Goal: Contribute content: Contribute content

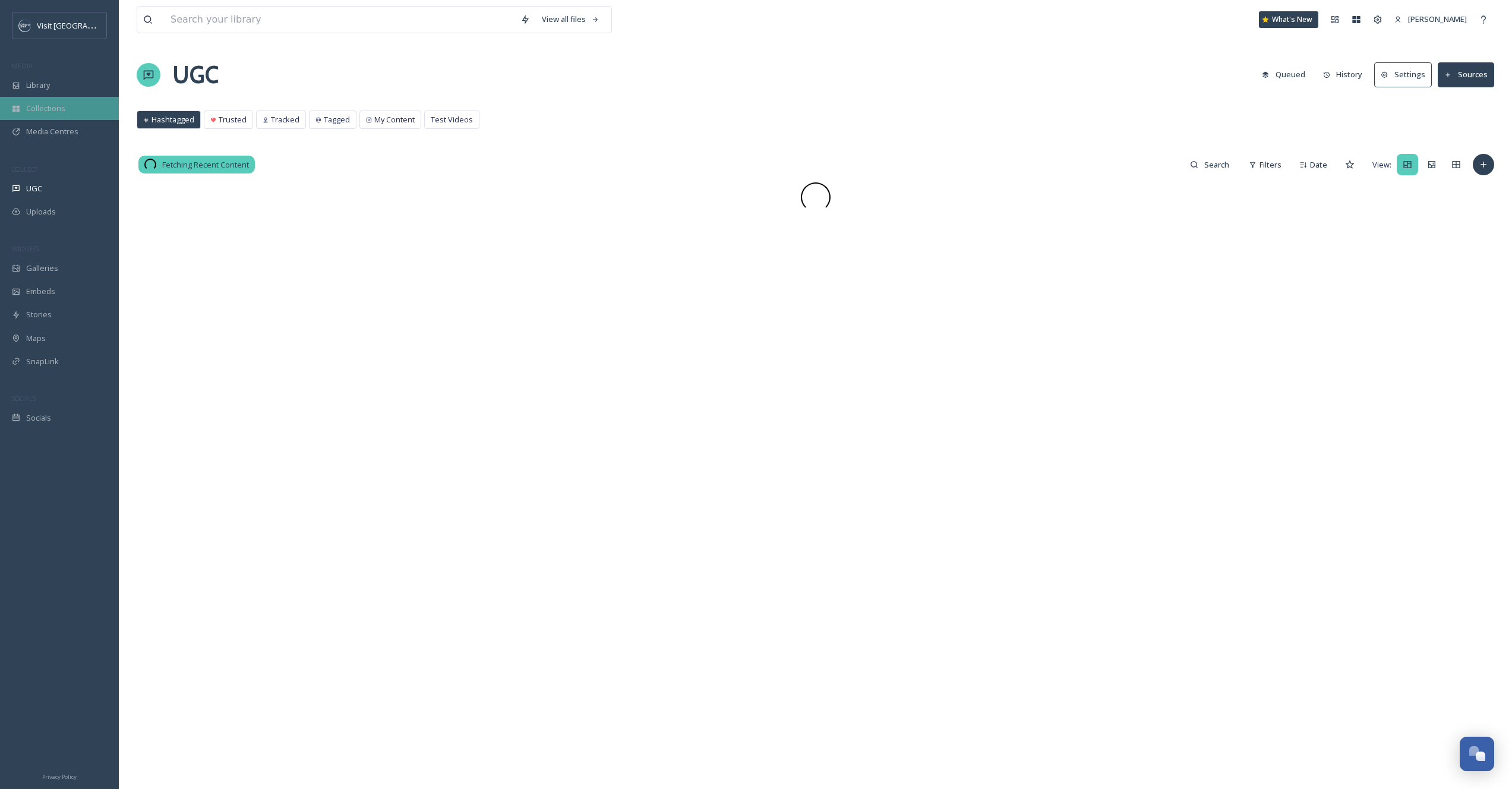
click at [52, 101] on div "Collections" at bounding box center [59, 108] width 119 height 23
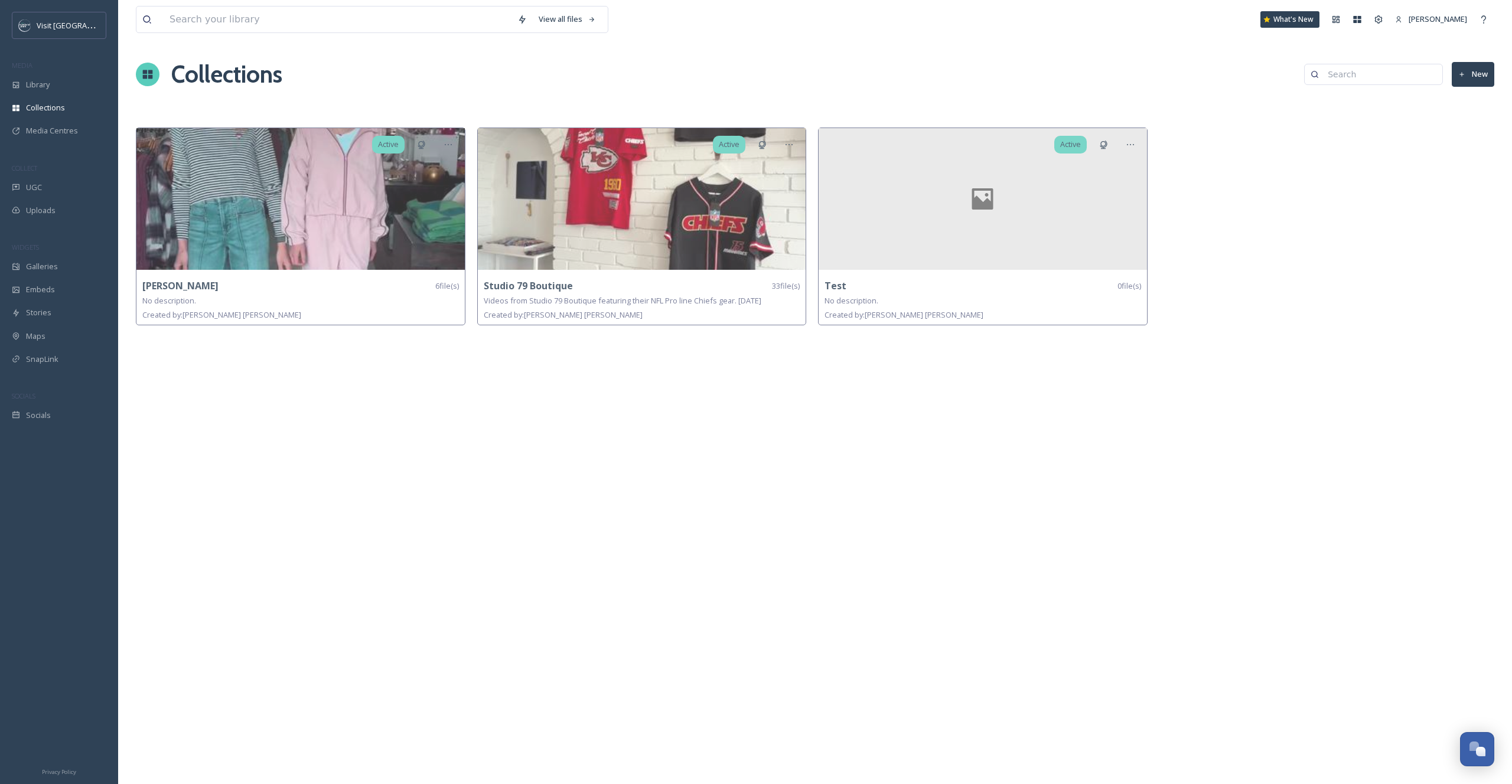
click at [1467, 81] on button "New" at bounding box center [1473, 74] width 42 height 24
click at [1388, 83] on input at bounding box center [1402, 81] width 195 height 27
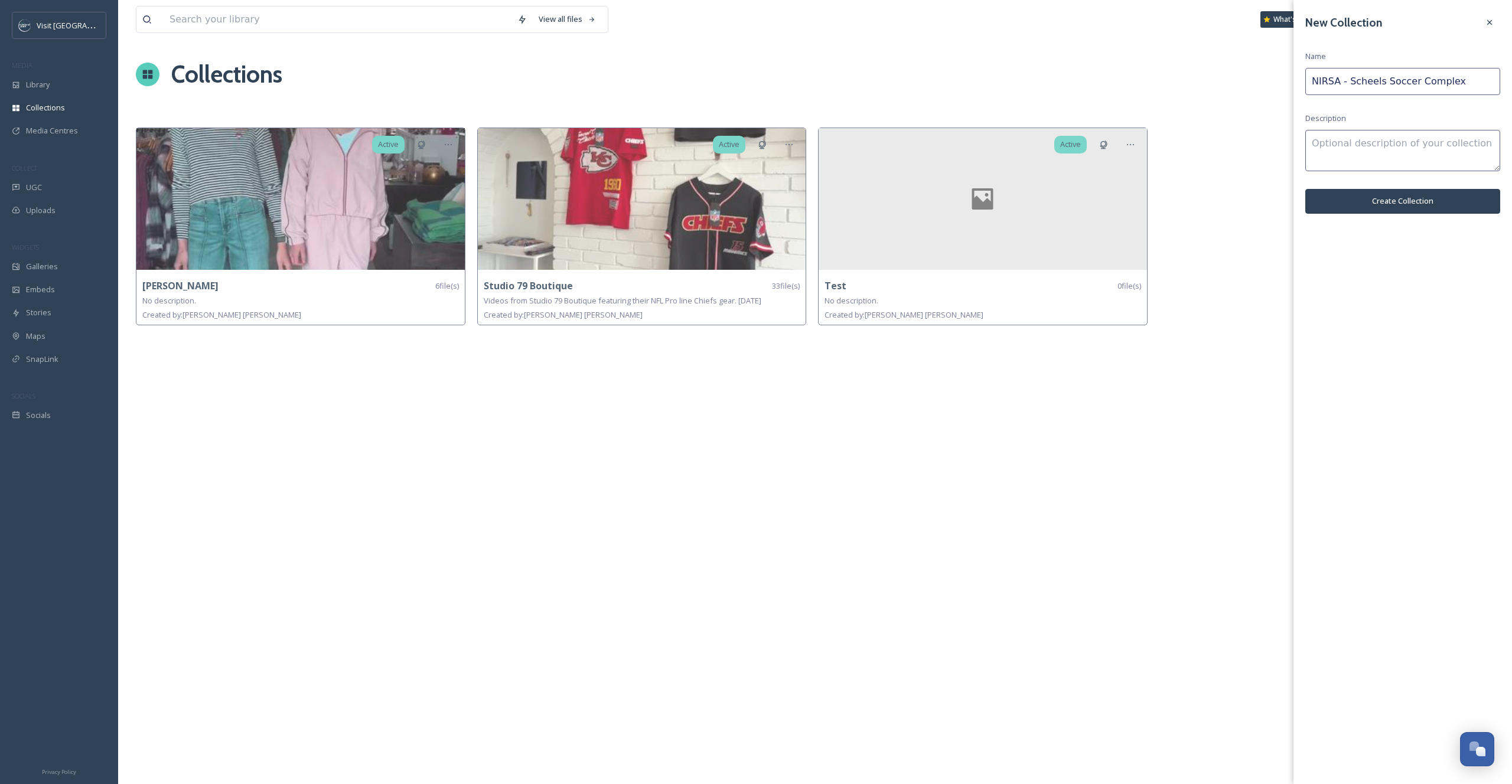
type input "NIRSA - Scheels Soccer Complex"
click at [1375, 196] on button "Create Collection" at bounding box center [1402, 201] width 195 height 24
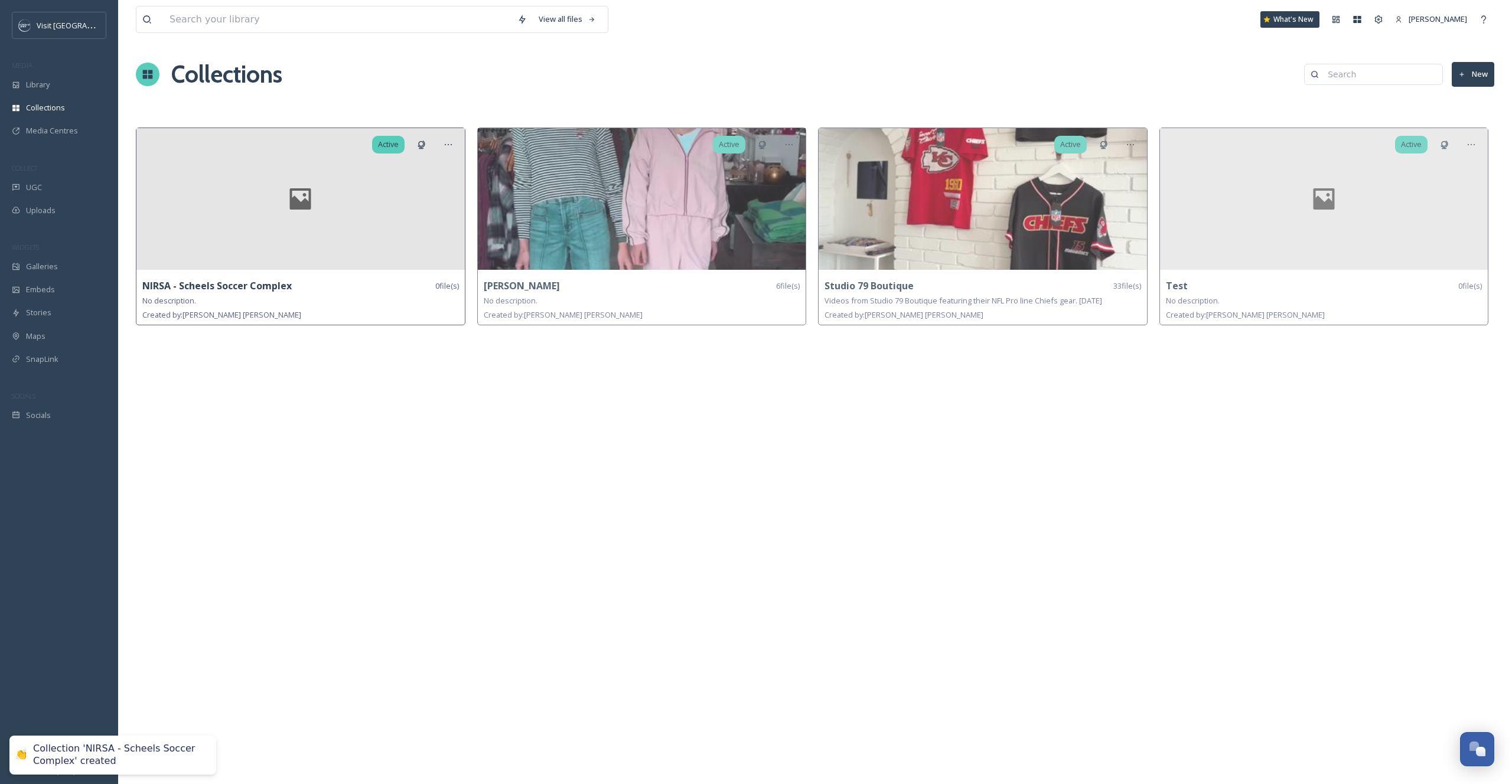
click at [326, 234] on div at bounding box center [301, 199] width 329 height 142
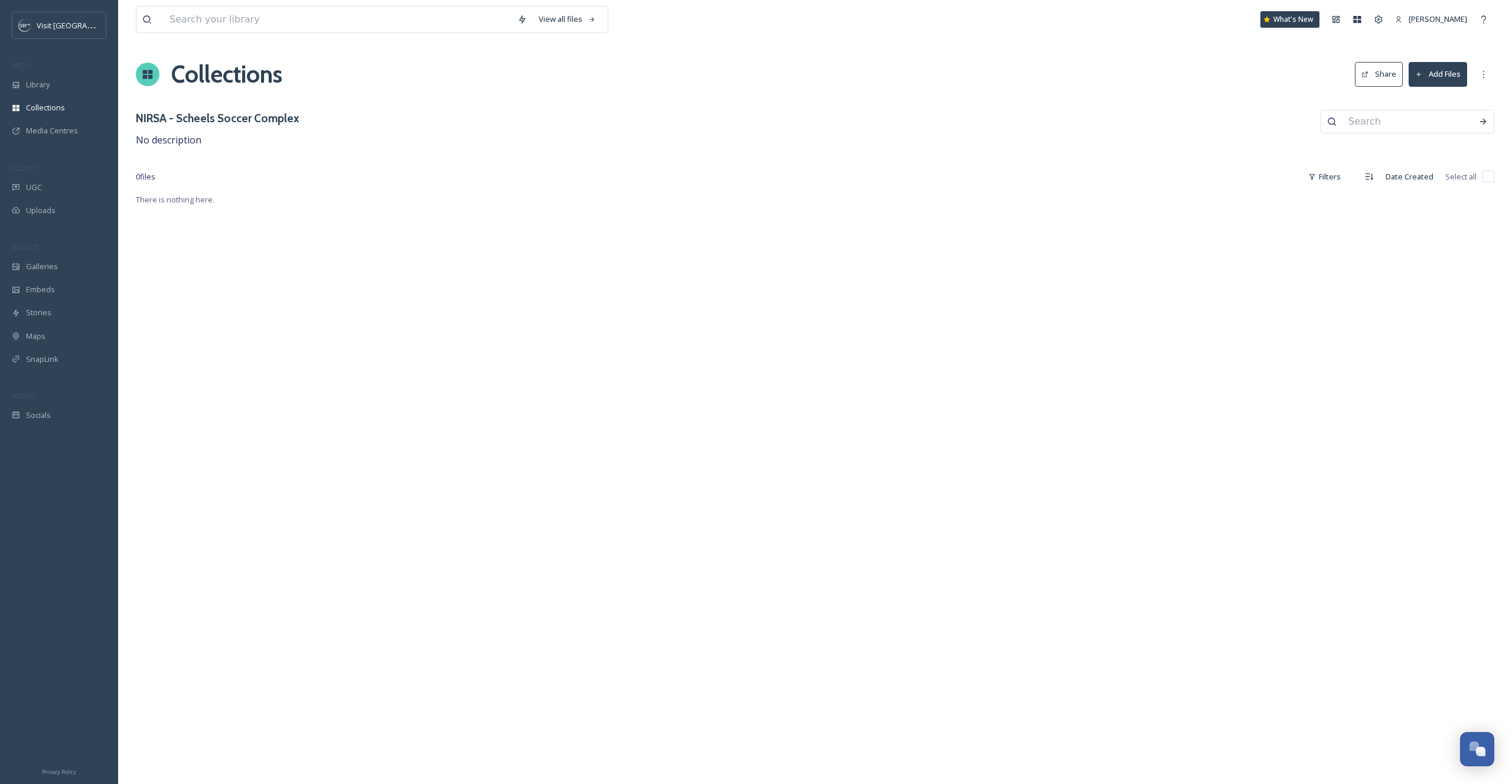
click at [259, 122] on h3 "NIRSA - Scheels Soccer Complex" at bounding box center [218, 118] width 163 height 17
click at [1482, 71] on icon at bounding box center [1484, 74] width 9 height 9
click at [1404, 100] on span "Edit Collection" at bounding box center [1395, 100] width 49 height 11
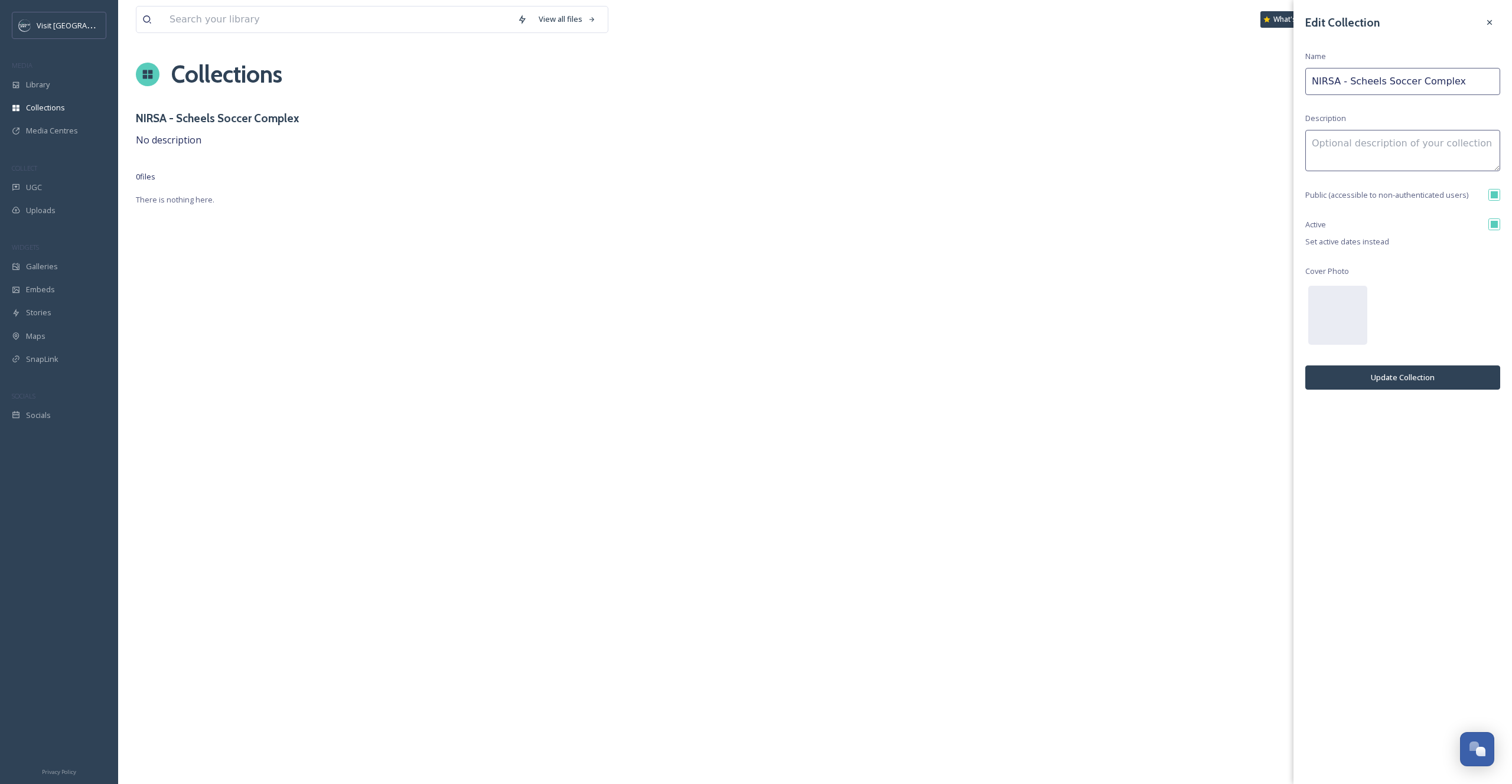
click at [1484, 76] on input "NIRSA - Scheels Soccer Complex" at bounding box center [1402, 81] width 195 height 27
type input "Videos of Scheels Soccer Complex - NIRSA"
click at [1389, 379] on button "Update Collection" at bounding box center [1402, 377] width 195 height 24
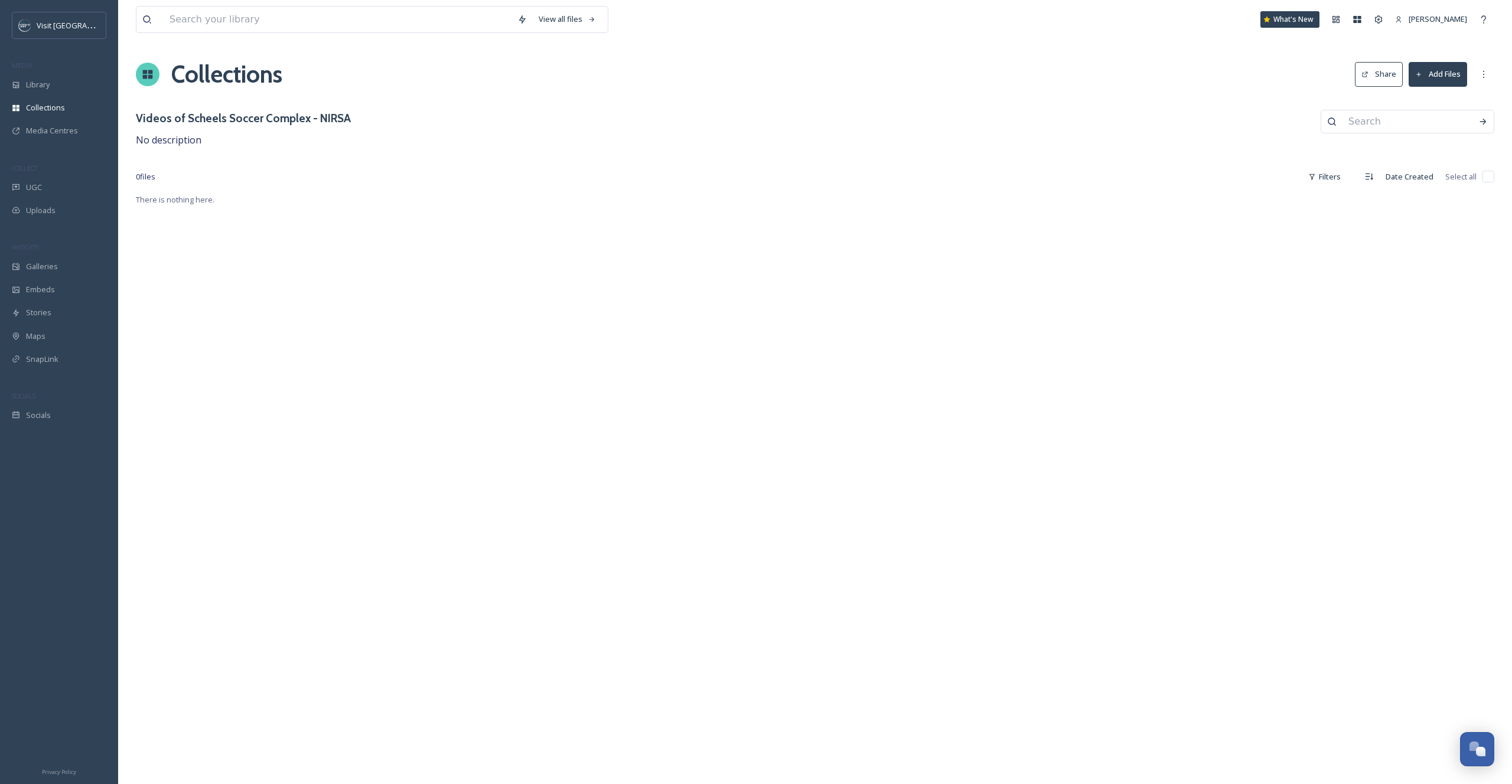
click at [1440, 73] on button "Add Files" at bounding box center [1438, 74] width 59 height 24
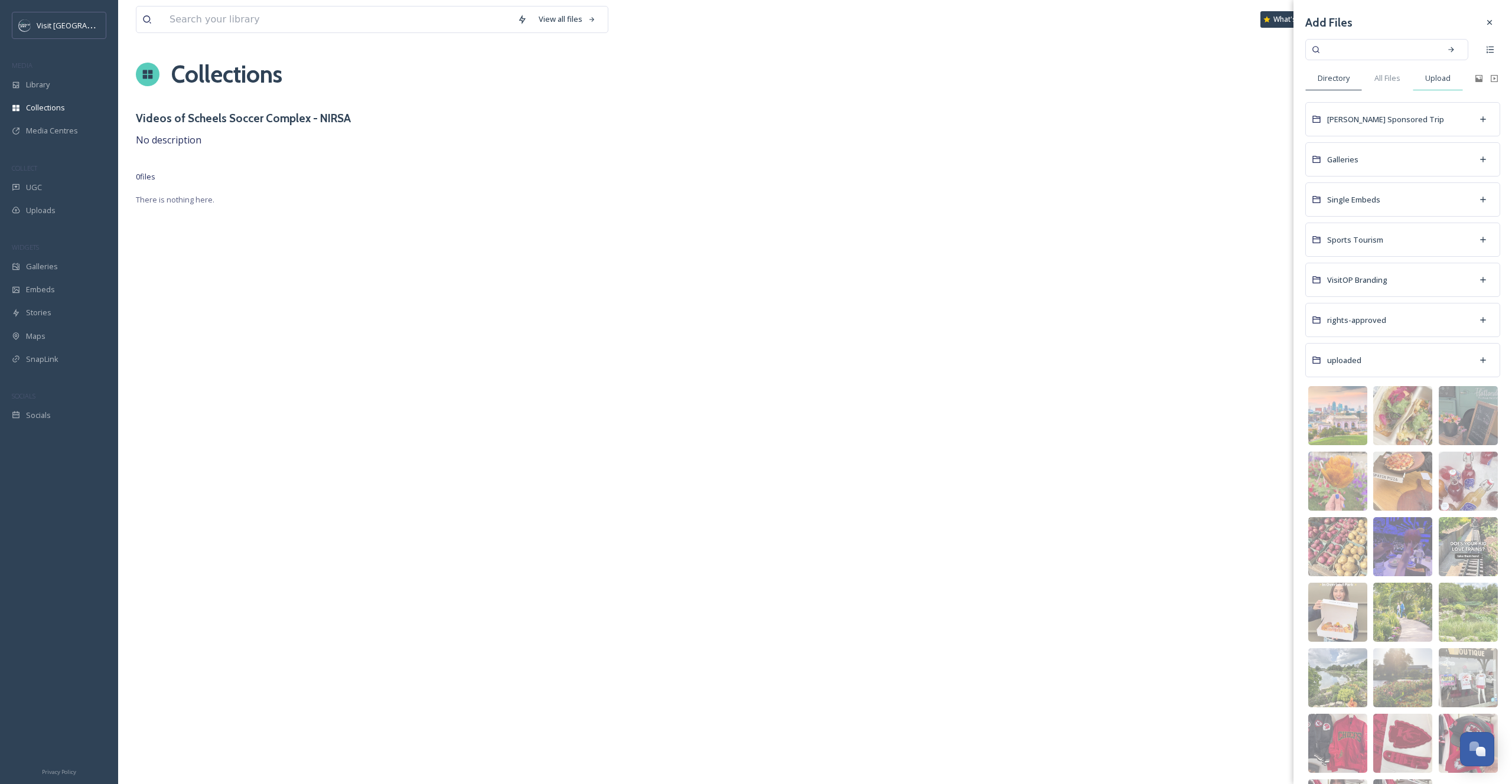
click at [1438, 79] on span "Upload" at bounding box center [1438, 78] width 25 height 11
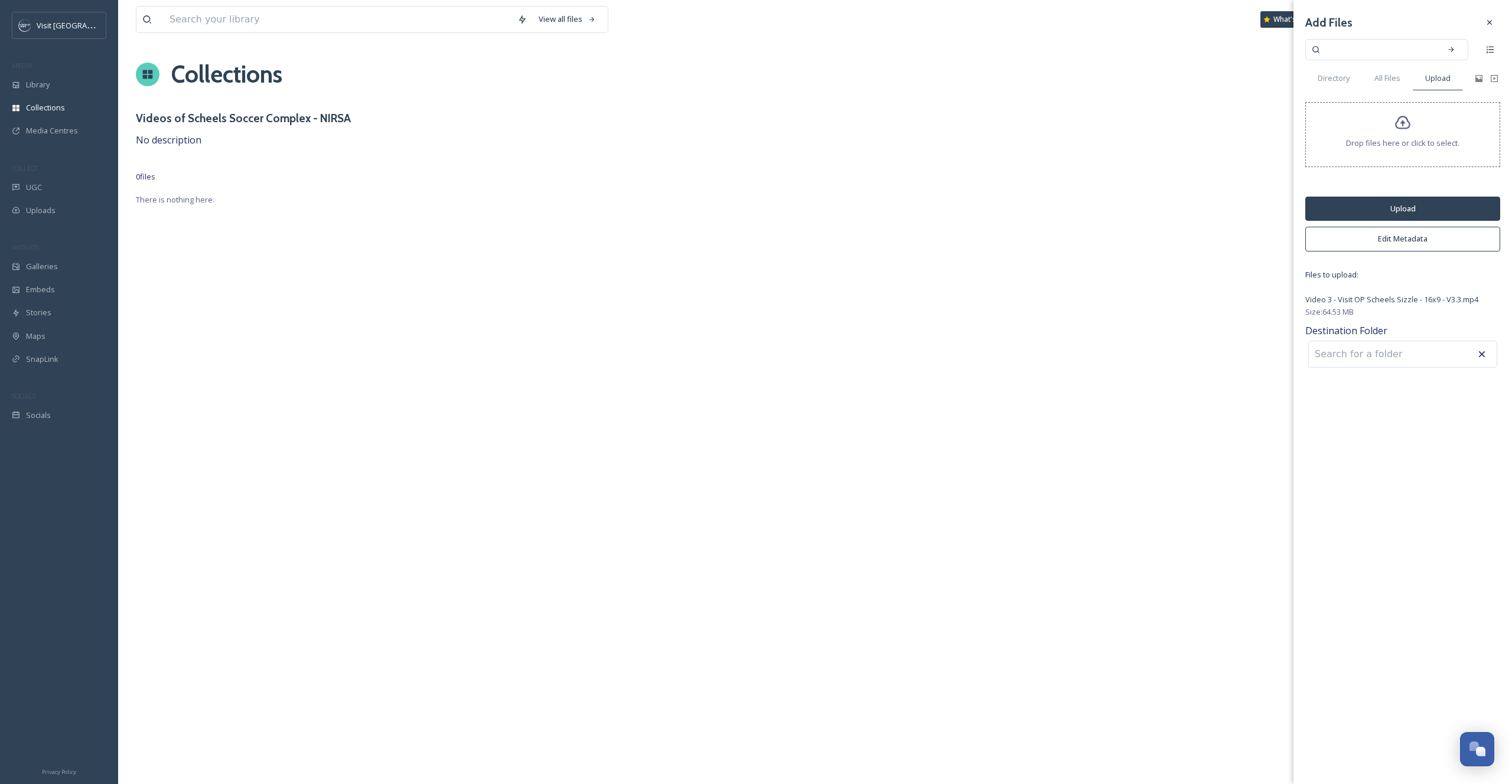
click at [1416, 369] on div "Add Files Directory All Files Upload Drop files here or click to select. Upload…" at bounding box center [1402, 191] width 218 height 383
click at [1408, 358] on input at bounding box center [1374, 354] width 130 height 26
click at [1393, 239] on button "Edit Metadata" at bounding box center [1402, 239] width 195 height 24
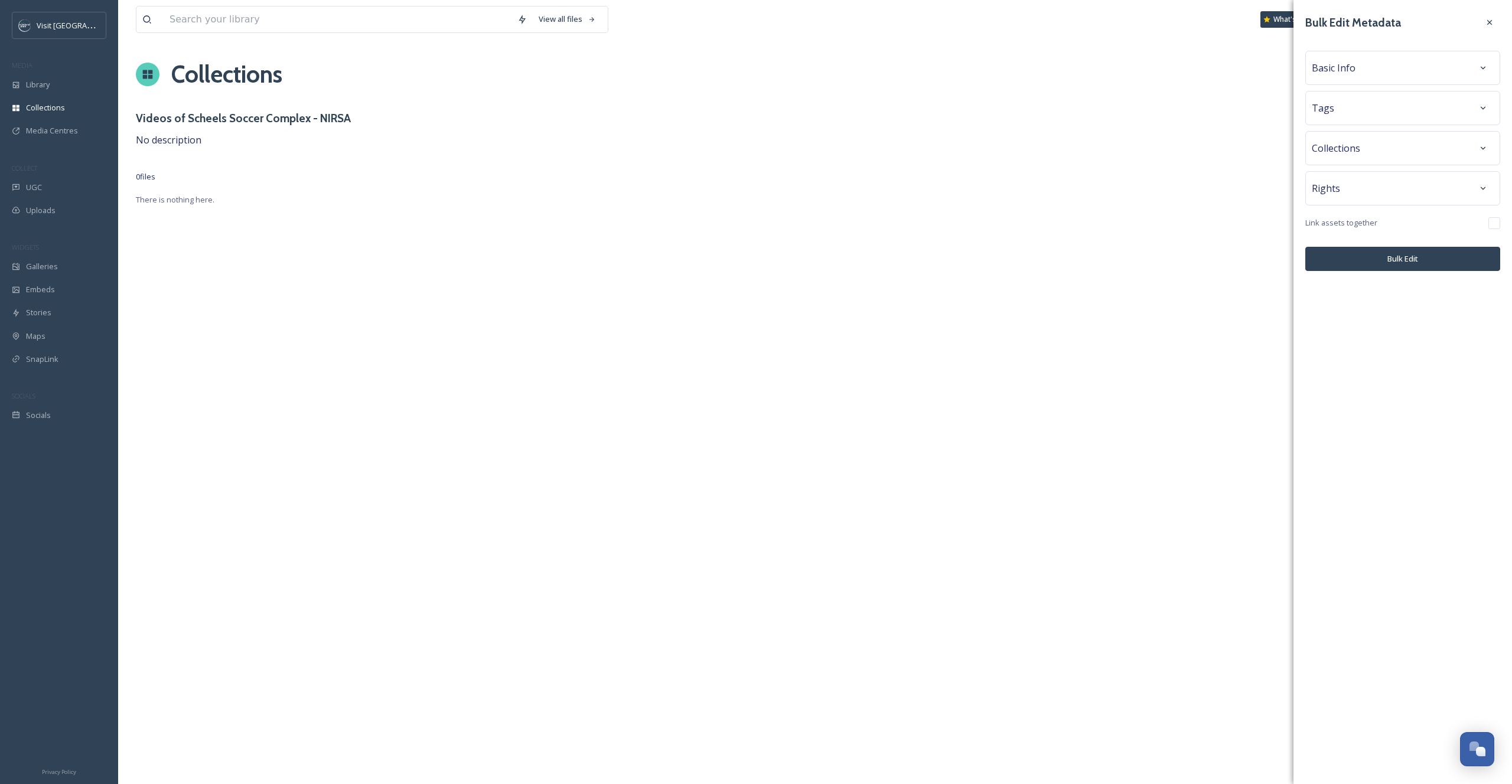
click at [1336, 63] on span "Basic Info" at bounding box center [1334, 68] width 44 height 14
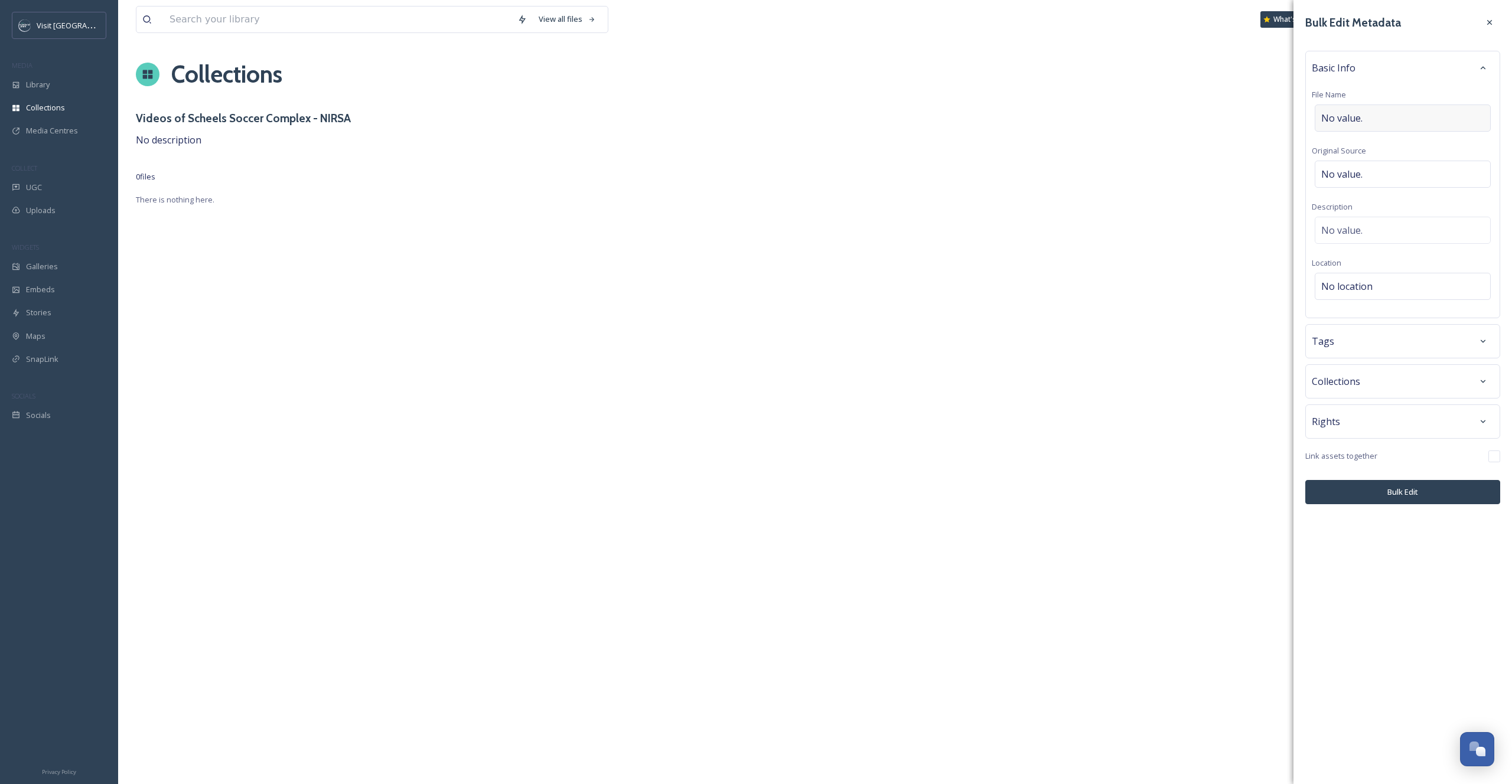
click at [1349, 120] on span "No value." at bounding box center [1342, 118] width 41 height 14
type input "Scheels Overland Park Soccer Complex Sizzle Reel"
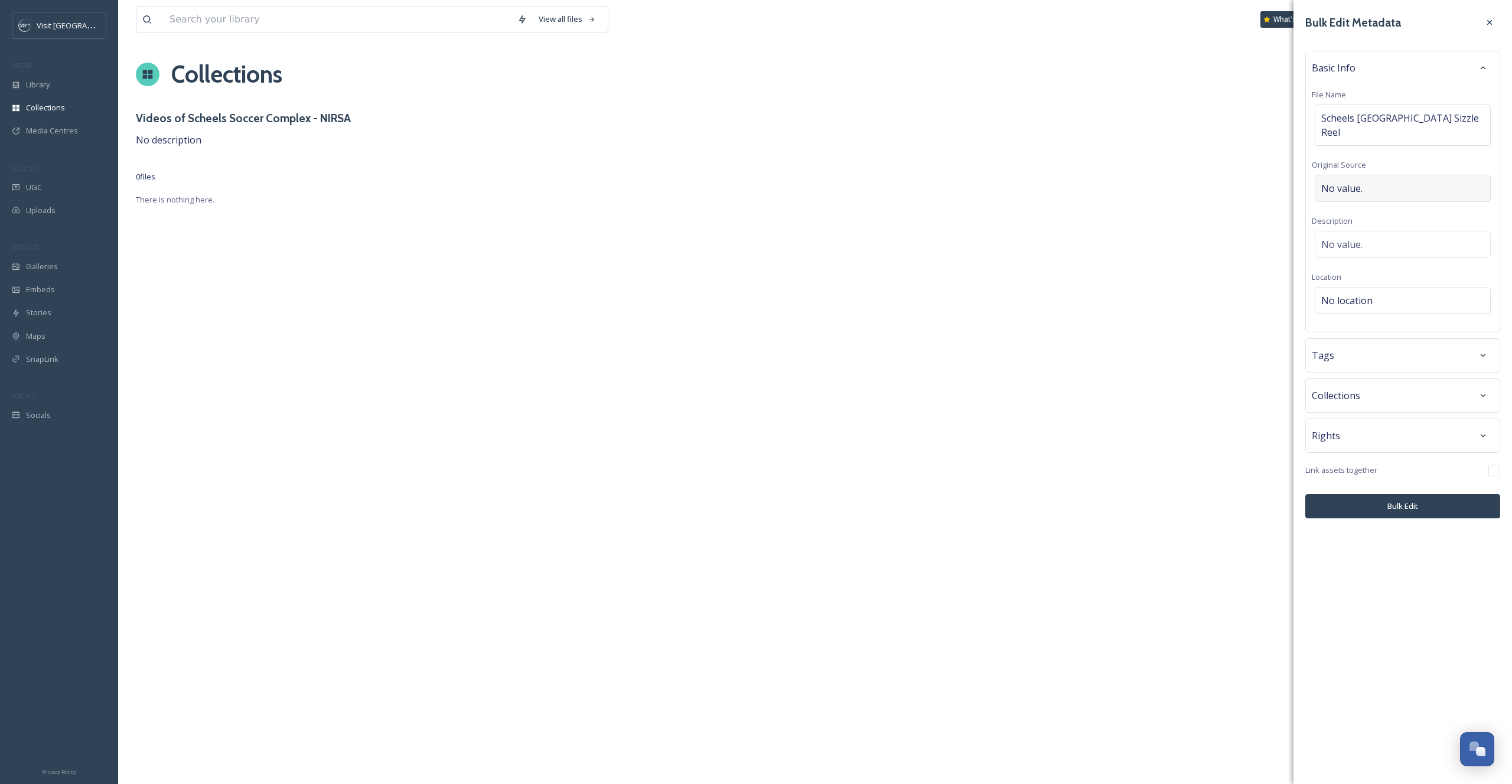
click at [1377, 167] on div "Basic Info File Name Scheels Overland Park Soccer Complex Sizzle Reel Original …" at bounding box center [1402, 192] width 195 height 282
click at [1377, 174] on div "No value." at bounding box center [1402, 188] width 176 height 27
type input "@visitoverlandpark"
click at [1387, 240] on div "No value." at bounding box center [1402, 244] width 176 height 27
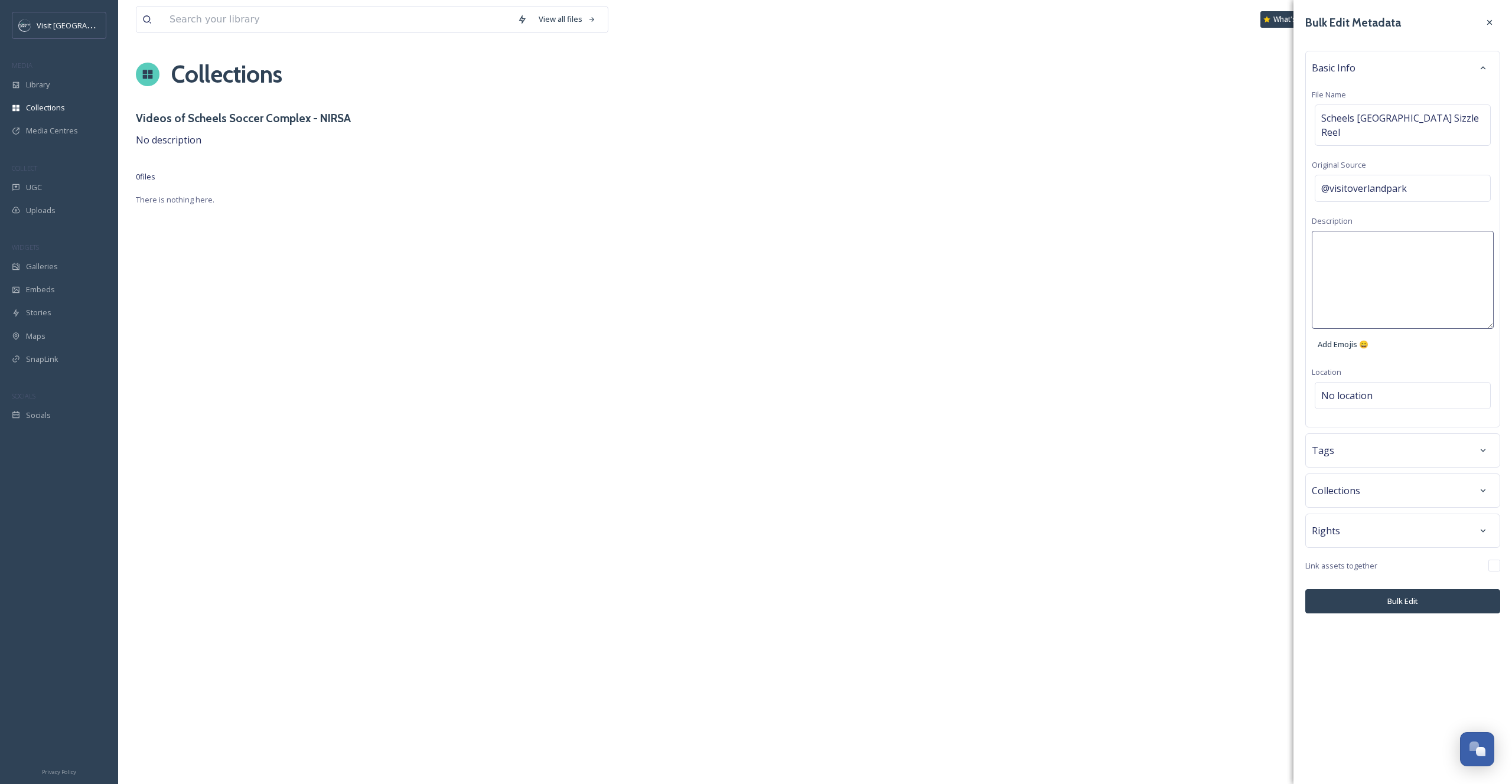
click at [1376, 254] on textarea at bounding box center [1403, 279] width 182 height 98
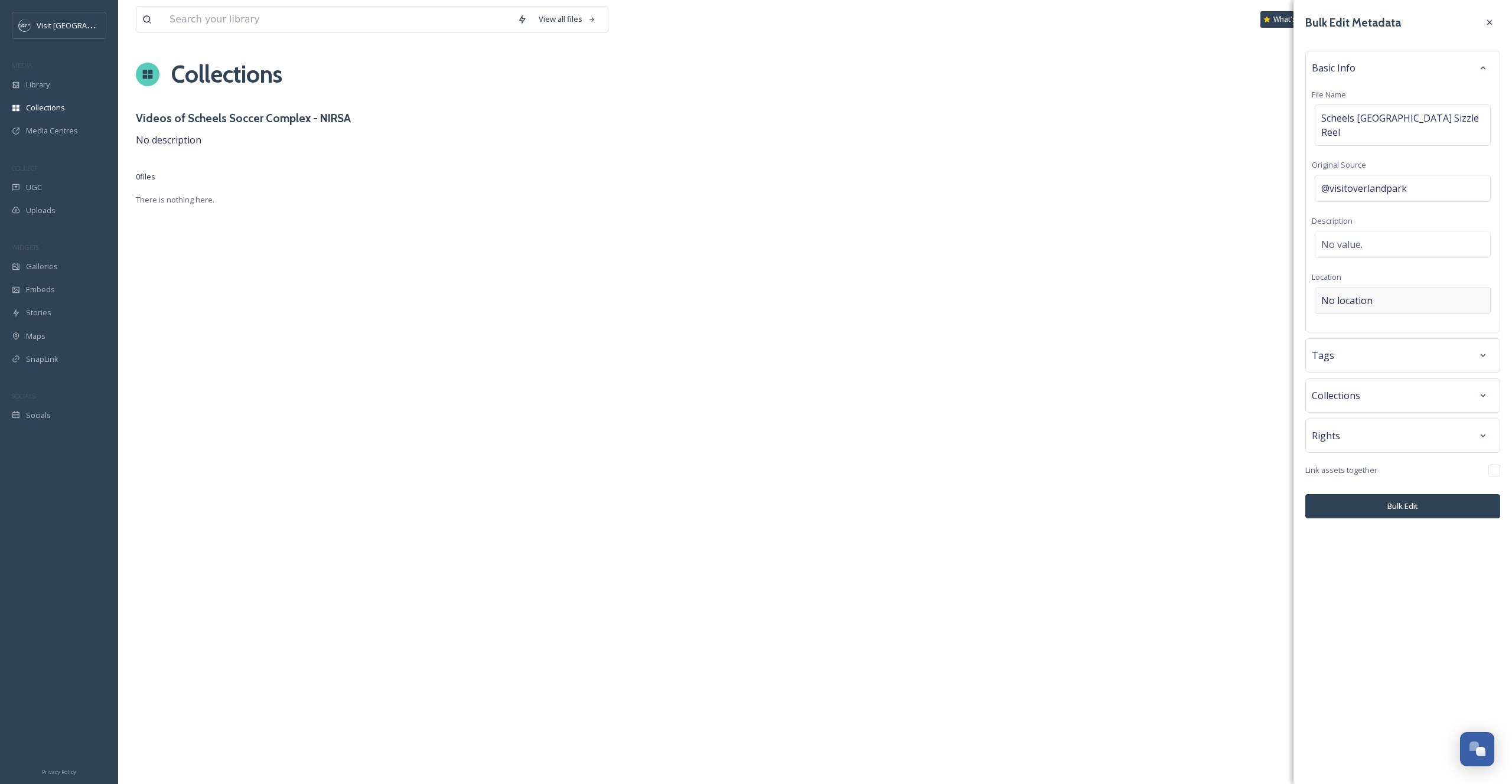
click at [1366, 384] on div "Bulk Edit Metadata Basic Info File Name Scheels Overland Park Soccer Complex Si…" at bounding box center [1402, 265] width 218 height 530
click at [1358, 290] on div "No location" at bounding box center [1402, 300] width 176 height 27
click at [1355, 313] on div at bounding box center [1402, 300] width 176 height 27
click at [1355, 299] on input at bounding box center [1402, 300] width 175 height 26
type input "Scheels Overland Park Soccer"
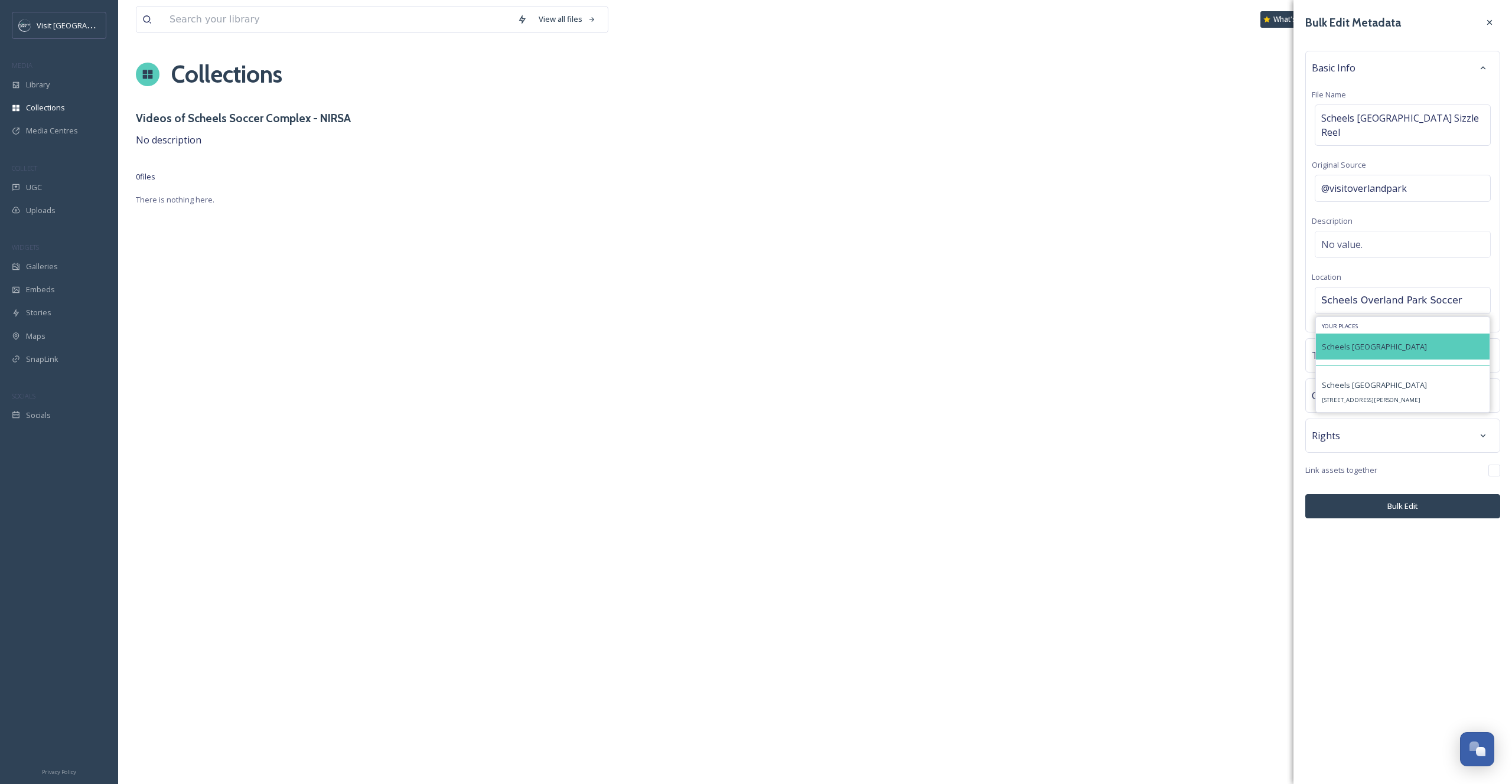
click at [1362, 339] on div "Scheels Overland Park Soccer Complex" at bounding box center [1403, 346] width 174 height 26
click at [1361, 366] on div "Tags" at bounding box center [1403, 355] width 182 height 21
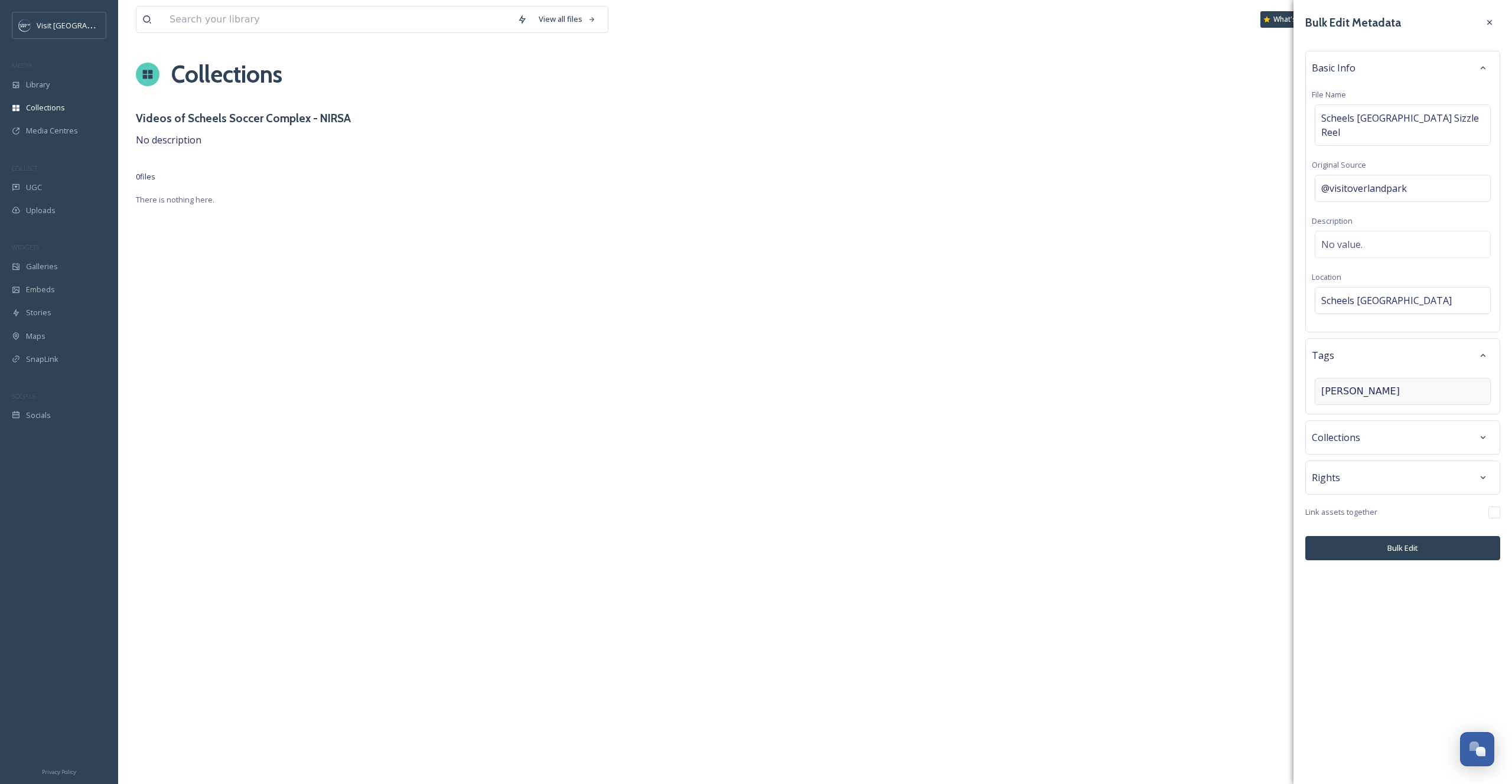
type input "scheels"
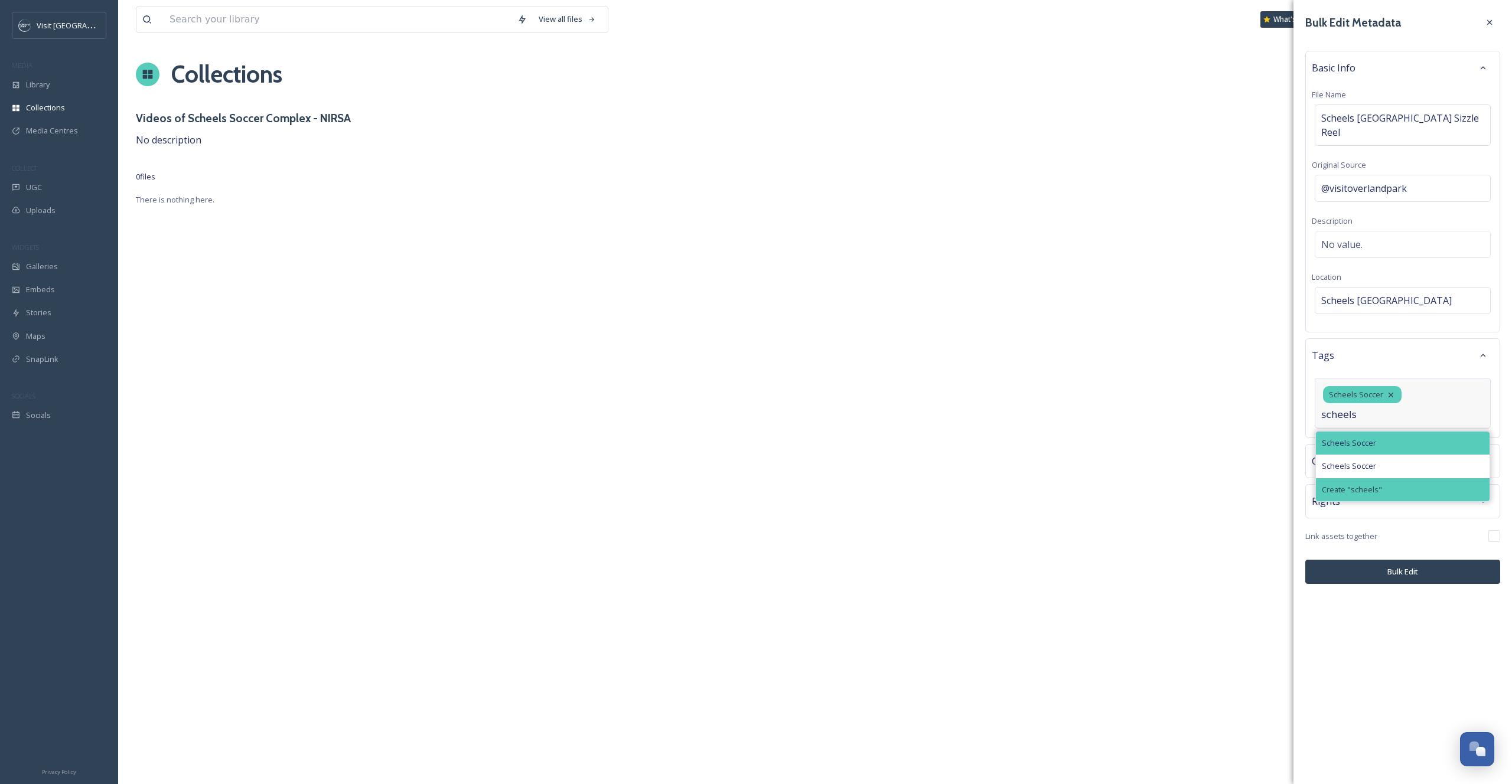
type input "scheels"
click at [1404, 500] on div "Create " scheels "" at bounding box center [1403, 489] width 174 height 23
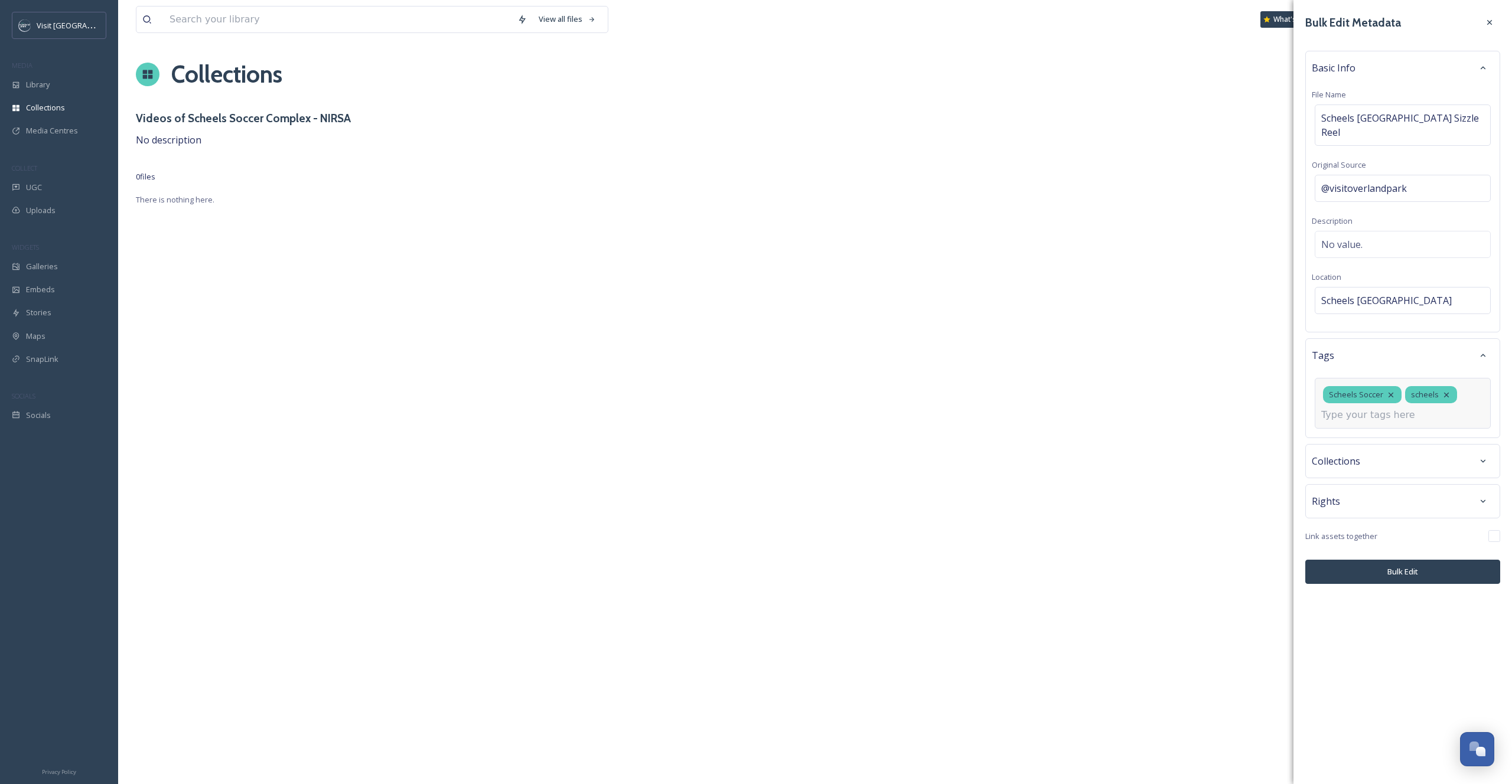
click at [1386, 423] on input at bounding box center [1381, 415] width 118 height 14
type input "soccer"
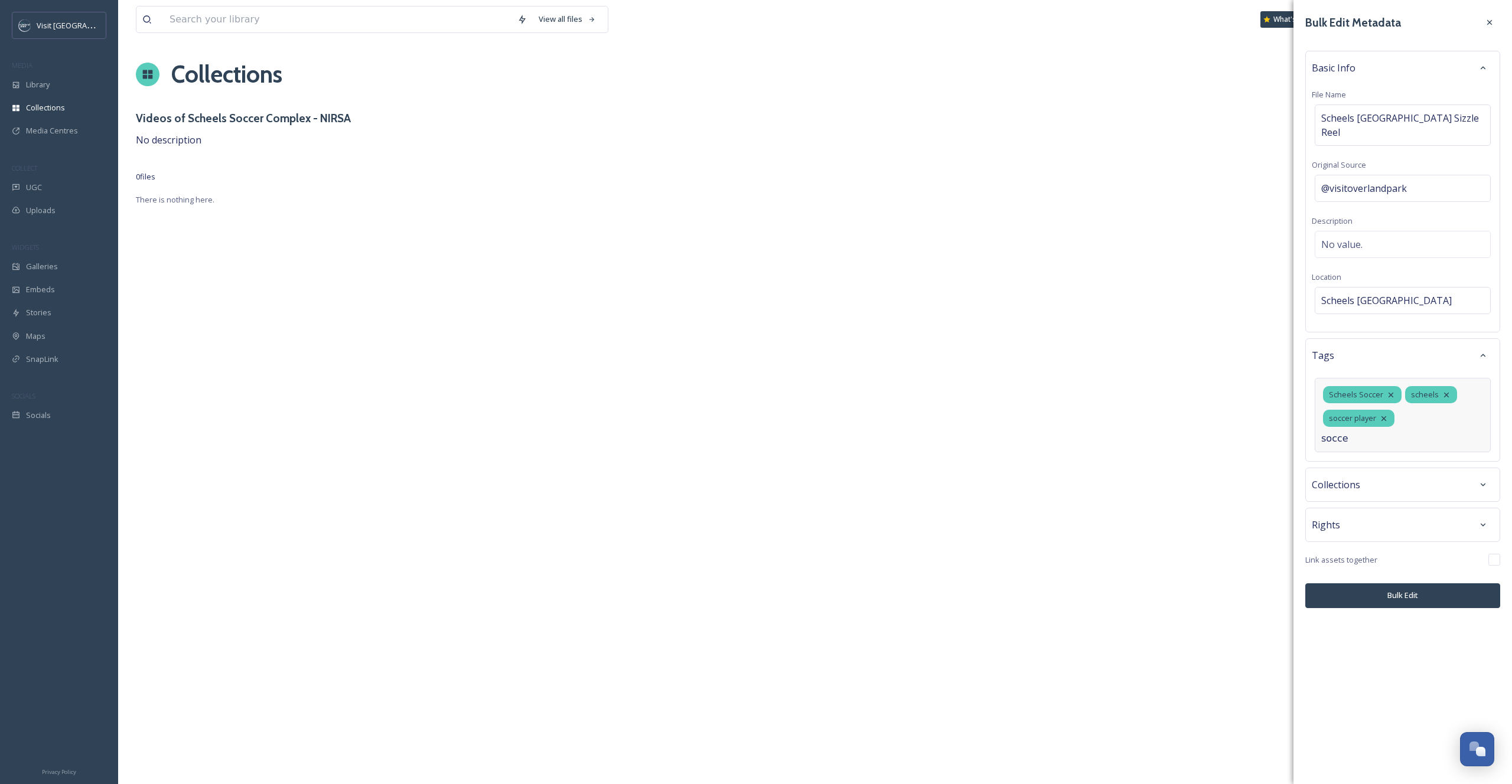
type input "soccer"
type input "soccer complex"
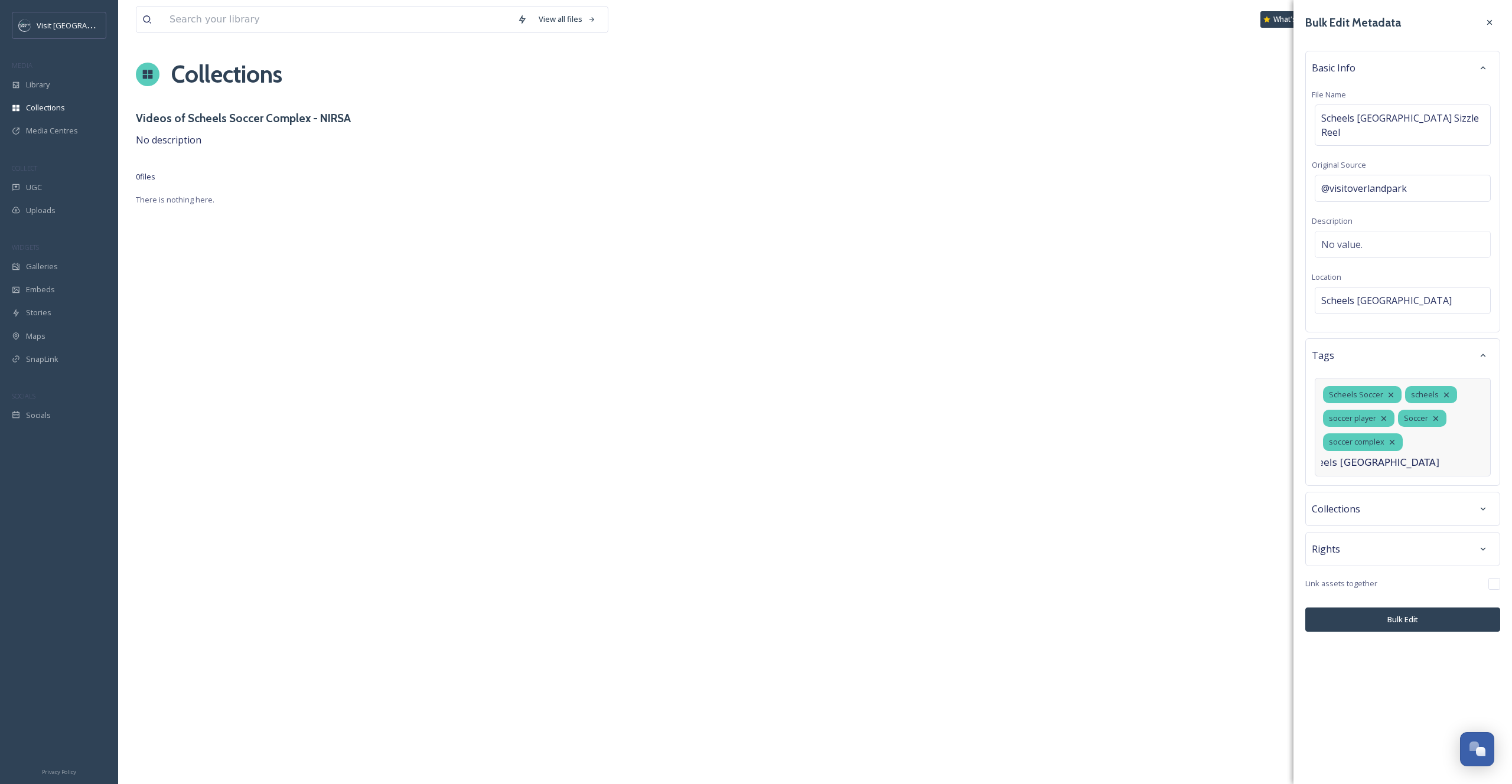
scroll to position [0, 59]
type input "scheels [GEOGRAPHIC_DATA]"
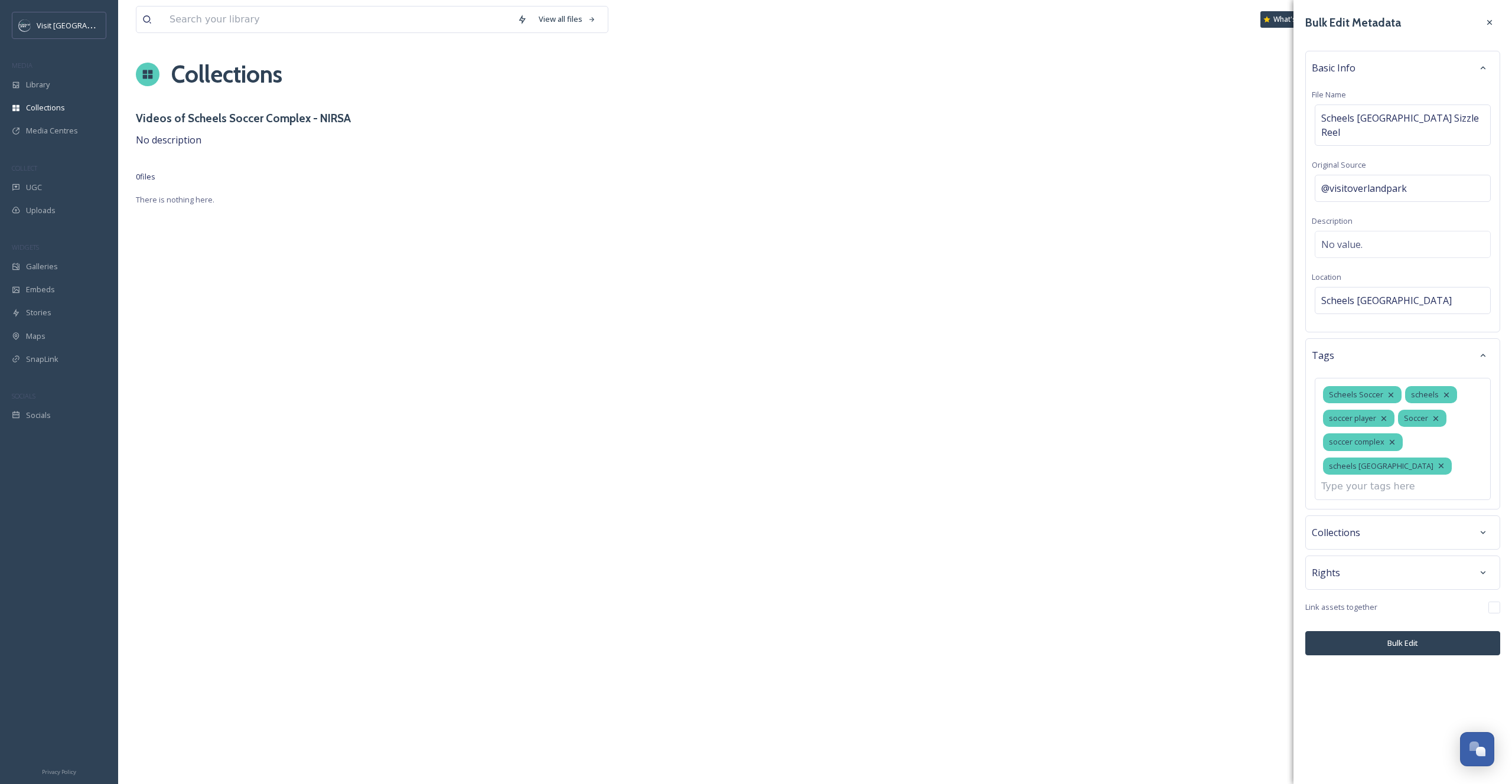
click at [1341, 549] on div "Bulk Edit Metadata Basic Info File Name Scheels Overland Park Soccer Complex Si…" at bounding box center [1402, 333] width 218 height 667
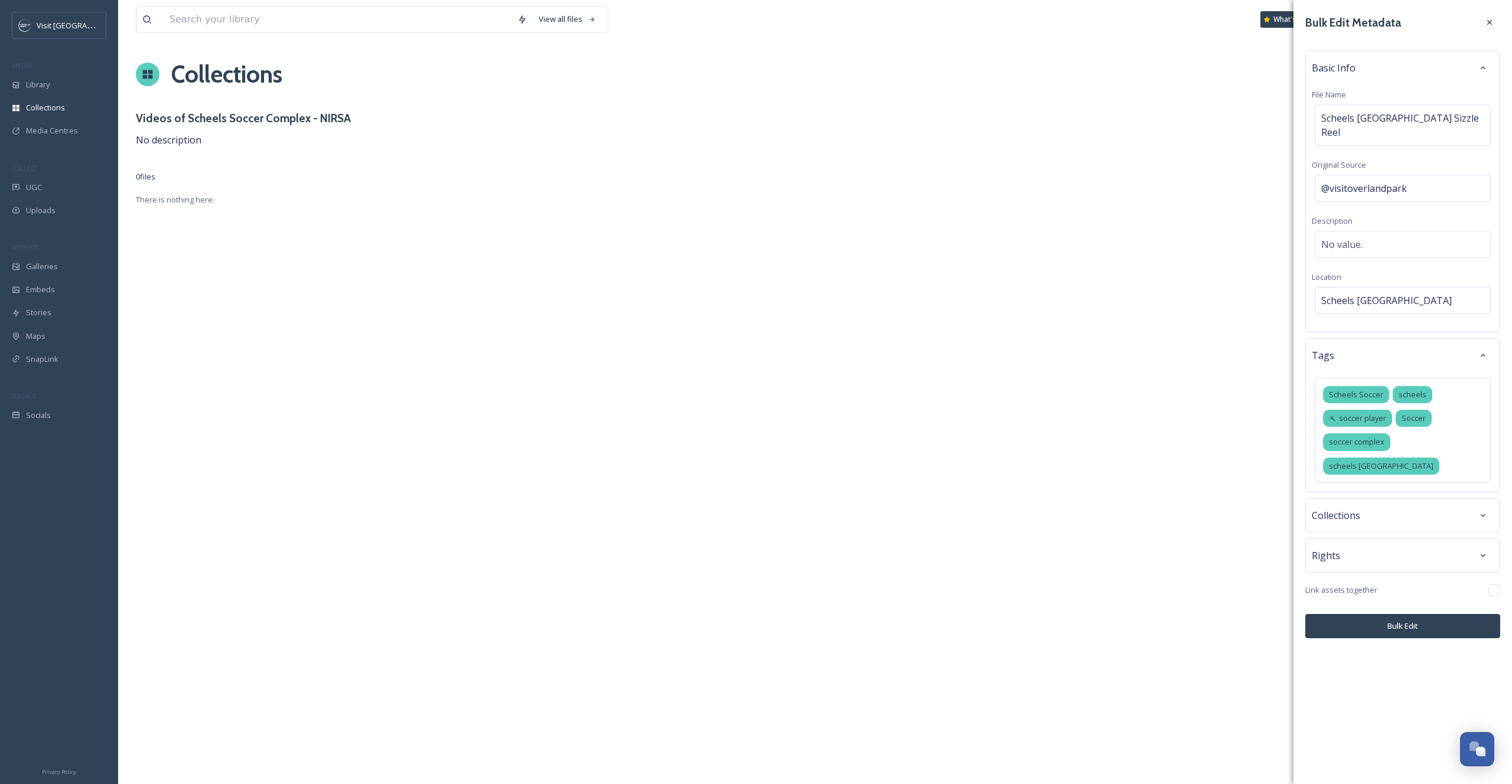
click at [1347, 566] on div "Rights" at bounding box center [1403, 556] width 182 height 21
click at [1374, 635] on div "Rights File Status No status Copyright No value. Usage Rights No rights Additio…" at bounding box center [1402, 727] width 195 height 378
click at [1370, 620] on div "No status" at bounding box center [1402, 606] width 176 height 27
click at [1367, 706] on div "Rights File Status No status Copyright No value. Usage Rights No rights Additio…" at bounding box center [1402, 727] width 195 height 378
click at [1363, 682] on div "No value." at bounding box center [1402, 667] width 176 height 27
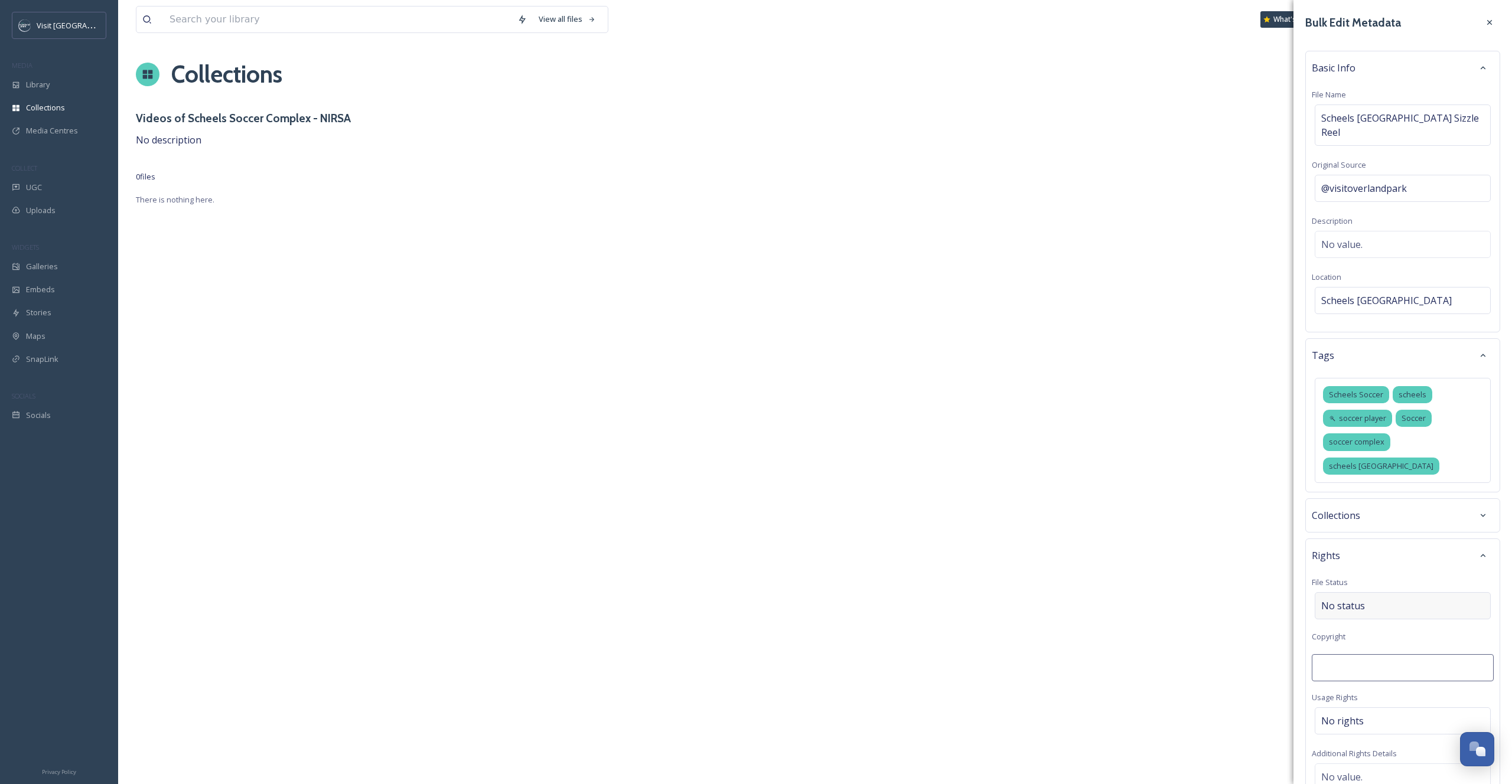
click at [1355, 620] on div "No status" at bounding box center [1402, 606] width 176 height 27
click at [1356, 558] on div "Rights File Status No status Copyright No value. Usage Rights No rights Additio…" at bounding box center [1402, 727] width 195 height 378
click at [1356, 566] on div "Rights" at bounding box center [1403, 556] width 182 height 21
click at [1370, 638] on button "Bulk Edit" at bounding box center [1402, 626] width 195 height 24
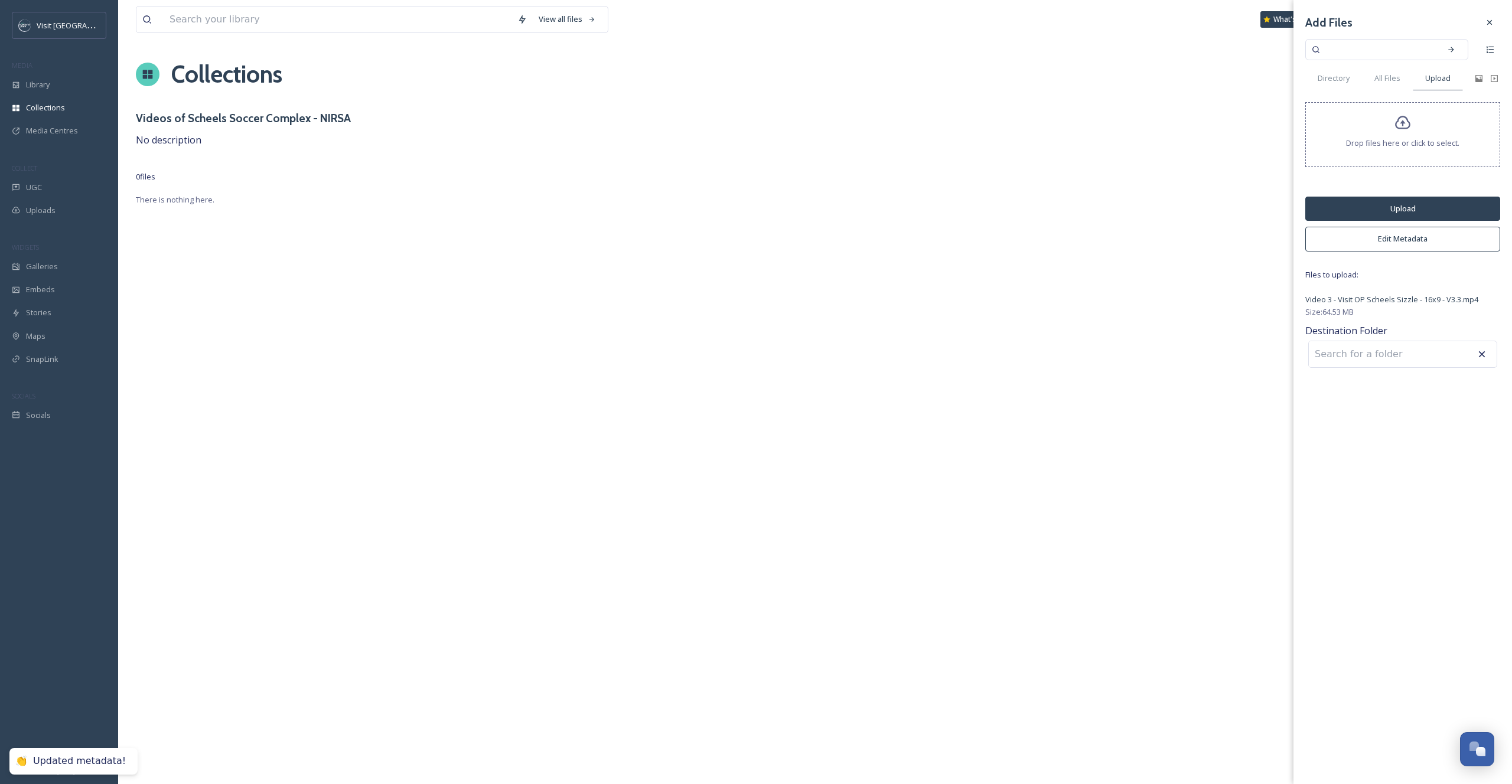
click at [1334, 214] on button "Upload" at bounding box center [1402, 208] width 195 height 24
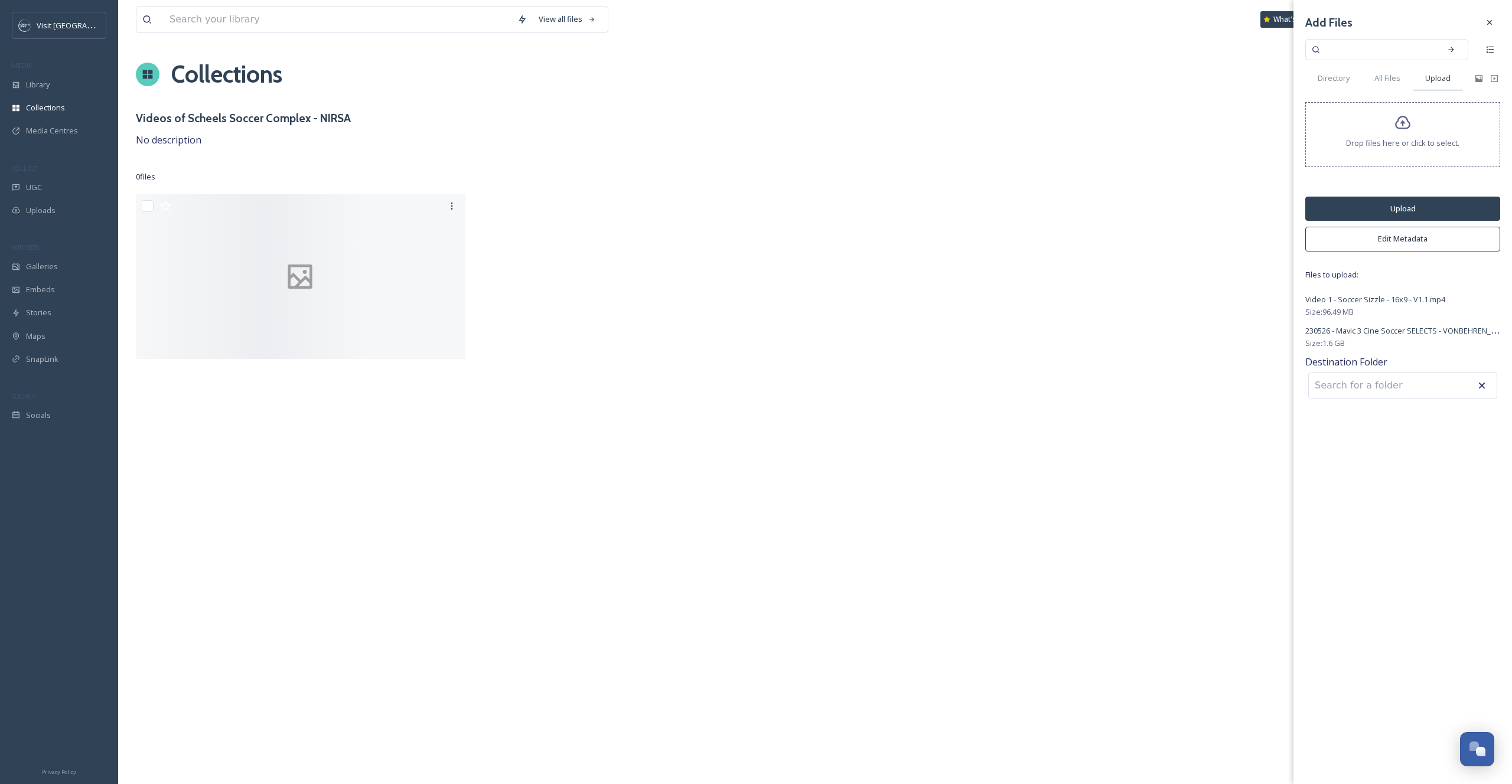
click at [1383, 246] on button "Edit Metadata" at bounding box center [1402, 239] width 195 height 24
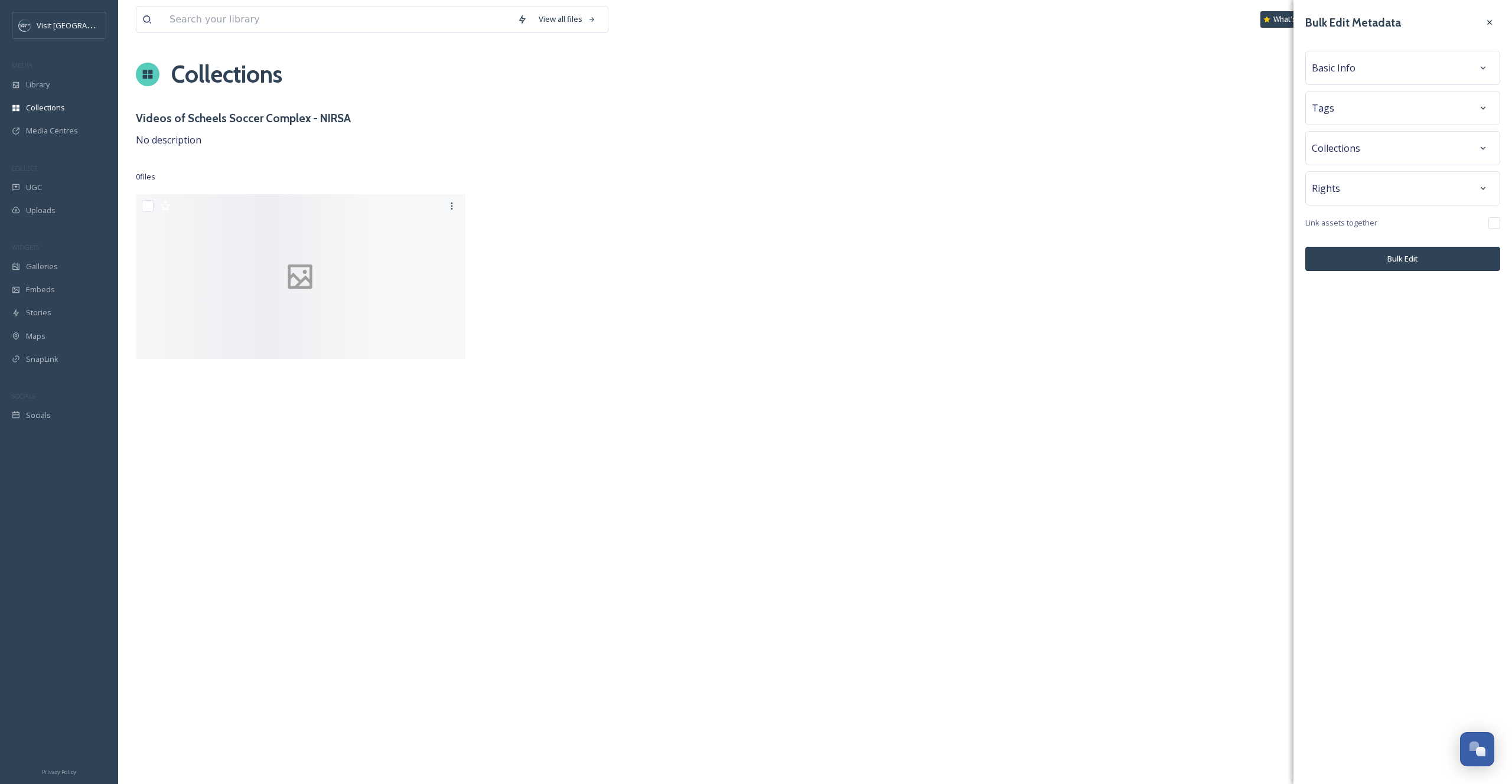
click at [1330, 62] on span "Basic Info" at bounding box center [1334, 68] width 44 height 14
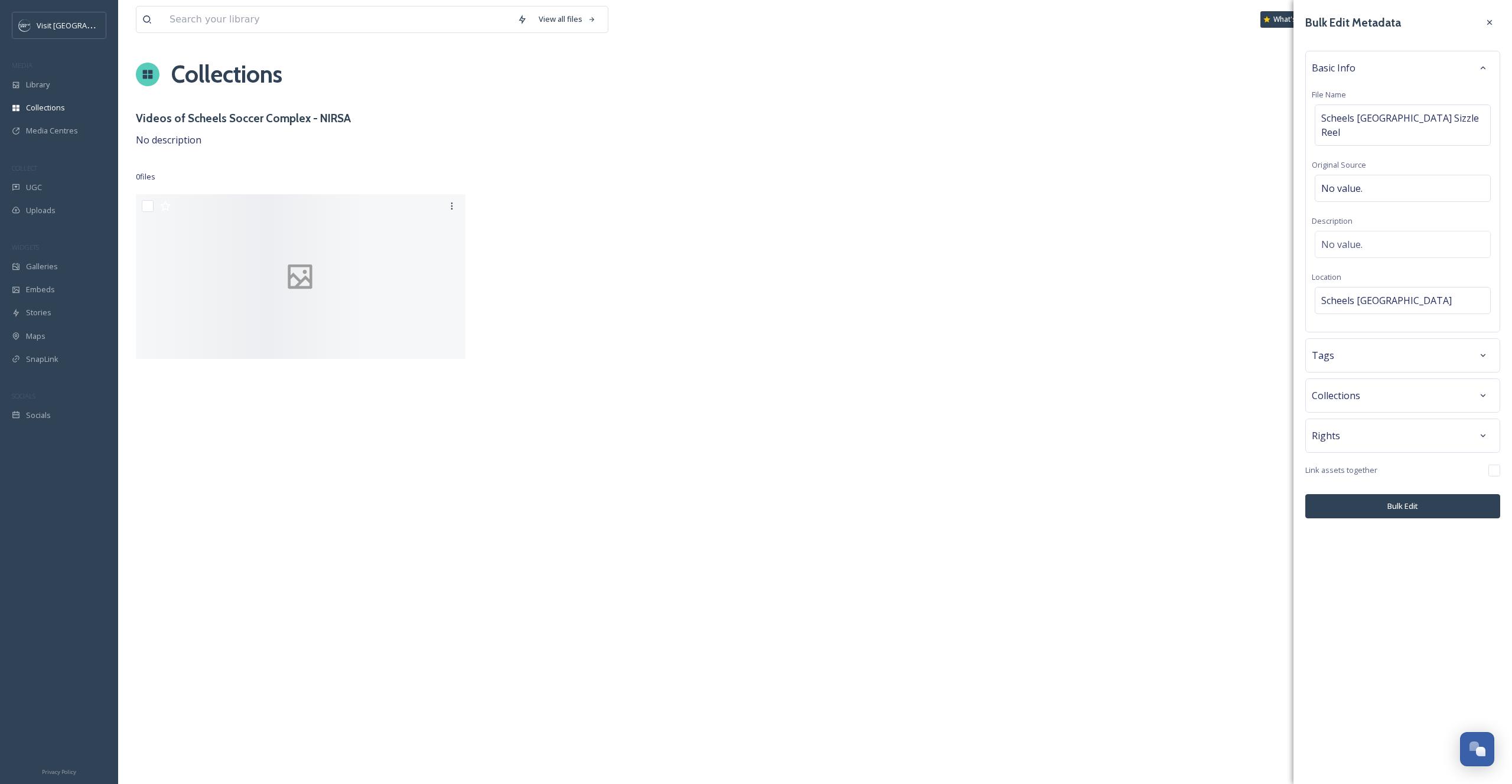
click at [1366, 366] on div "Tags" at bounding box center [1403, 355] width 182 height 21
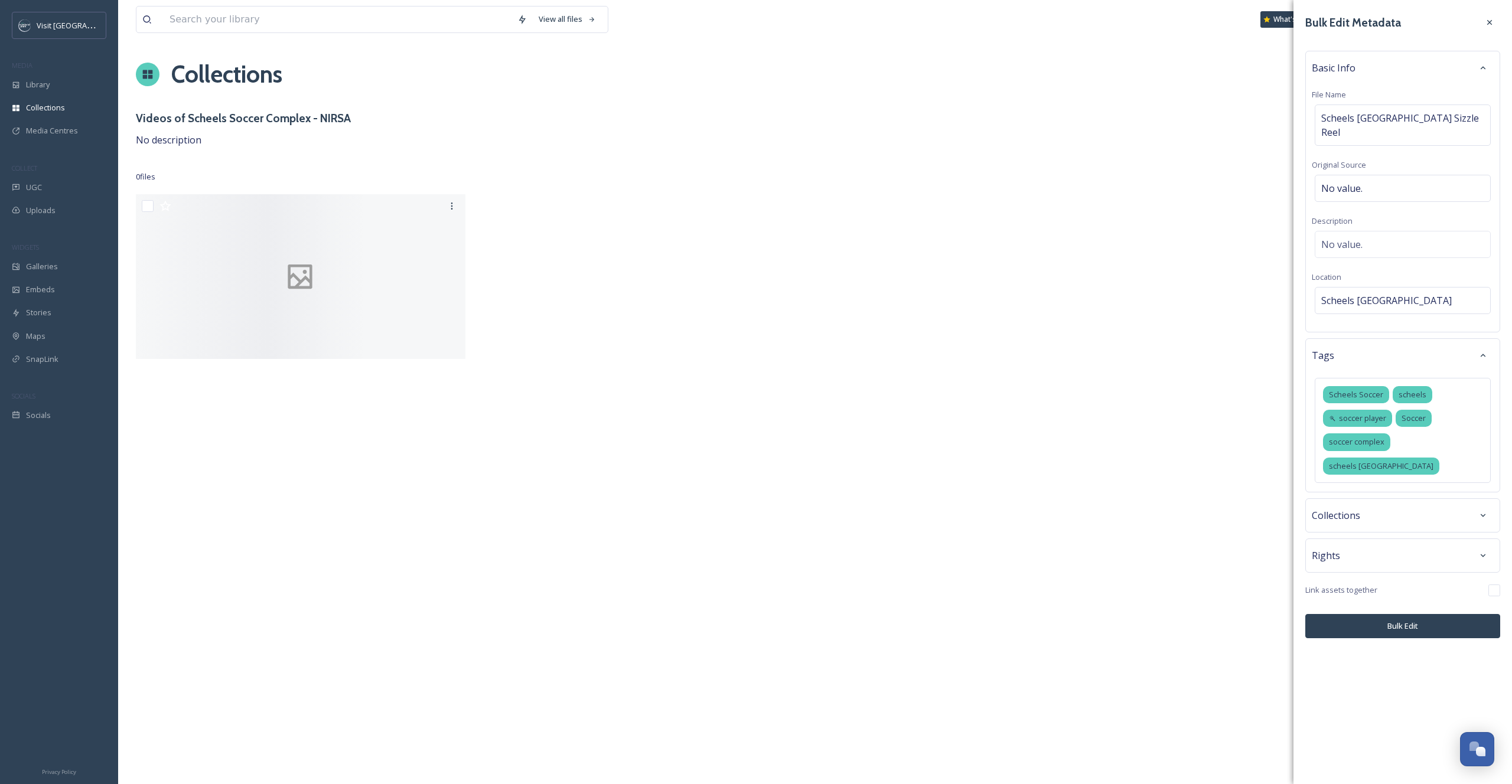
click at [1378, 638] on button "Bulk Edit" at bounding box center [1402, 626] width 195 height 24
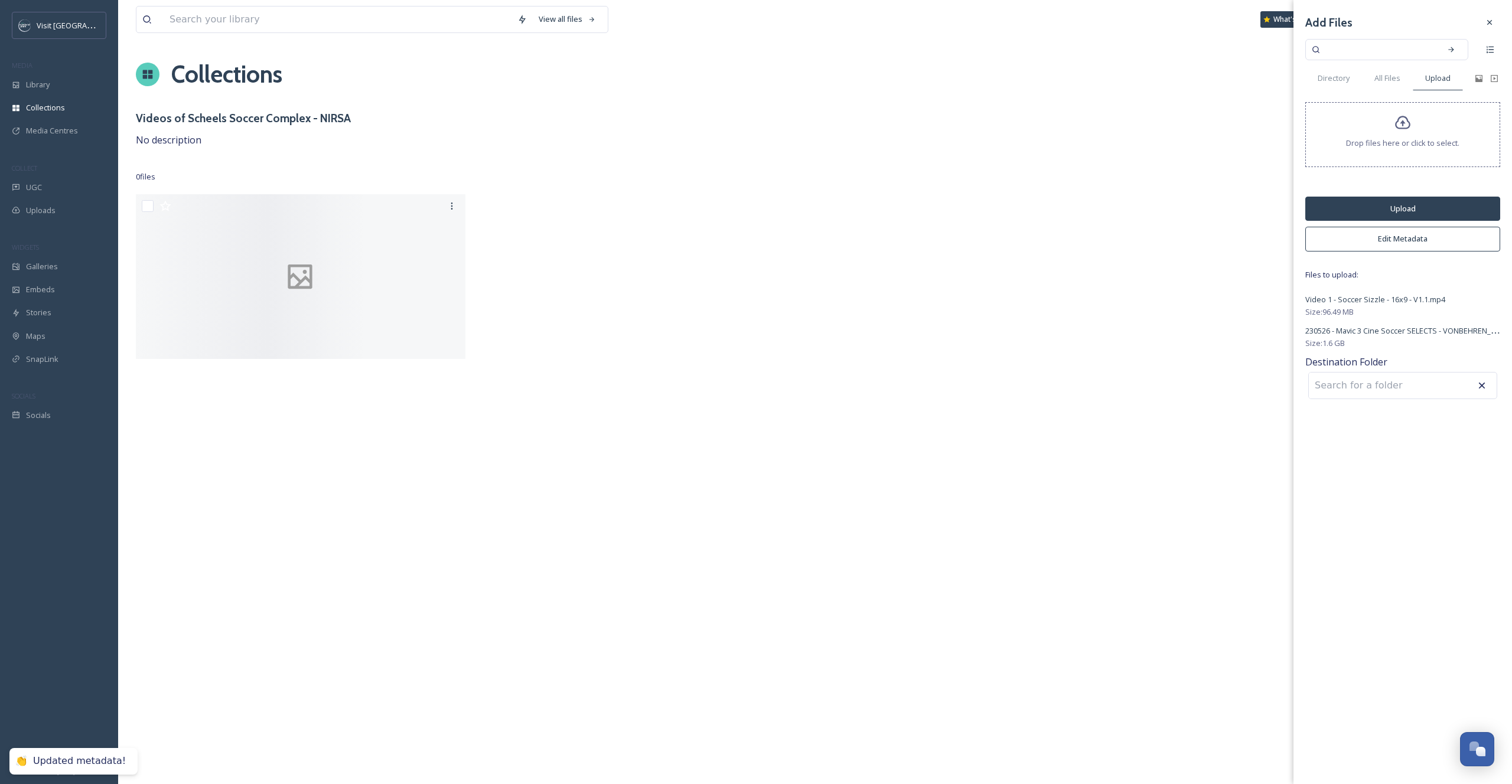
click at [1404, 208] on button "Upload" at bounding box center [1402, 208] width 195 height 24
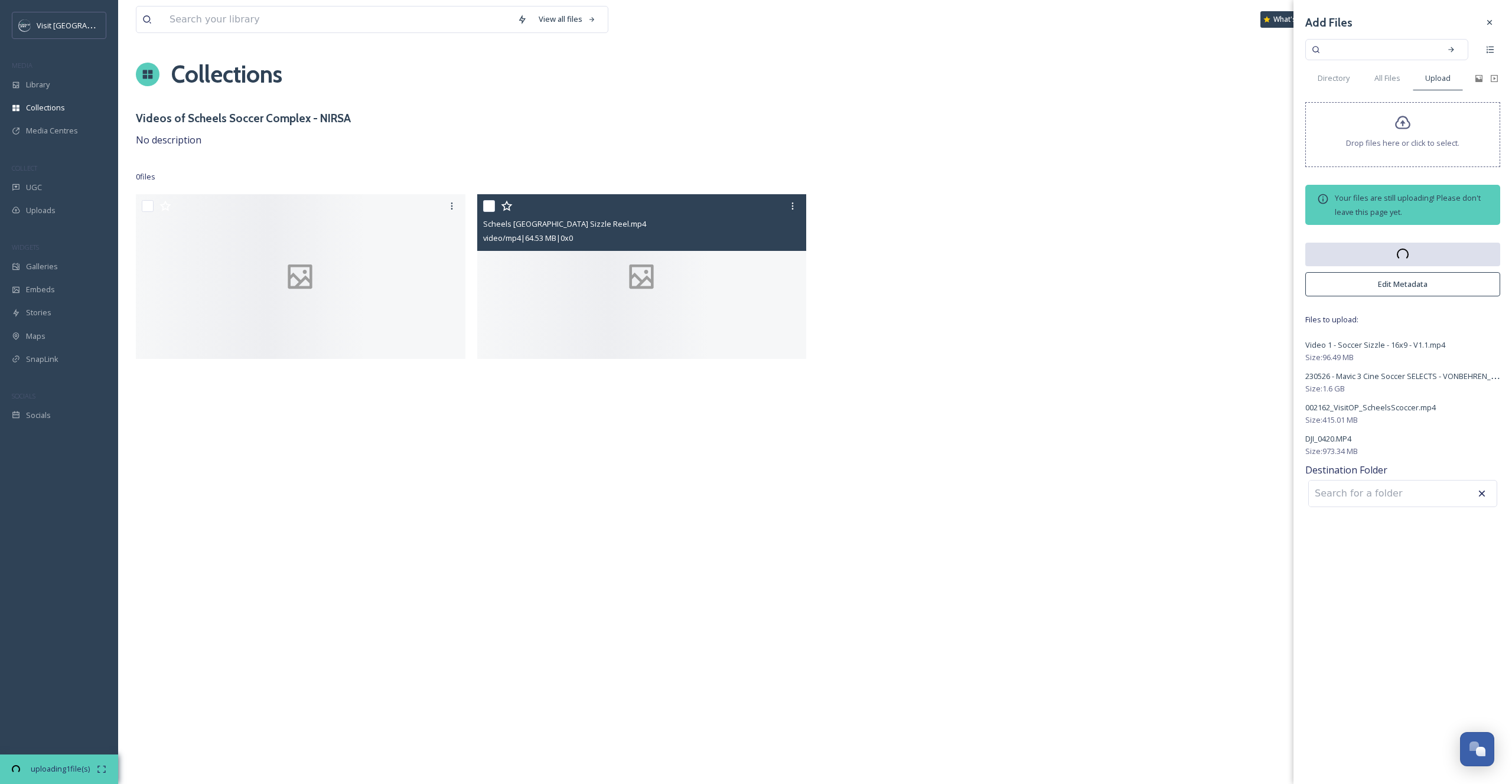
click at [694, 286] on div at bounding box center [642, 276] width 329 height 165
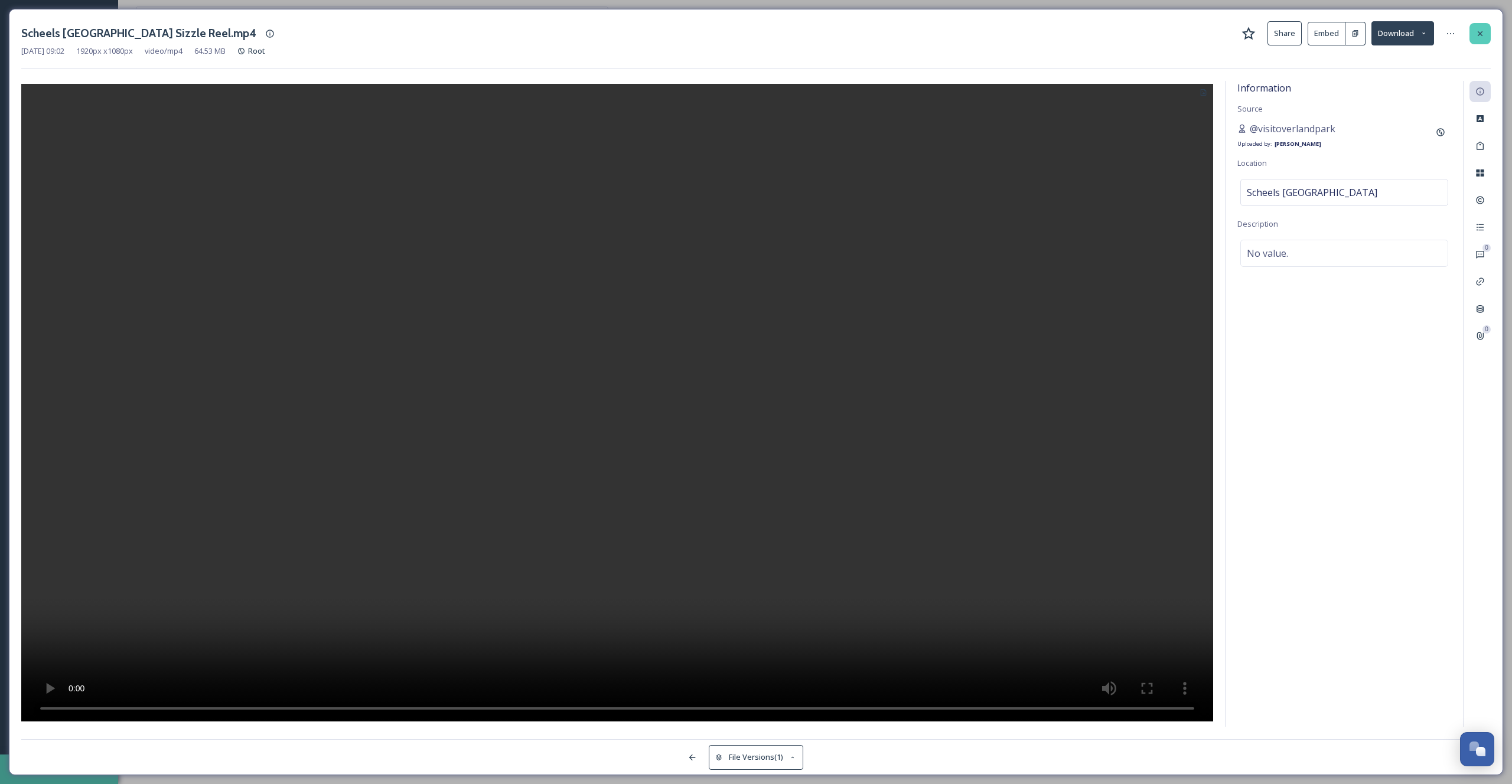
click at [1483, 34] on icon at bounding box center [1481, 34] width 9 height 9
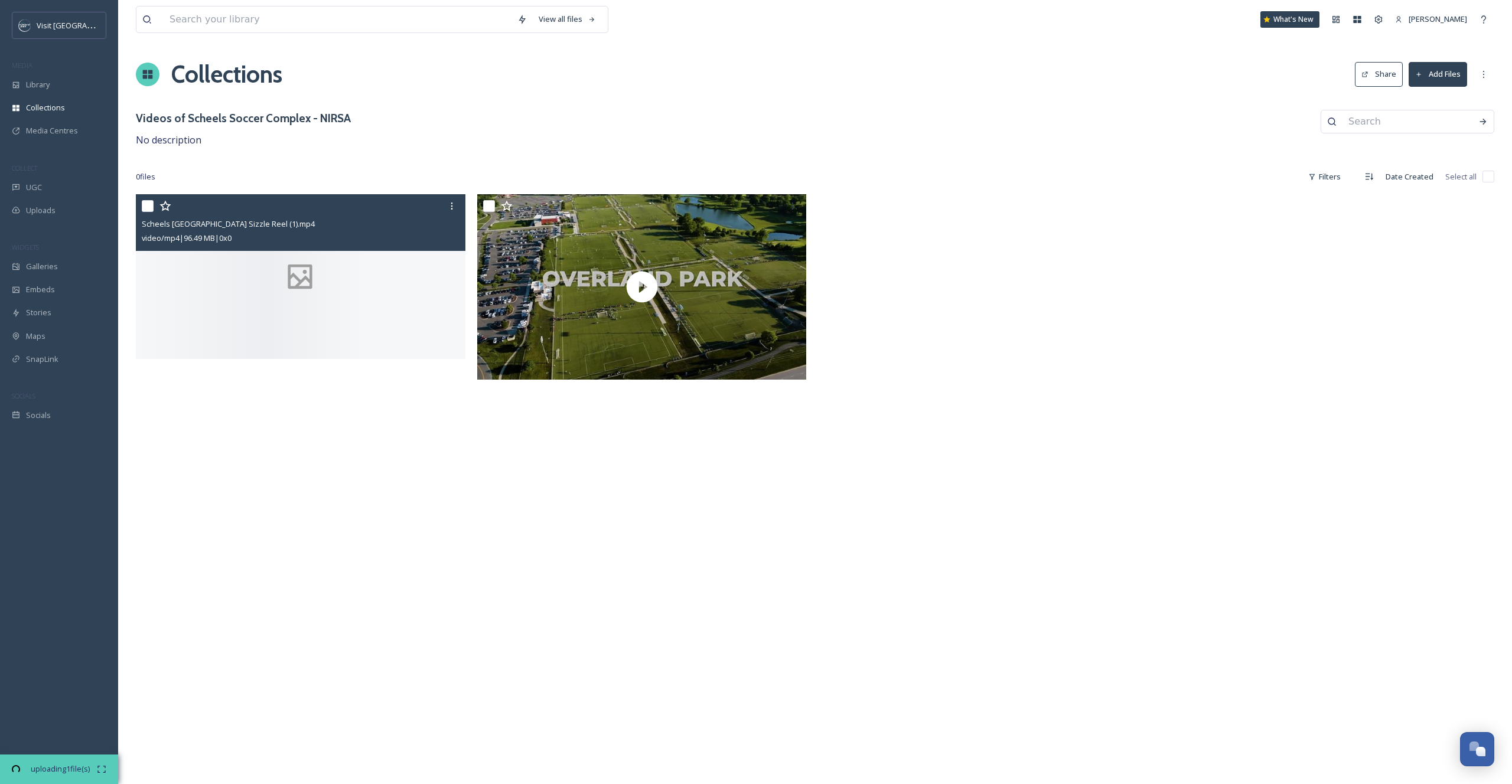
click at [355, 266] on div at bounding box center [301, 276] width 329 height 165
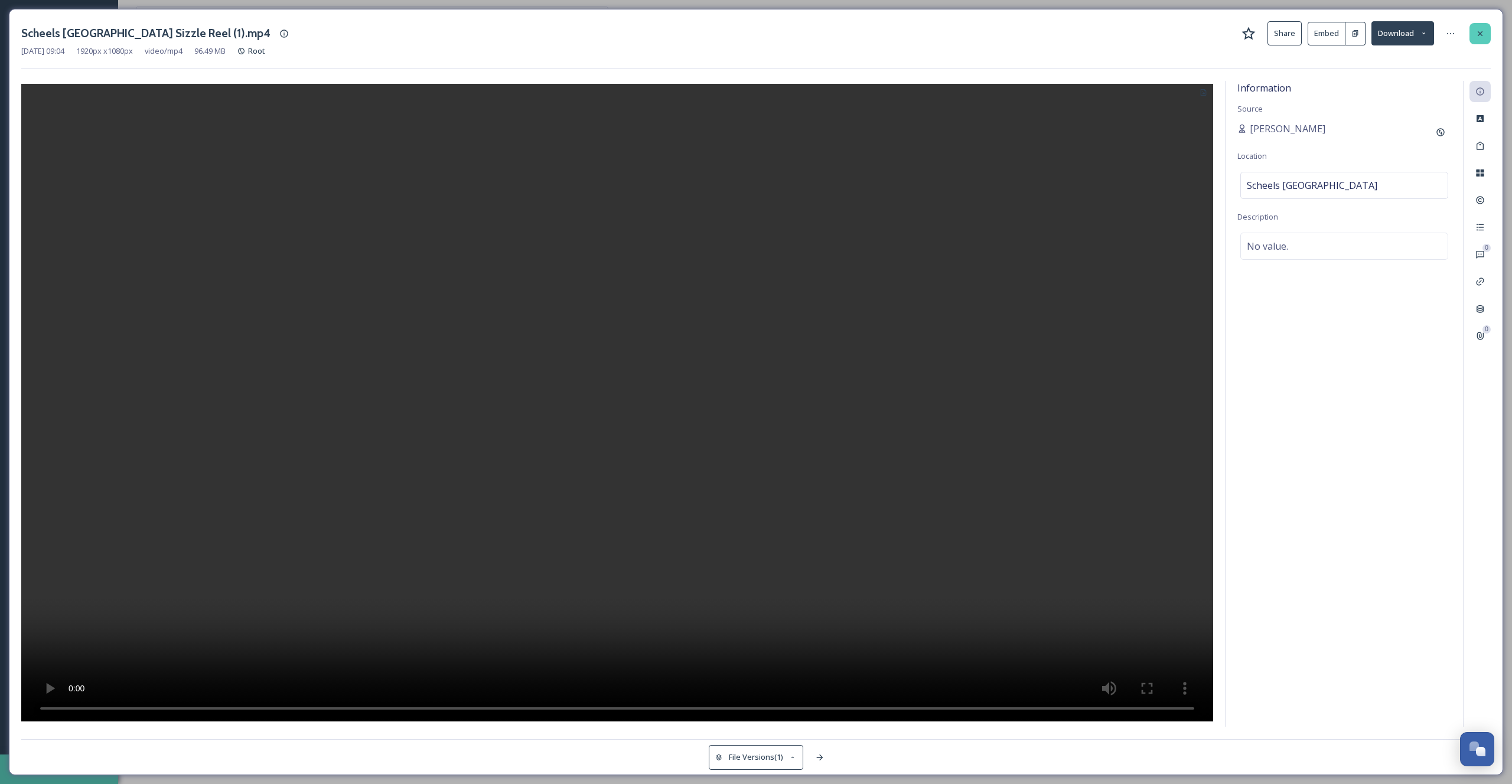
click at [1478, 34] on icon at bounding box center [1481, 33] width 5 height 5
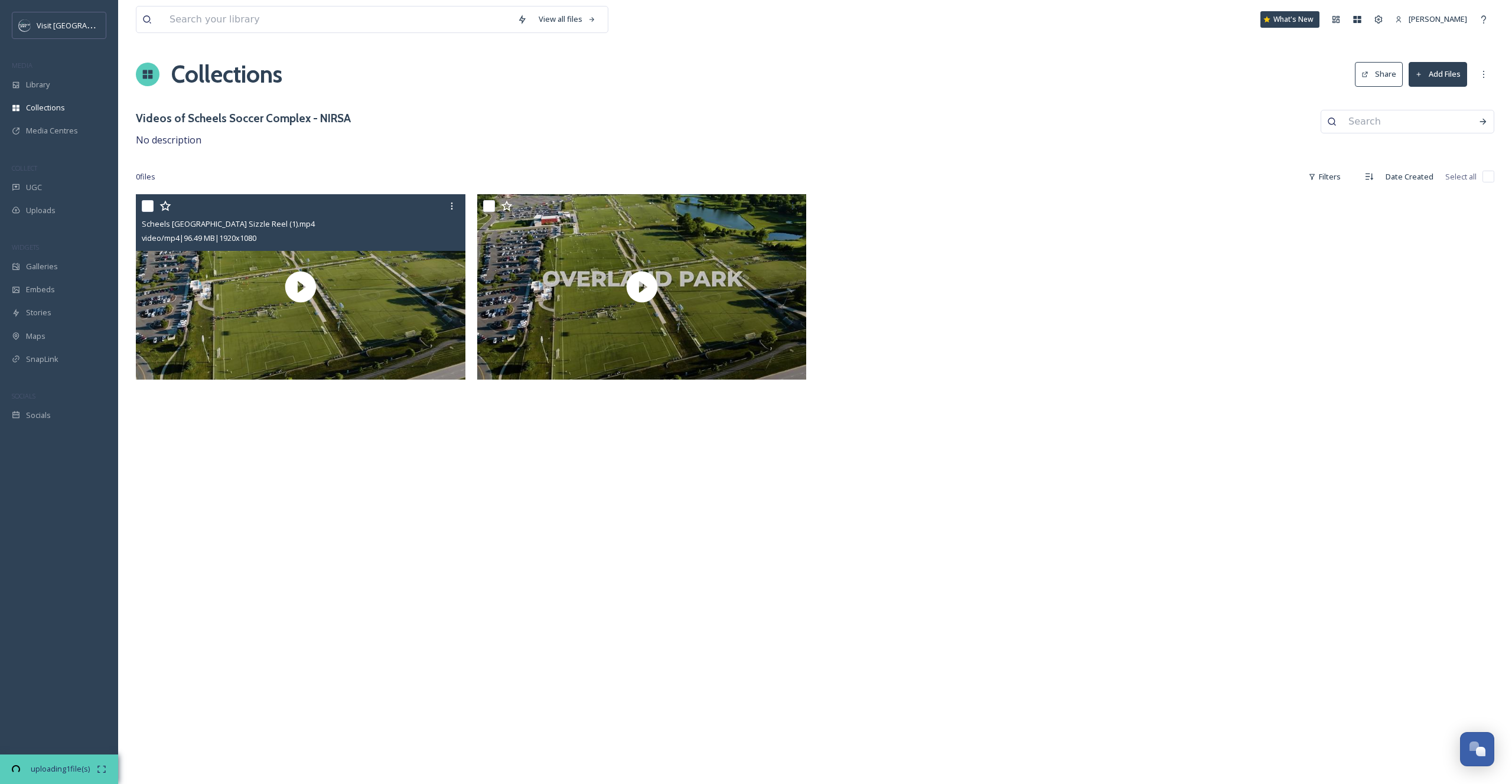
click at [1431, 82] on button "Add Files" at bounding box center [1438, 74] width 59 height 24
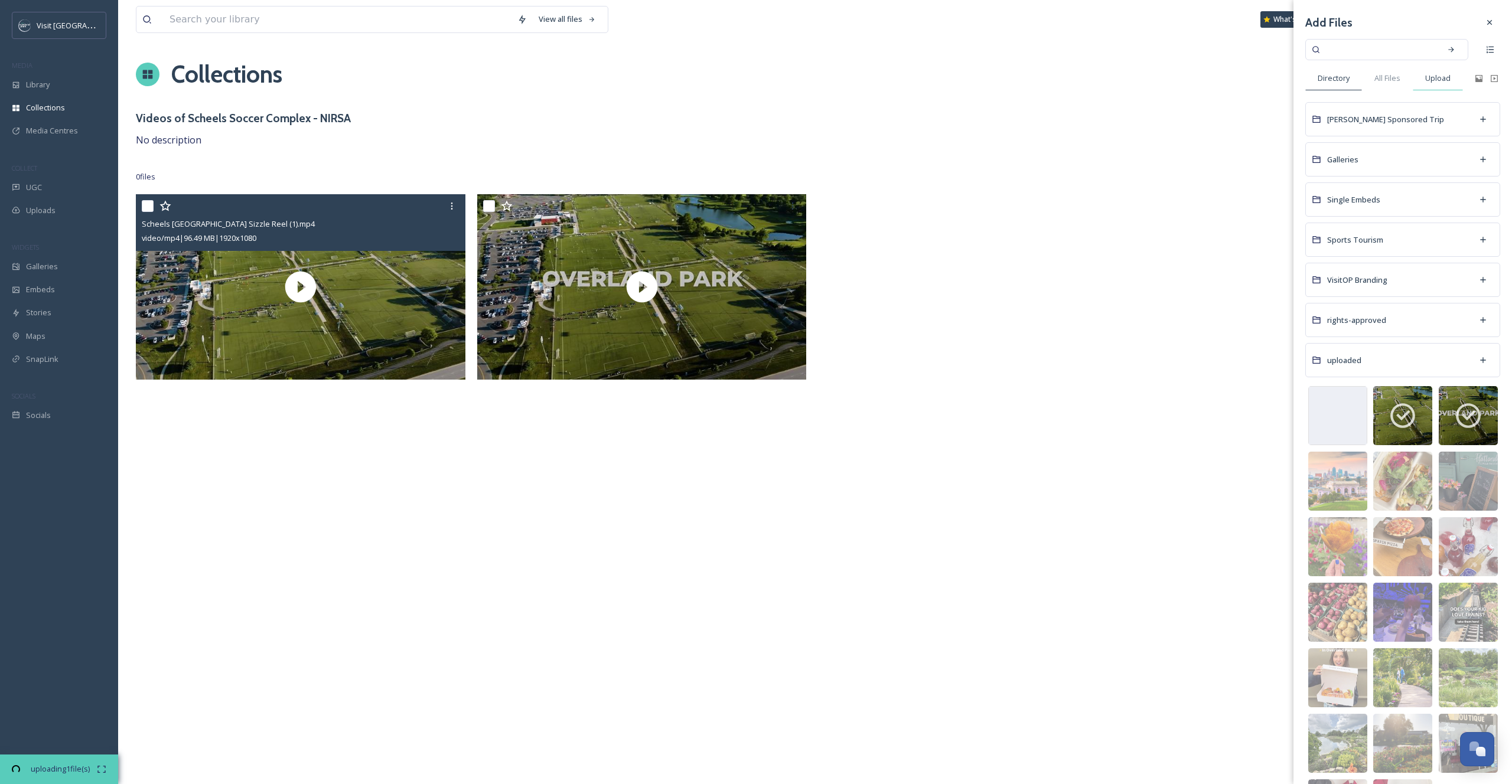
click at [1438, 85] on div "Upload" at bounding box center [1438, 78] width 50 height 24
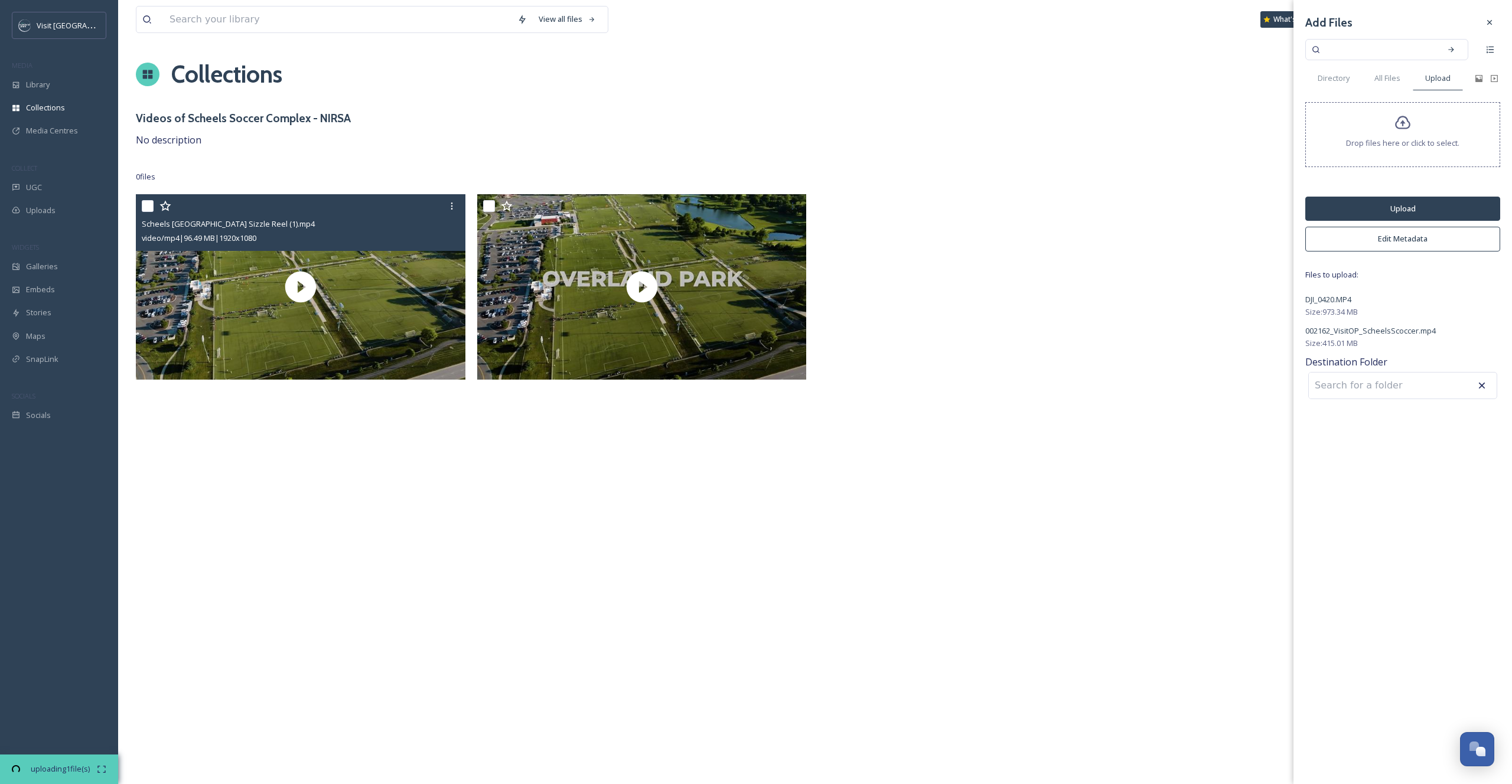
click at [1387, 242] on button "Edit Metadata" at bounding box center [1402, 239] width 195 height 24
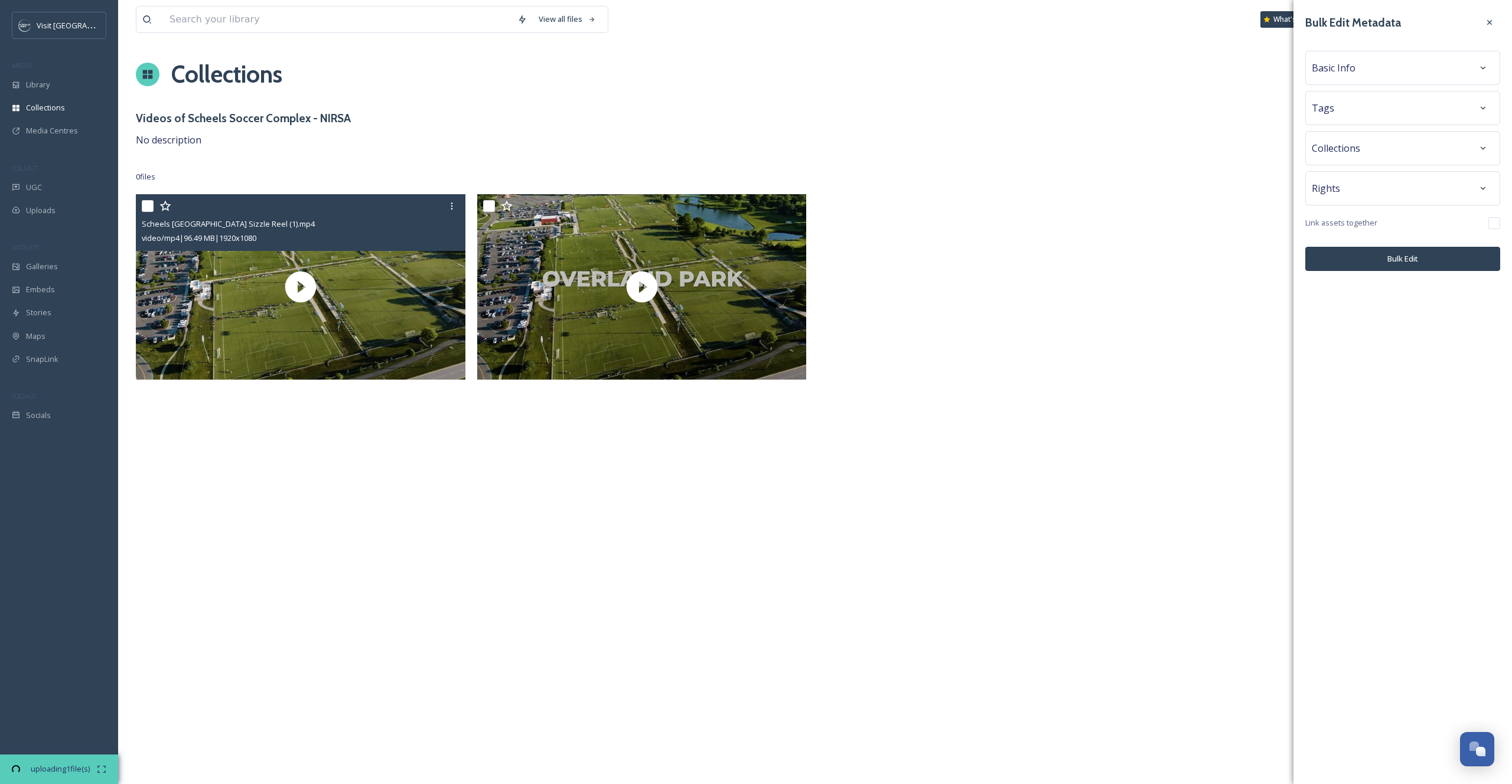
click at [1347, 99] on div "Tags" at bounding box center [1403, 108] width 182 height 21
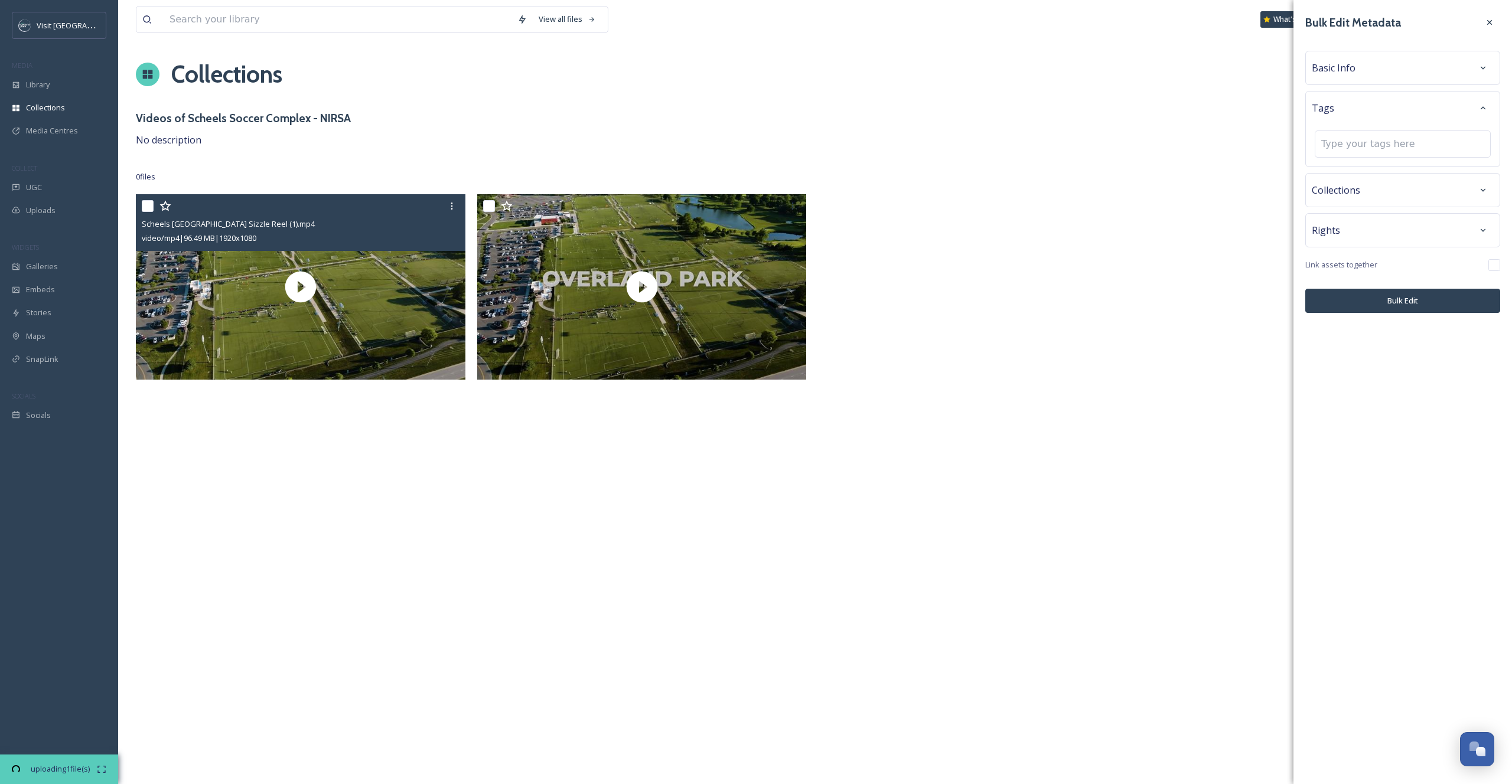
click at [1350, 59] on div "Basic Info" at bounding box center [1403, 67] width 182 height 21
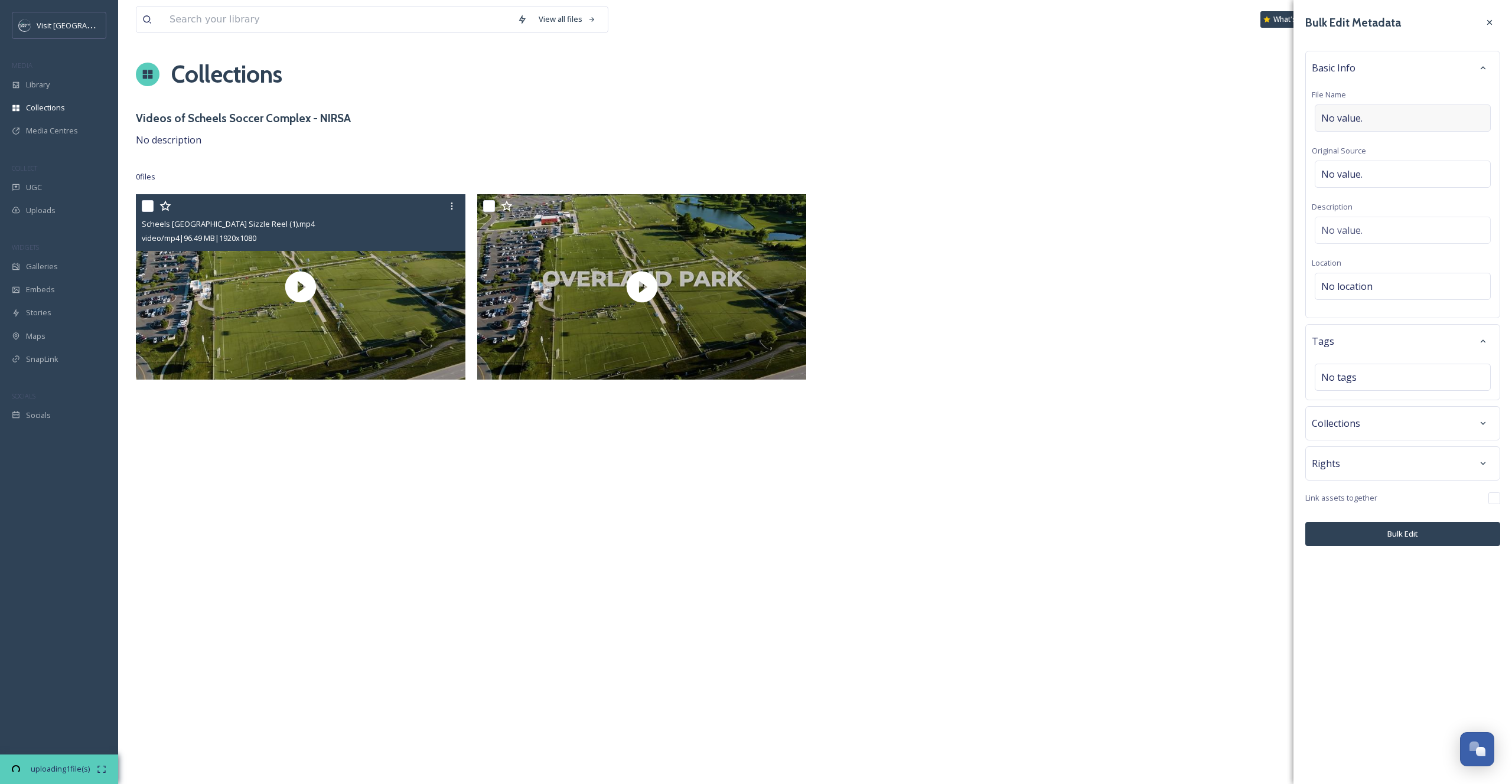
click at [1364, 124] on div "No value." at bounding box center [1402, 118] width 176 height 27
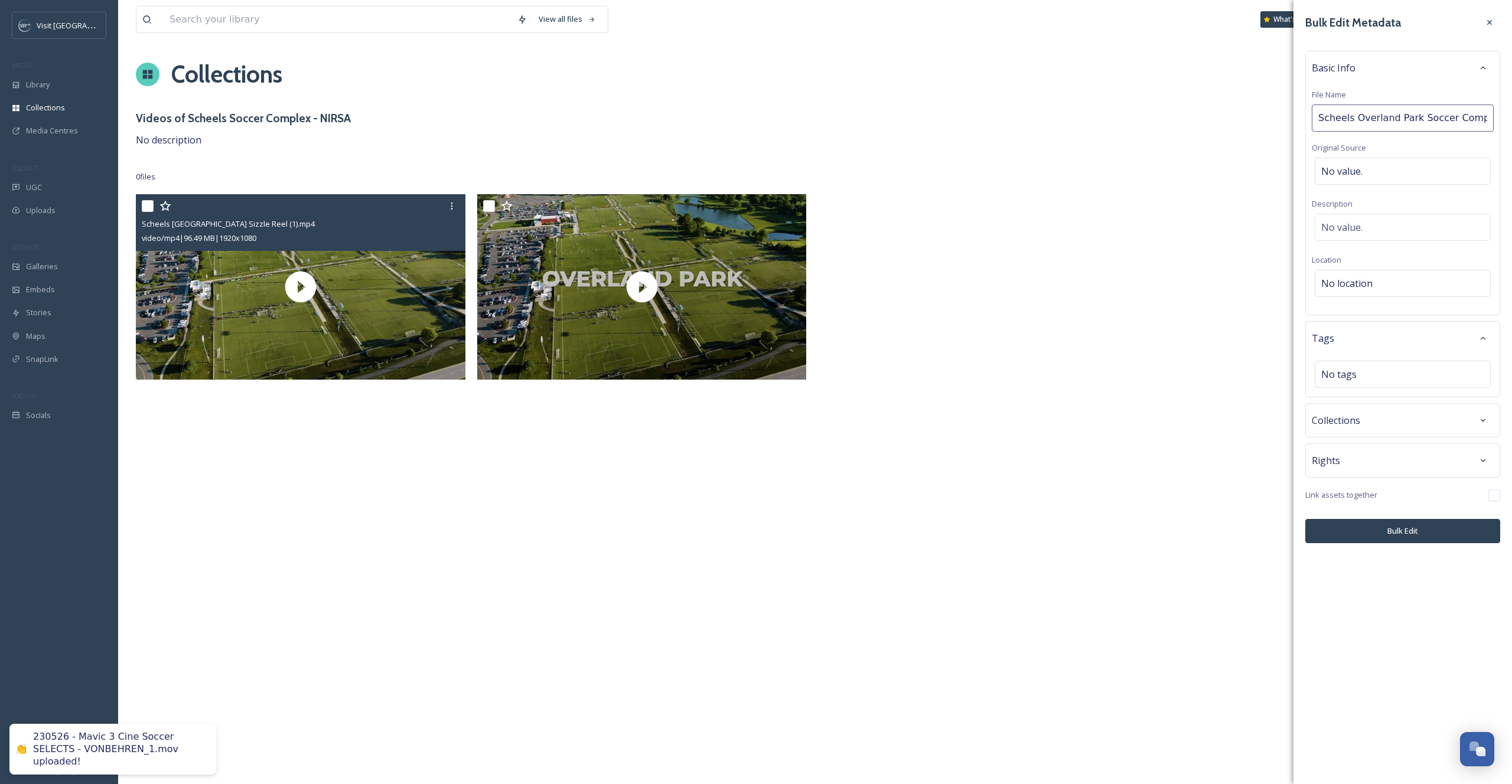
type input "Scheels Overland Park Soccer Complex"
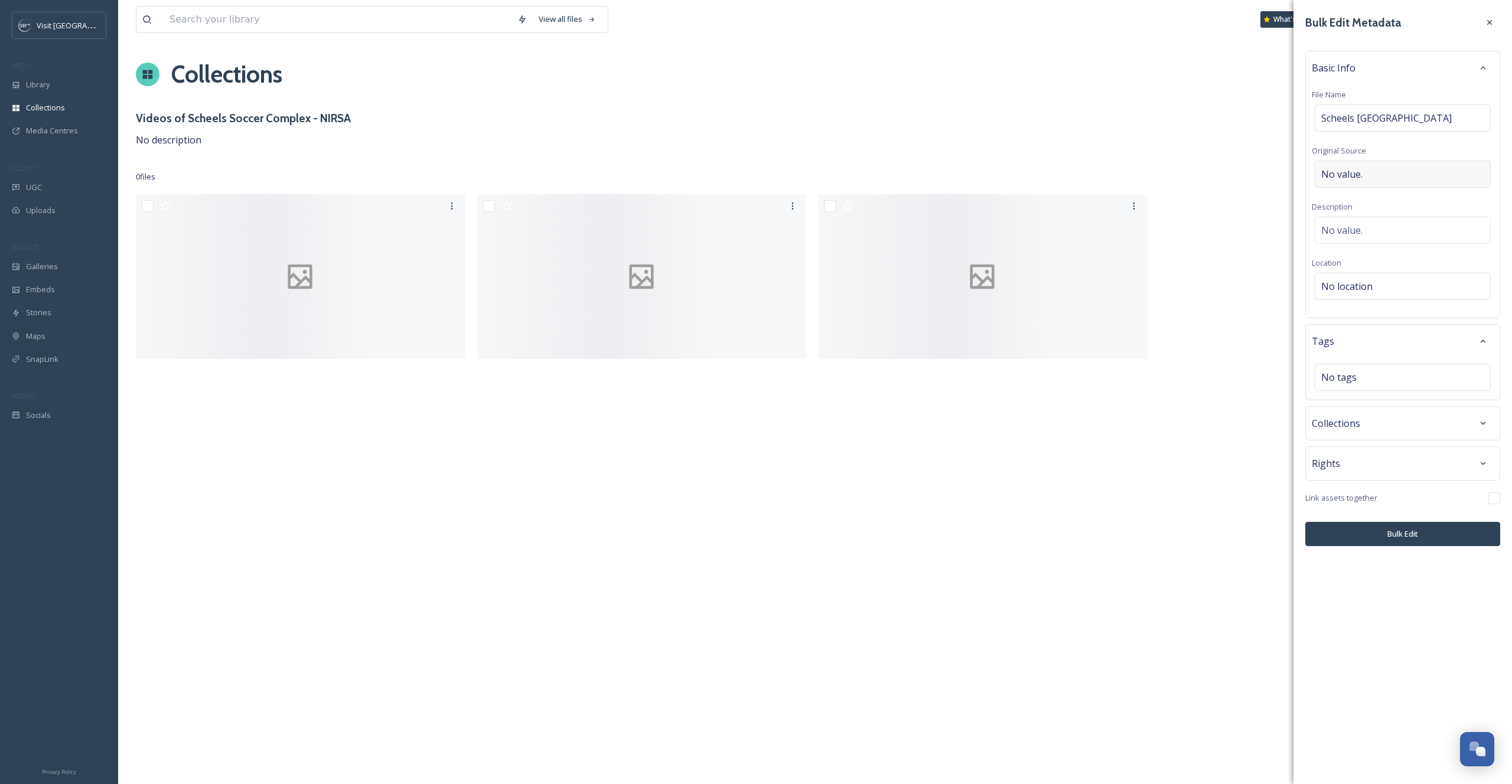
click at [1372, 178] on div "No value." at bounding box center [1402, 174] width 176 height 27
type input "@visitoverlandpark"
click at [1420, 541] on button "Bulk Edit" at bounding box center [1402, 531] width 195 height 24
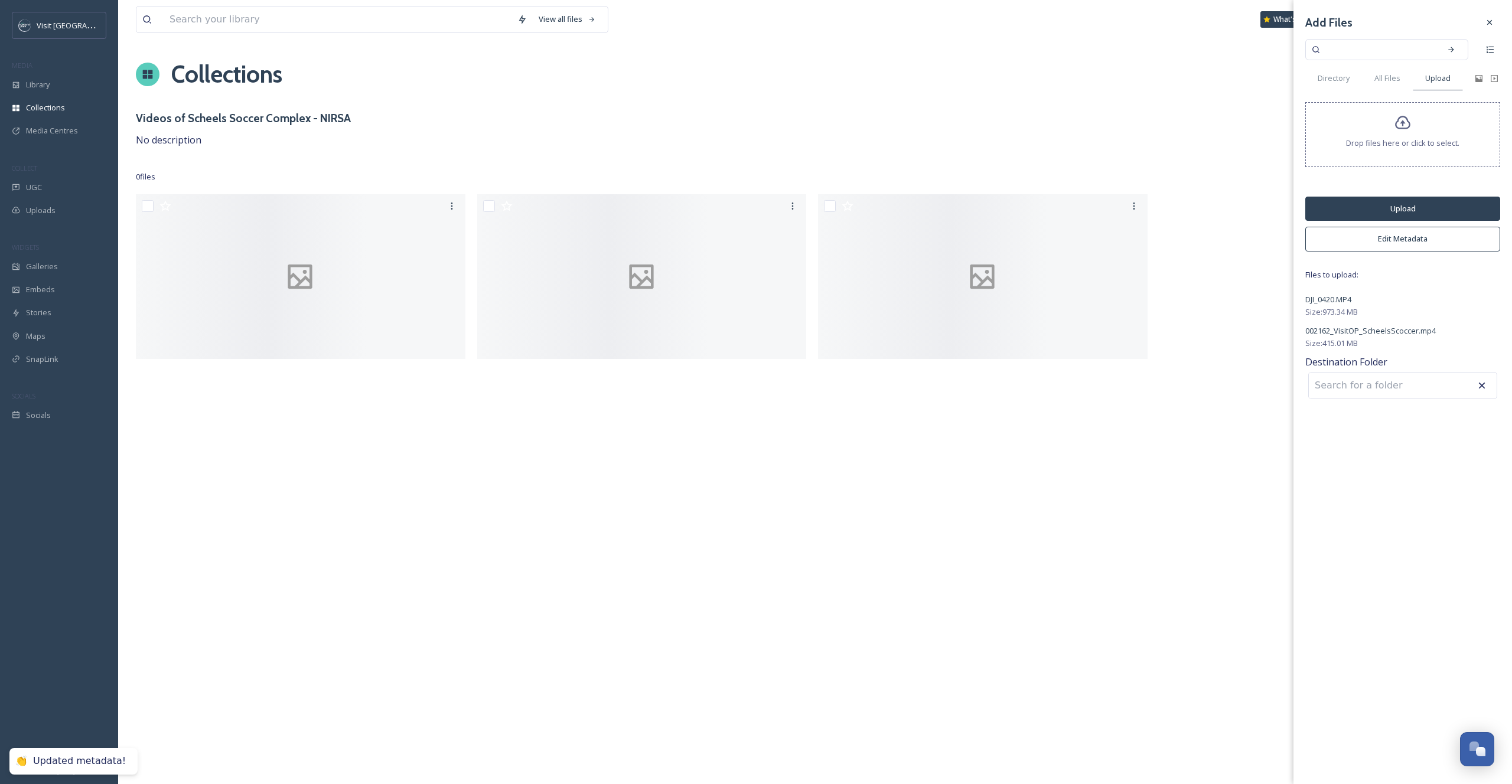
click at [1389, 212] on button "Upload" at bounding box center [1402, 208] width 195 height 24
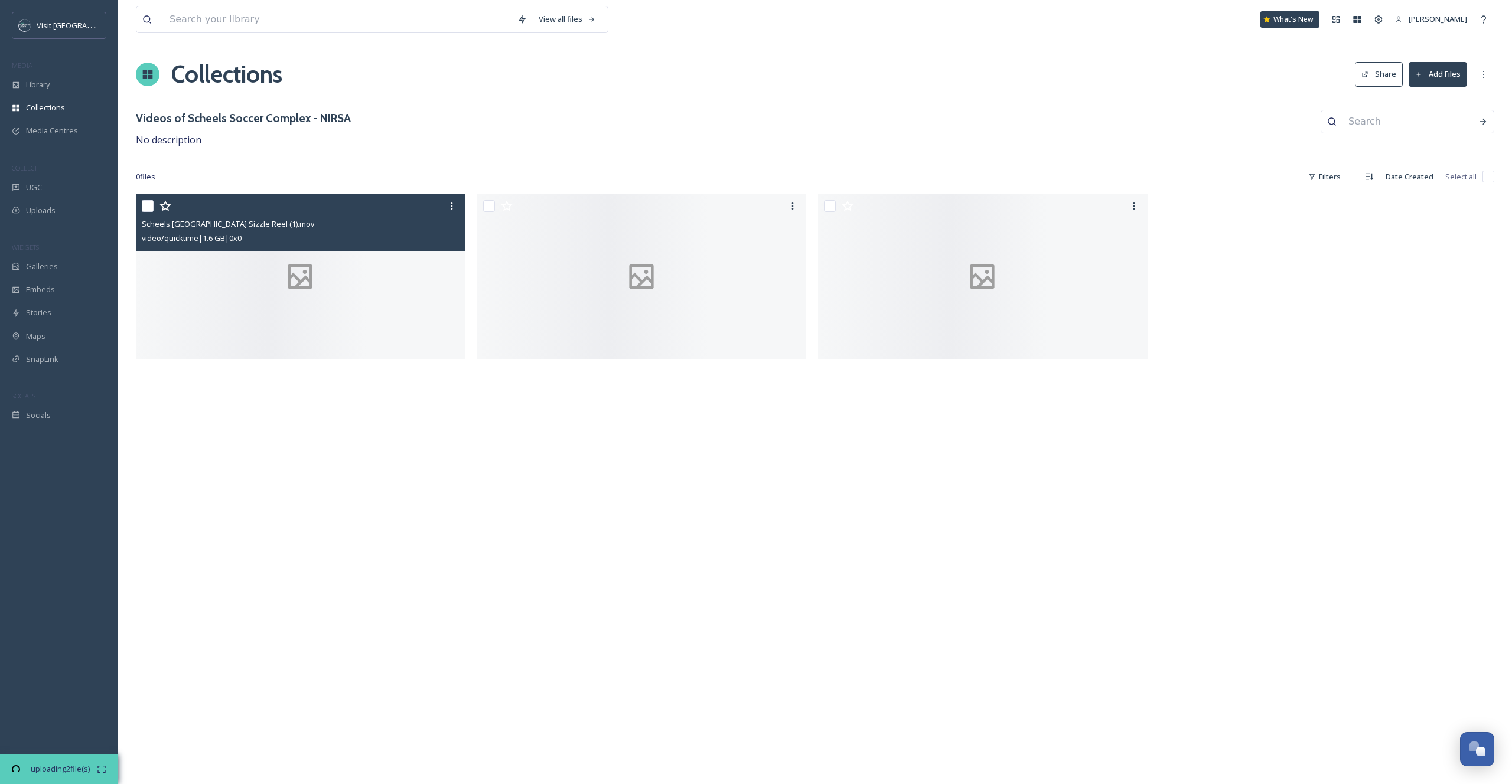
click at [360, 225] on div "Scheels [GEOGRAPHIC_DATA] Sizzle Reel (1).mov" at bounding box center [302, 224] width 321 height 14
click at [413, 264] on div at bounding box center [301, 276] width 329 height 165
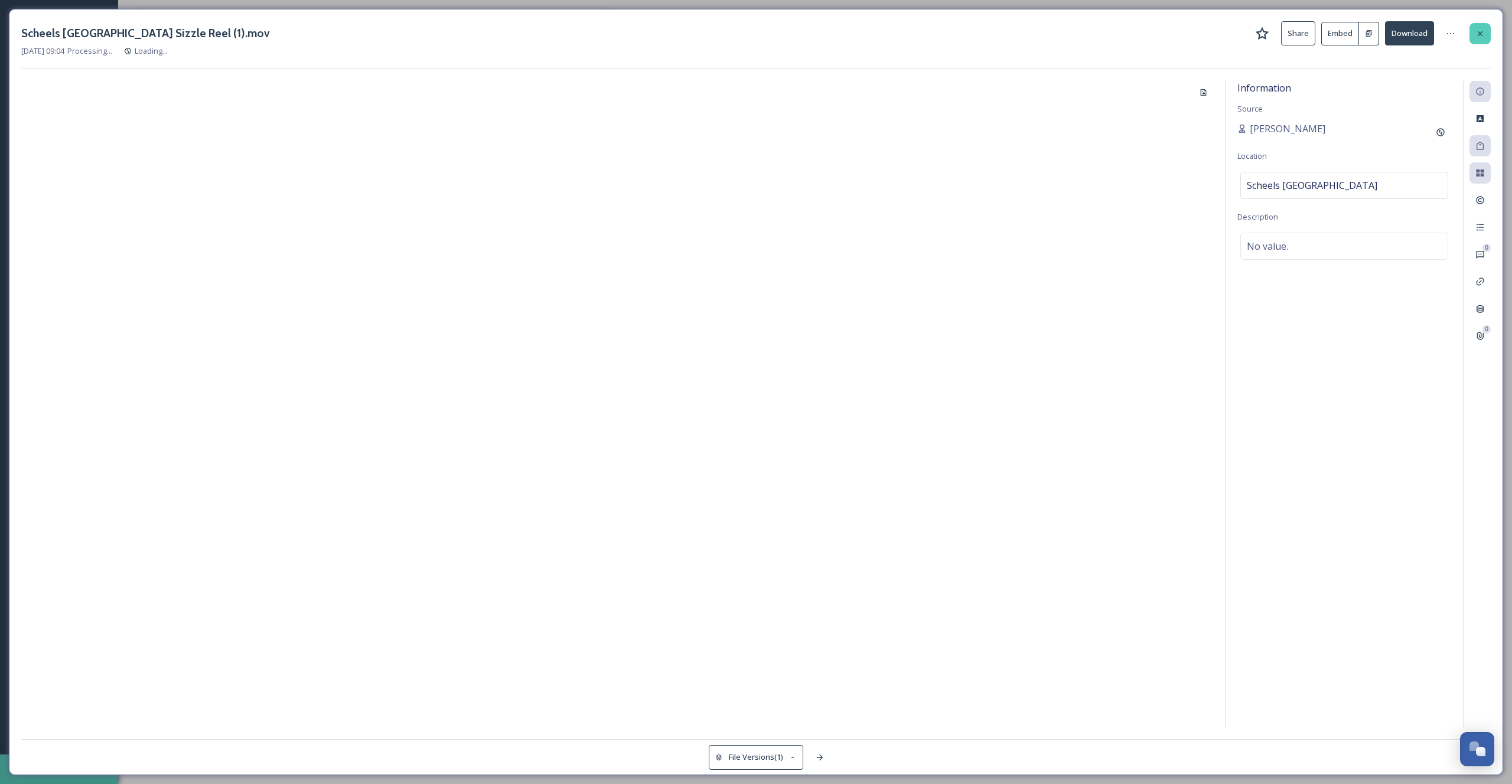
click at [1474, 31] on div at bounding box center [1480, 33] width 21 height 21
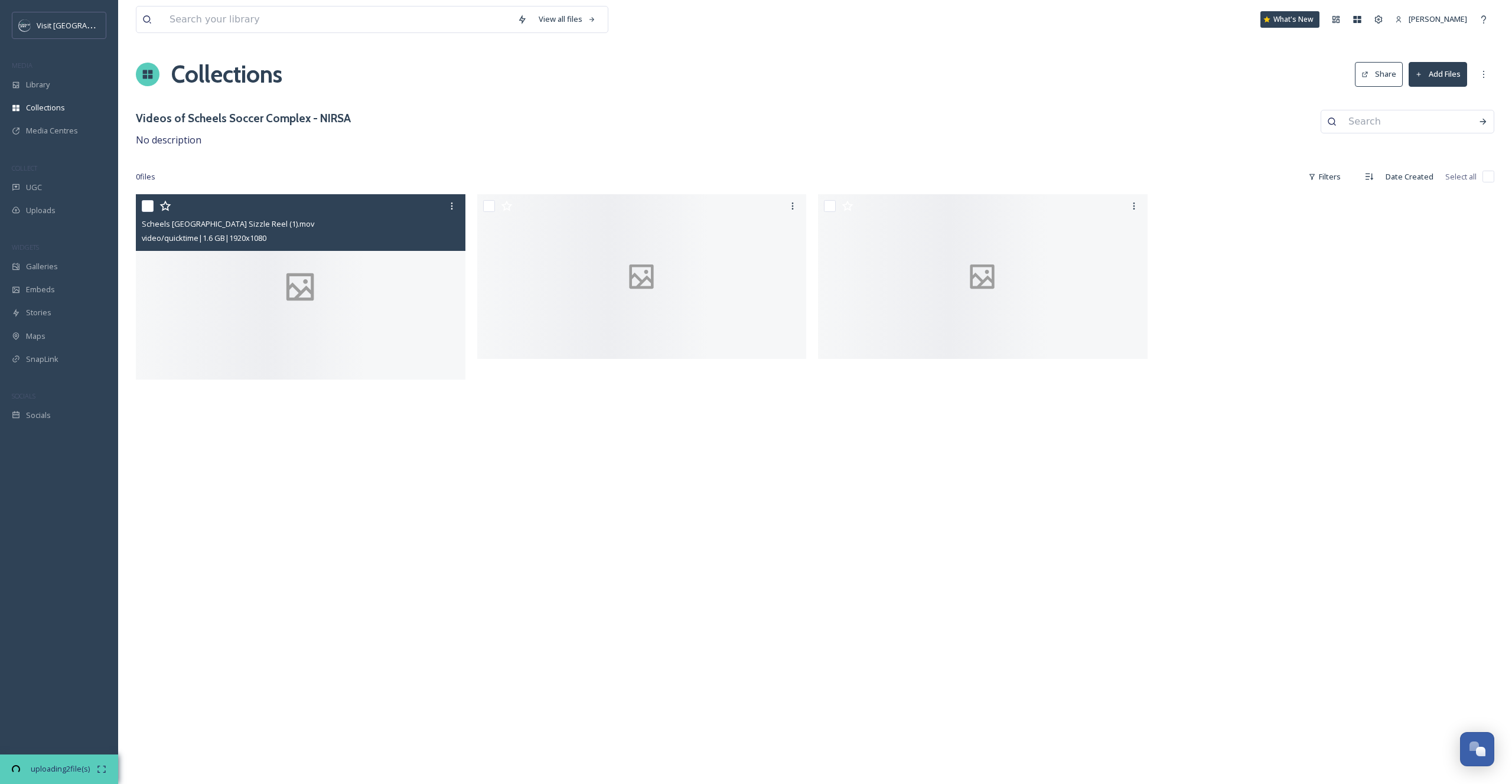
click at [502, 124] on div "Videos of Scheels Soccer Complex - NIRSA No description" at bounding box center [815, 128] width 1359 height 38
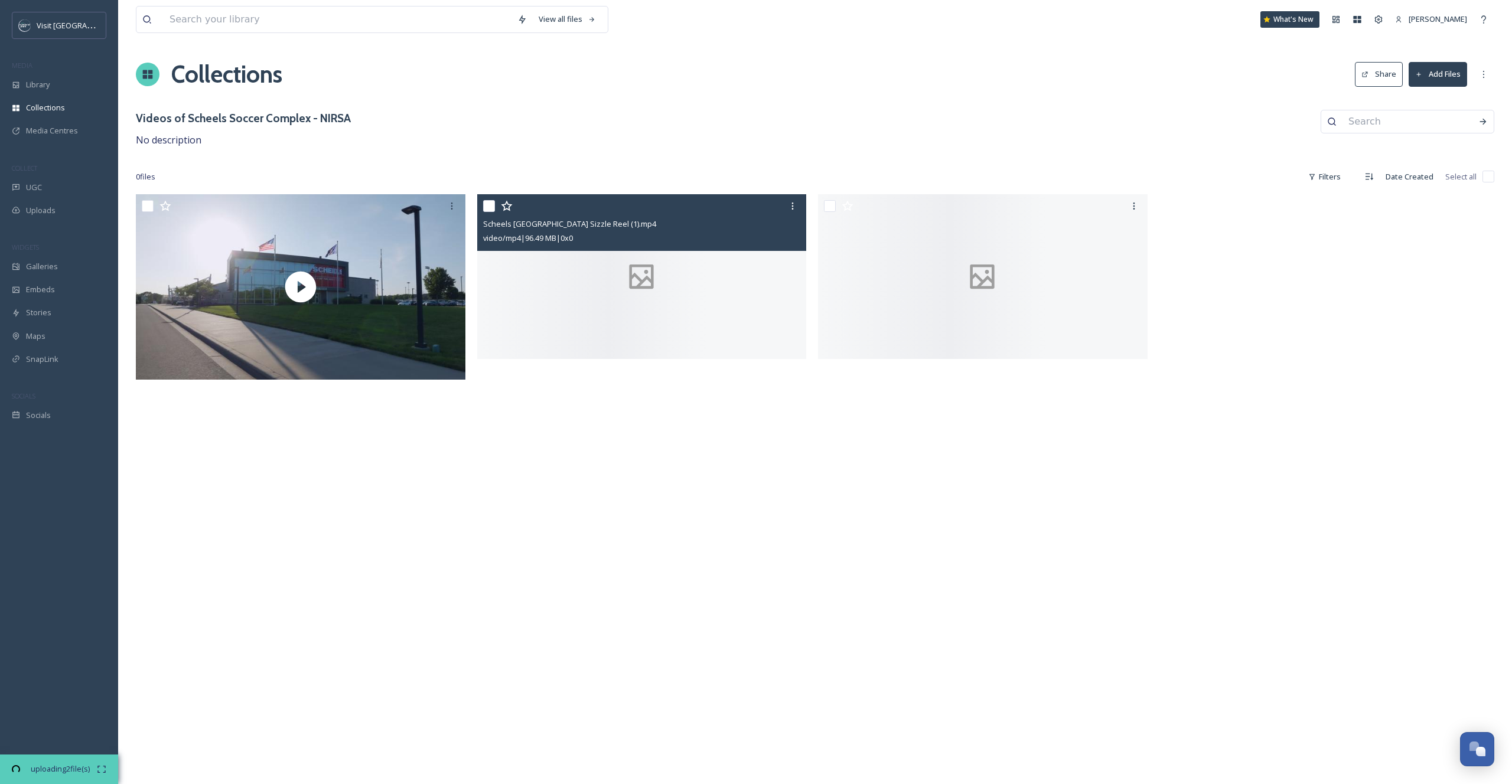
click at [574, 293] on div at bounding box center [642, 276] width 329 height 165
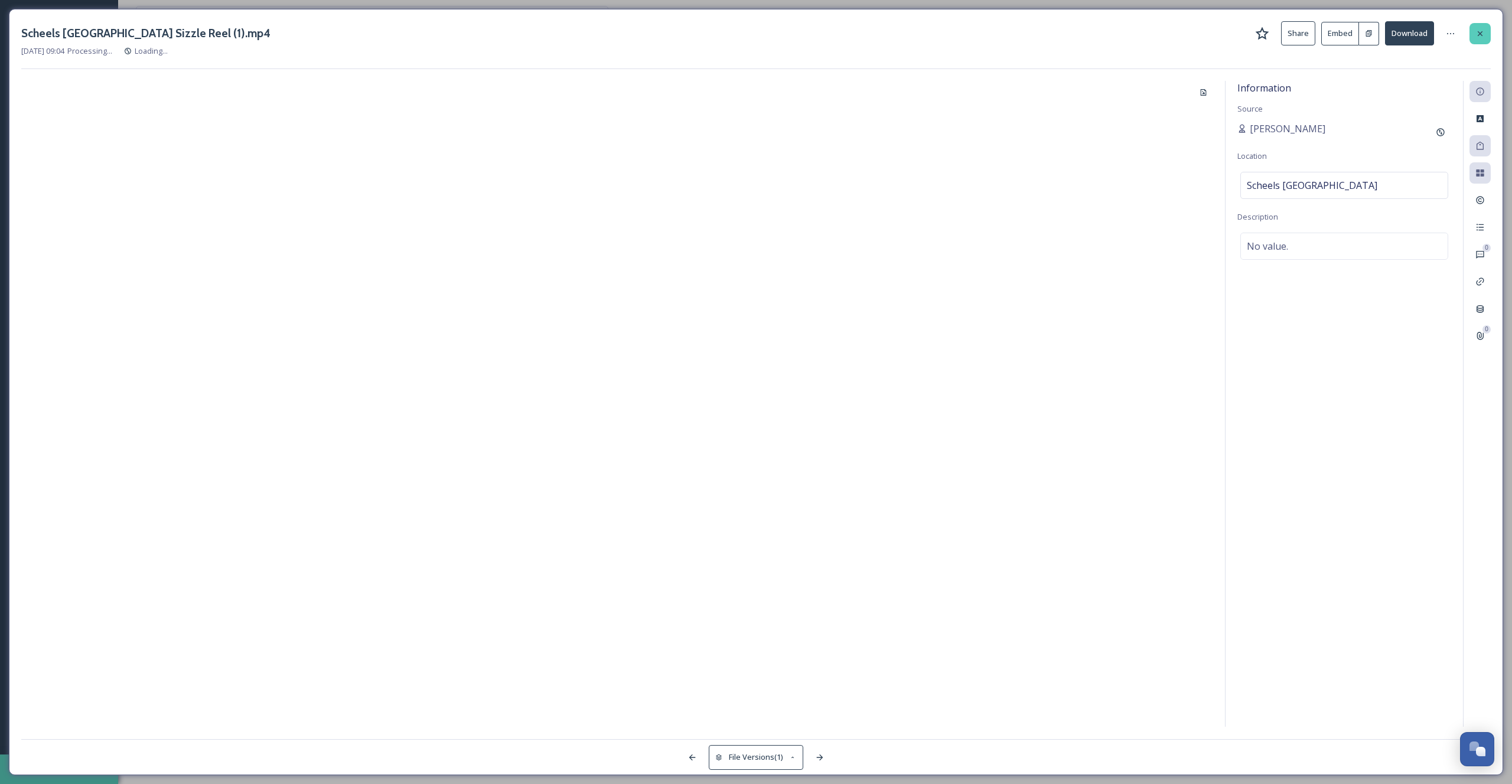
click at [1485, 29] on icon at bounding box center [1481, 34] width 9 height 9
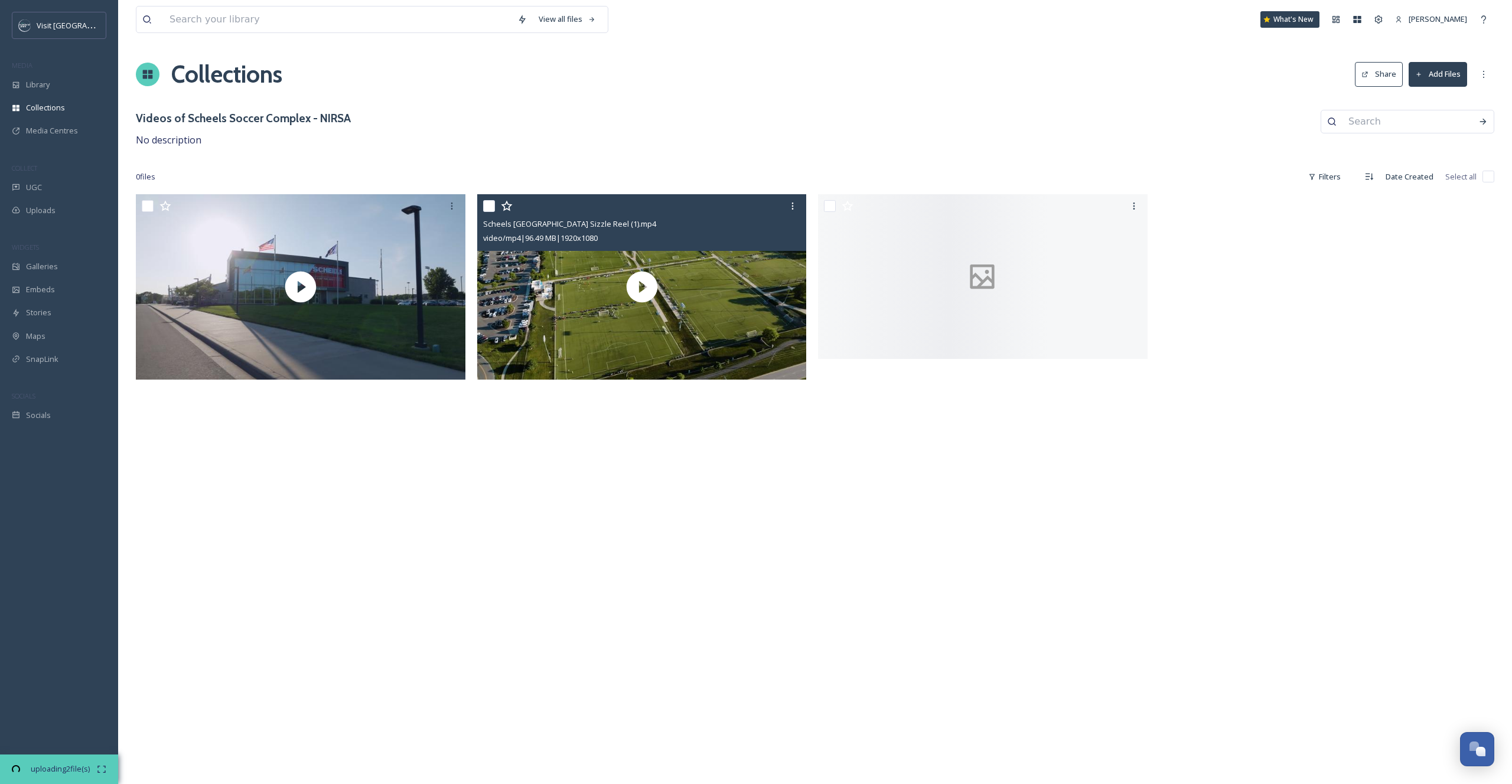
click at [1445, 81] on button "Add Files" at bounding box center [1438, 74] width 59 height 24
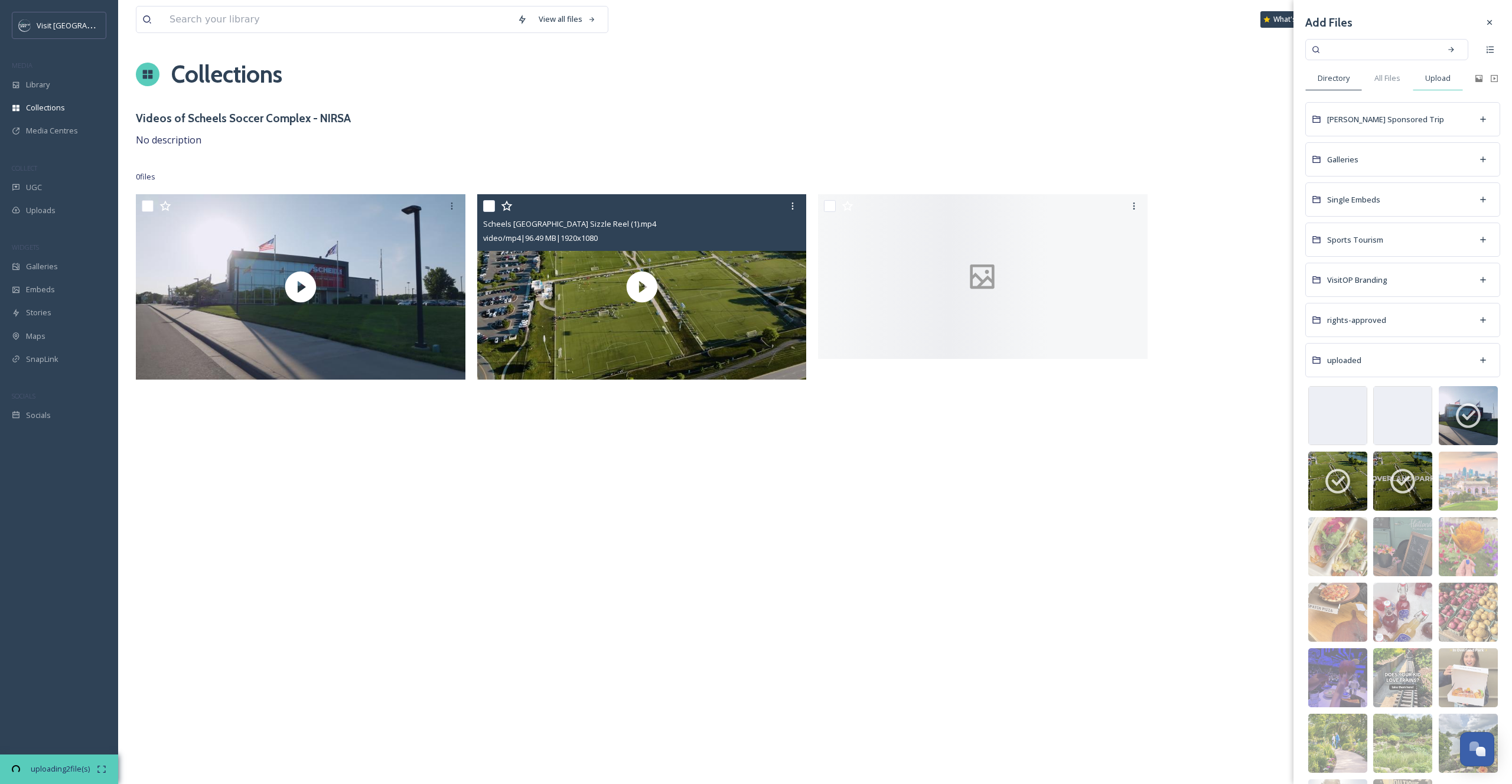
click at [1425, 81] on span "Upload" at bounding box center [1438, 78] width 25 height 11
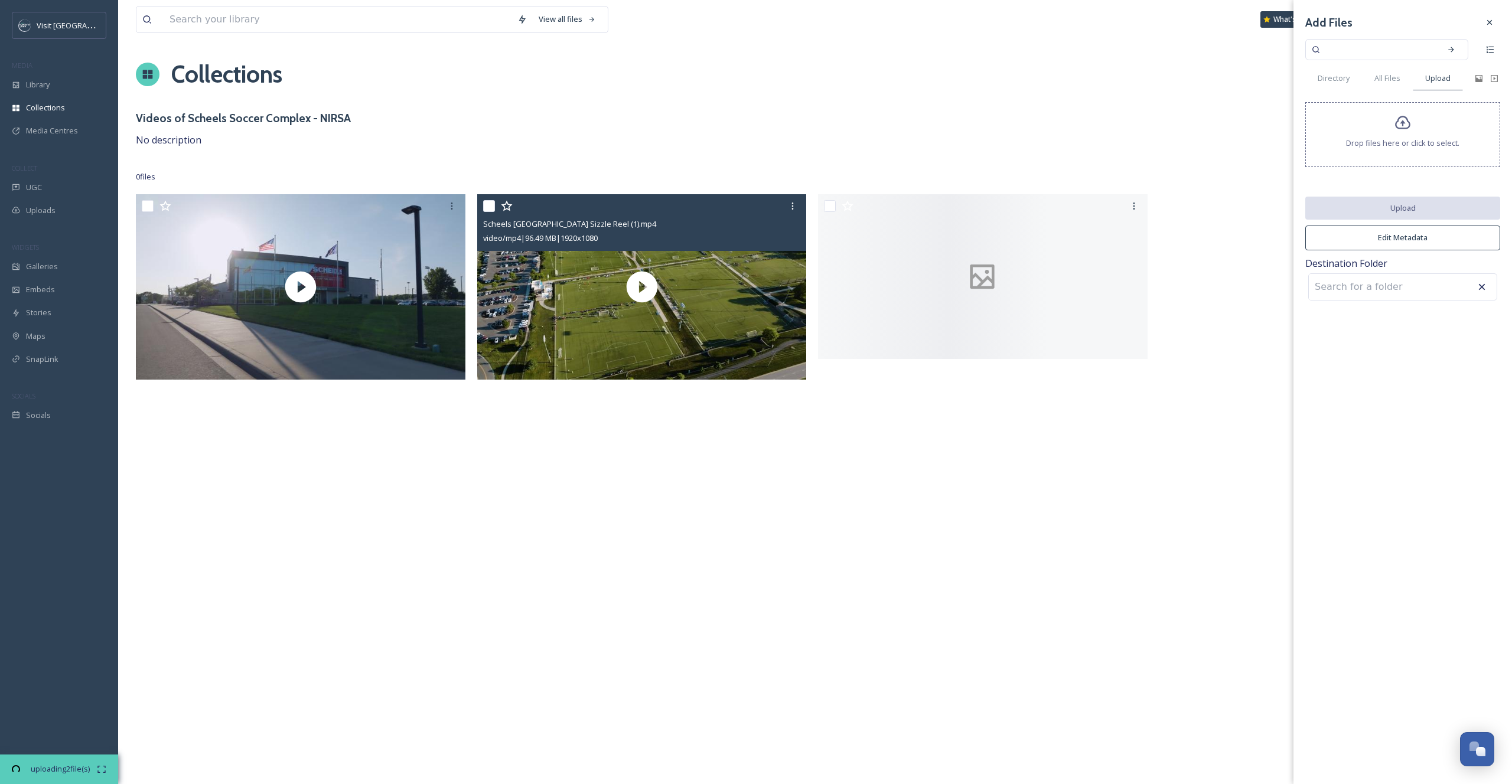
click at [1208, 248] on div at bounding box center [1327, 290] width 336 height 192
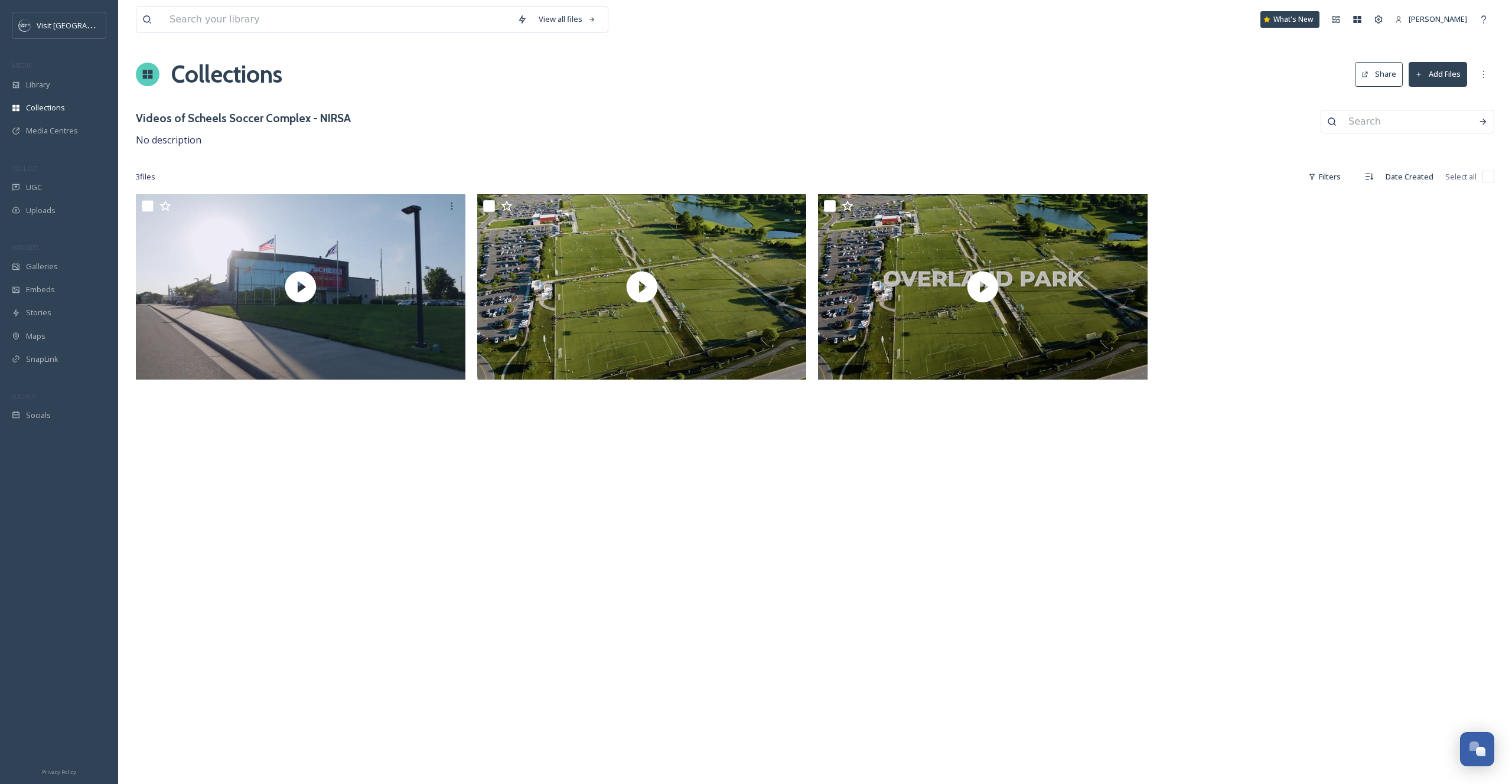
click at [1454, 86] on div "Collections Share Add Files" at bounding box center [815, 74] width 1359 height 35
click at [1445, 74] on button "Add Files" at bounding box center [1438, 74] width 59 height 24
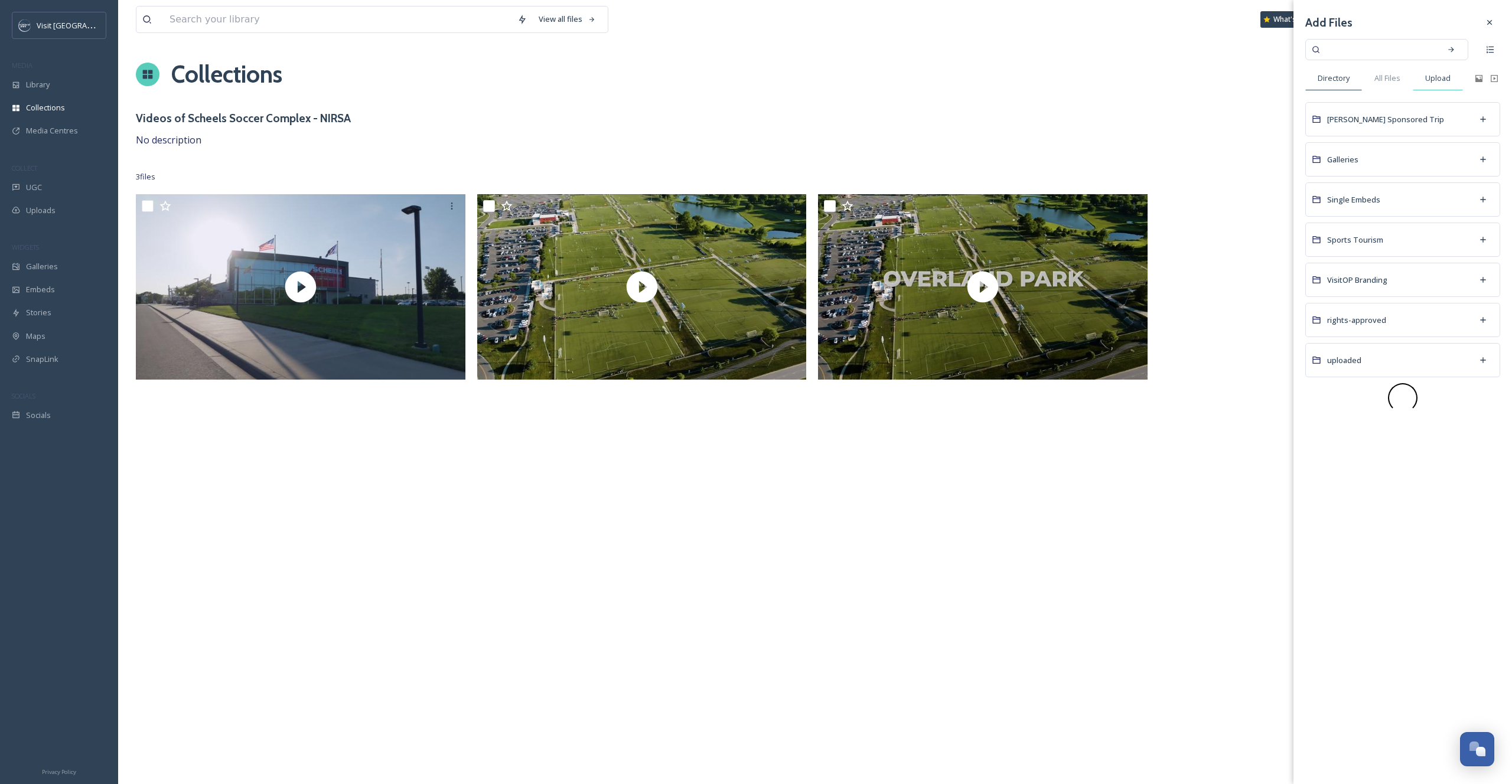
click at [1438, 85] on div "Upload" at bounding box center [1438, 78] width 50 height 24
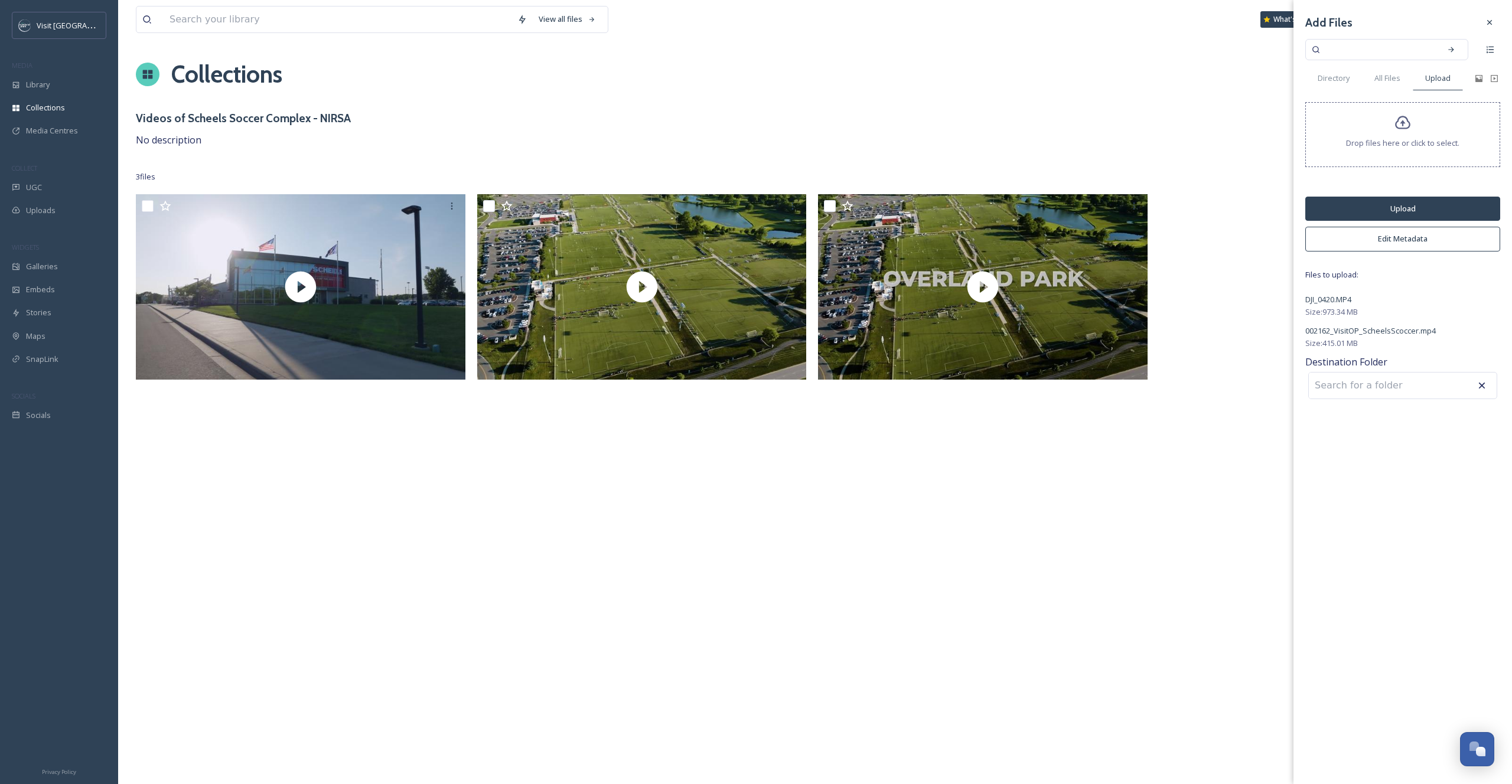
click at [1394, 210] on button "Upload" at bounding box center [1402, 208] width 195 height 24
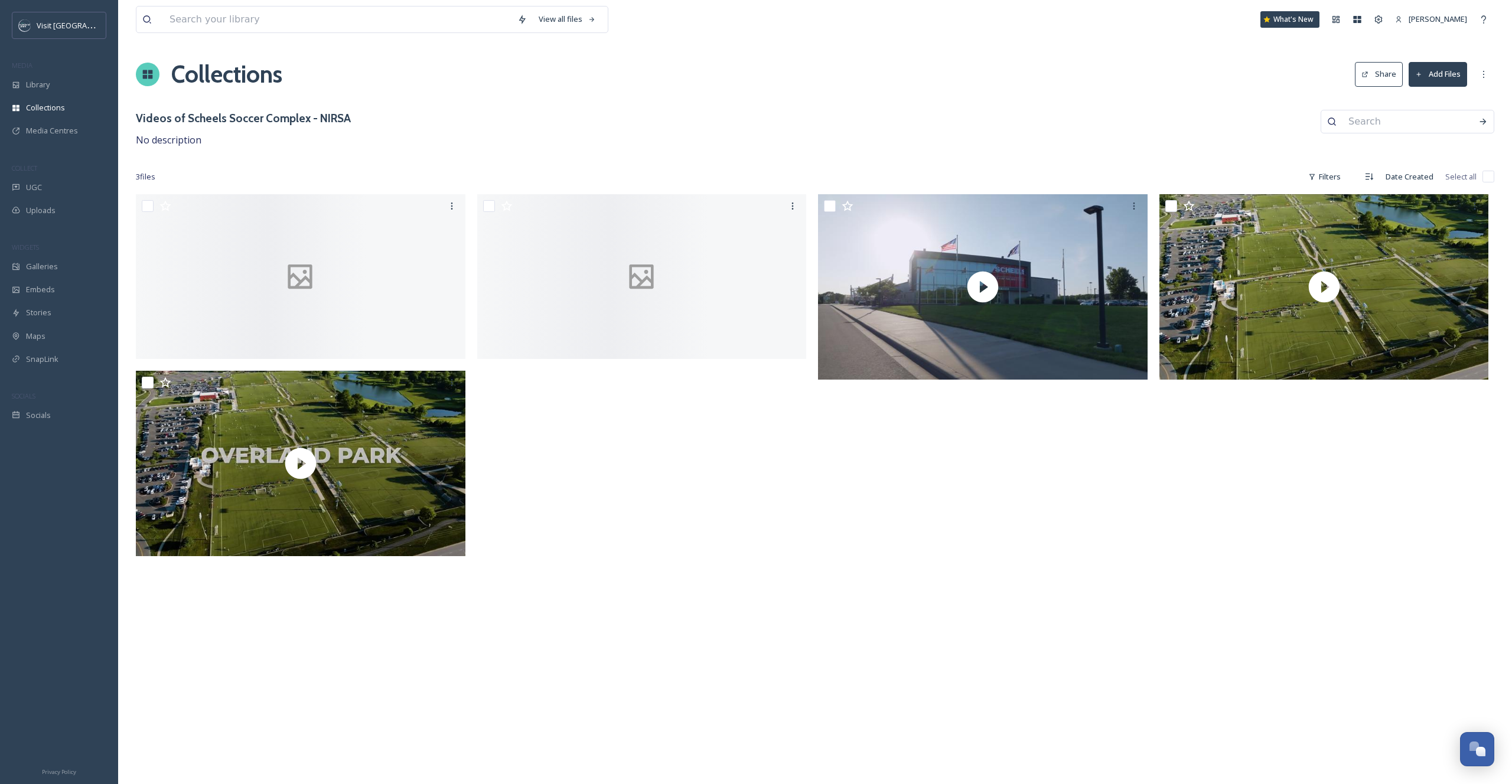
click at [972, 567] on div "View all files What's New [PERSON_NAME] Collections Share Add Files Videos of S…" at bounding box center [815, 392] width 1394 height 784
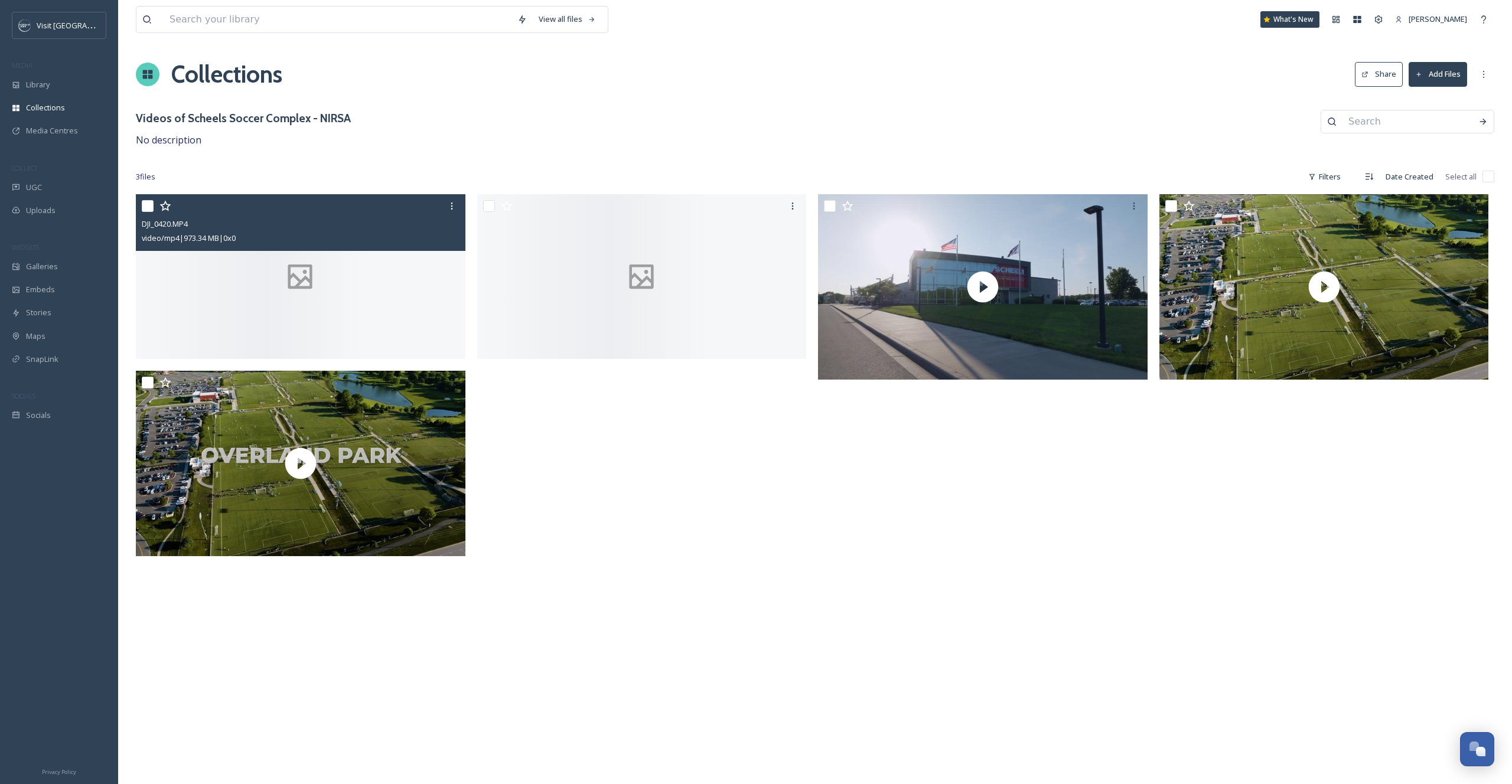
click at [288, 269] on div at bounding box center [301, 276] width 329 height 165
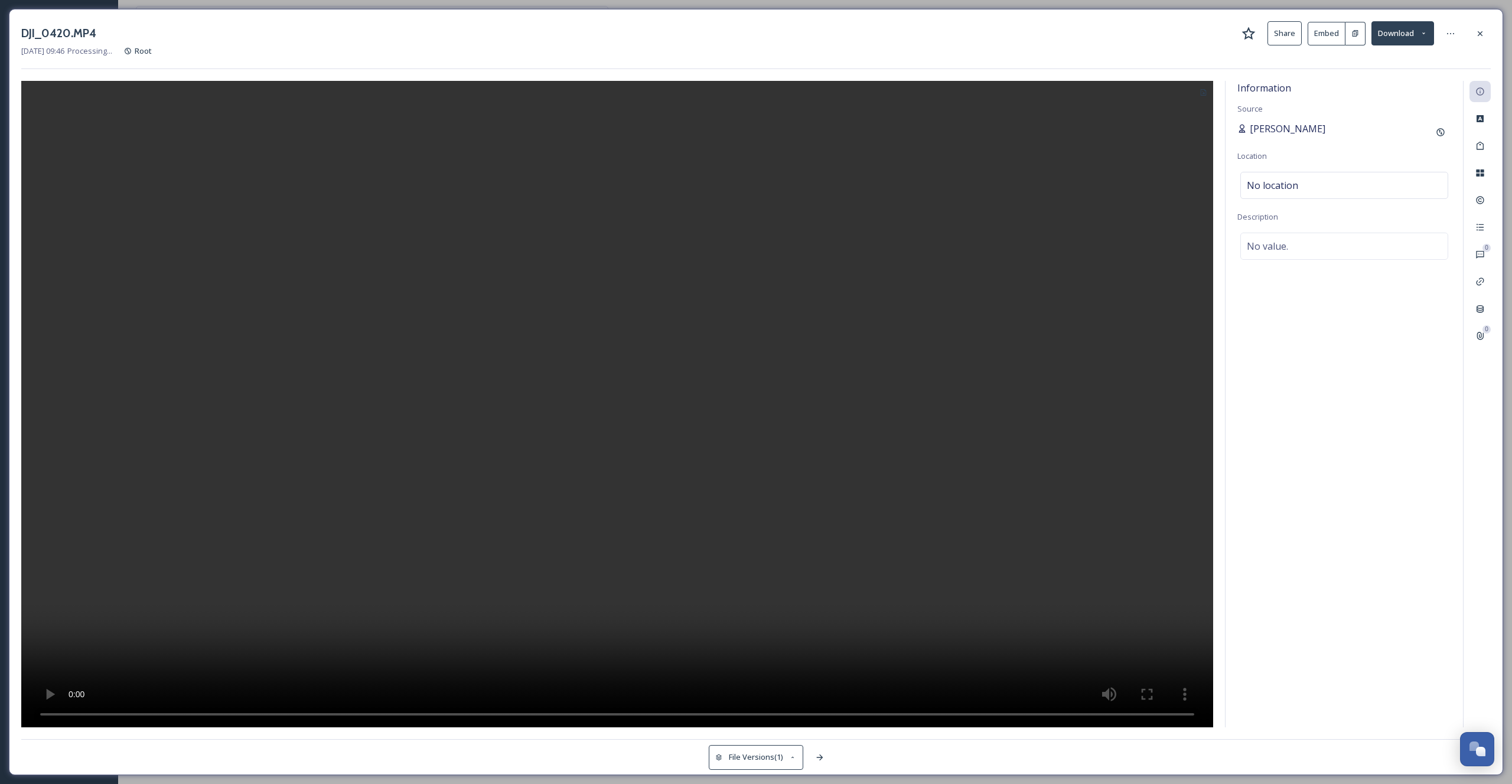
click at [1276, 131] on span "[PERSON_NAME]" at bounding box center [1287, 128] width 76 height 14
click at [1479, 127] on div "Custom Attributes" at bounding box center [1480, 118] width 21 height 21
click at [1479, 143] on icon at bounding box center [1481, 146] width 9 height 9
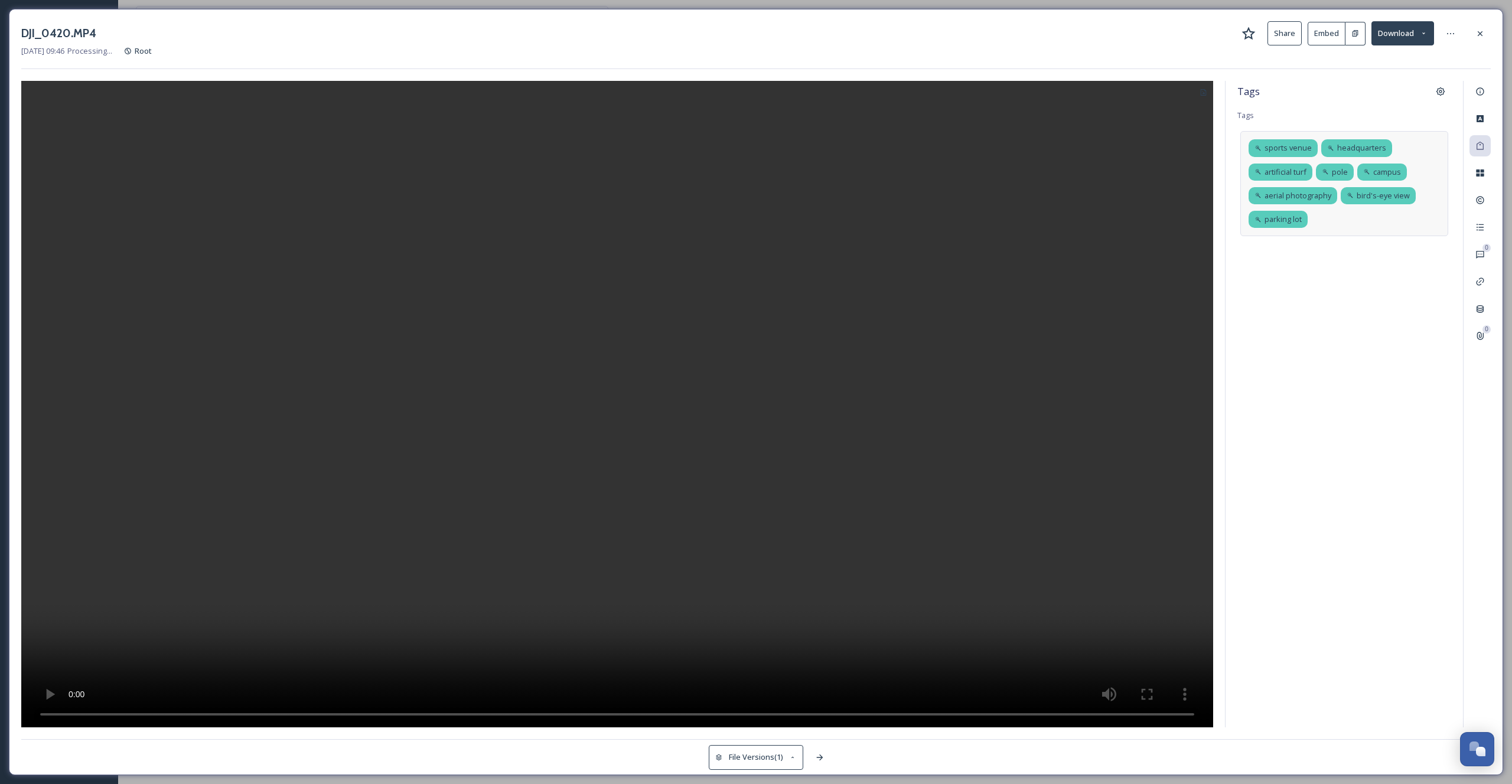
click at [1348, 213] on div "sports venue headquarters artificial turf pole campus aerial photography bird's…" at bounding box center [1345, 184] width 208 height 105
type input "scheels"
click at [1331, 245] on input at bounding box center [1305, 239] width 118 height 14
type input "scheels soccer"
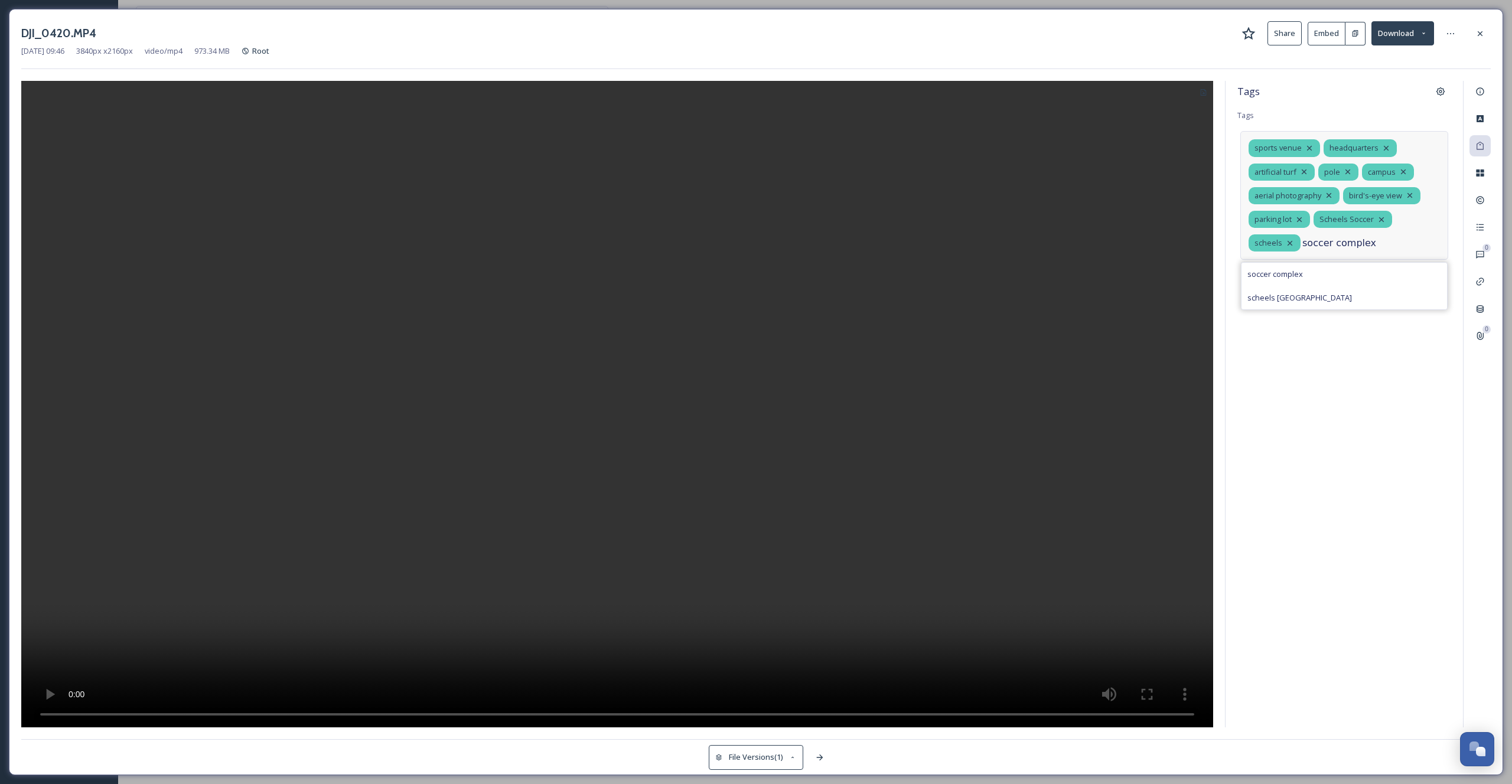
type input "soccer complex"
type input "v"
type input "enu"
type input "venue"
type input "ven"
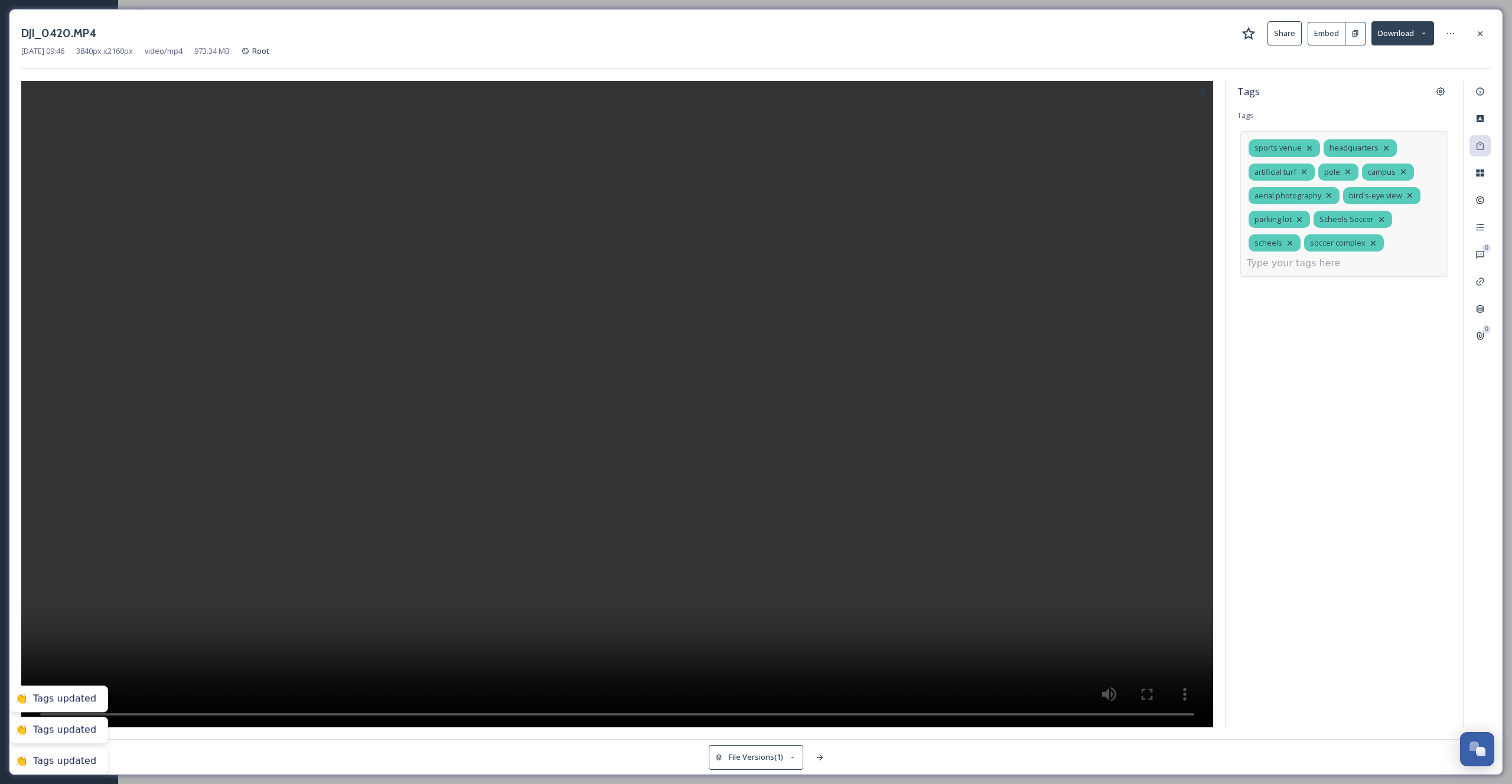
type input "u"
type input "e"
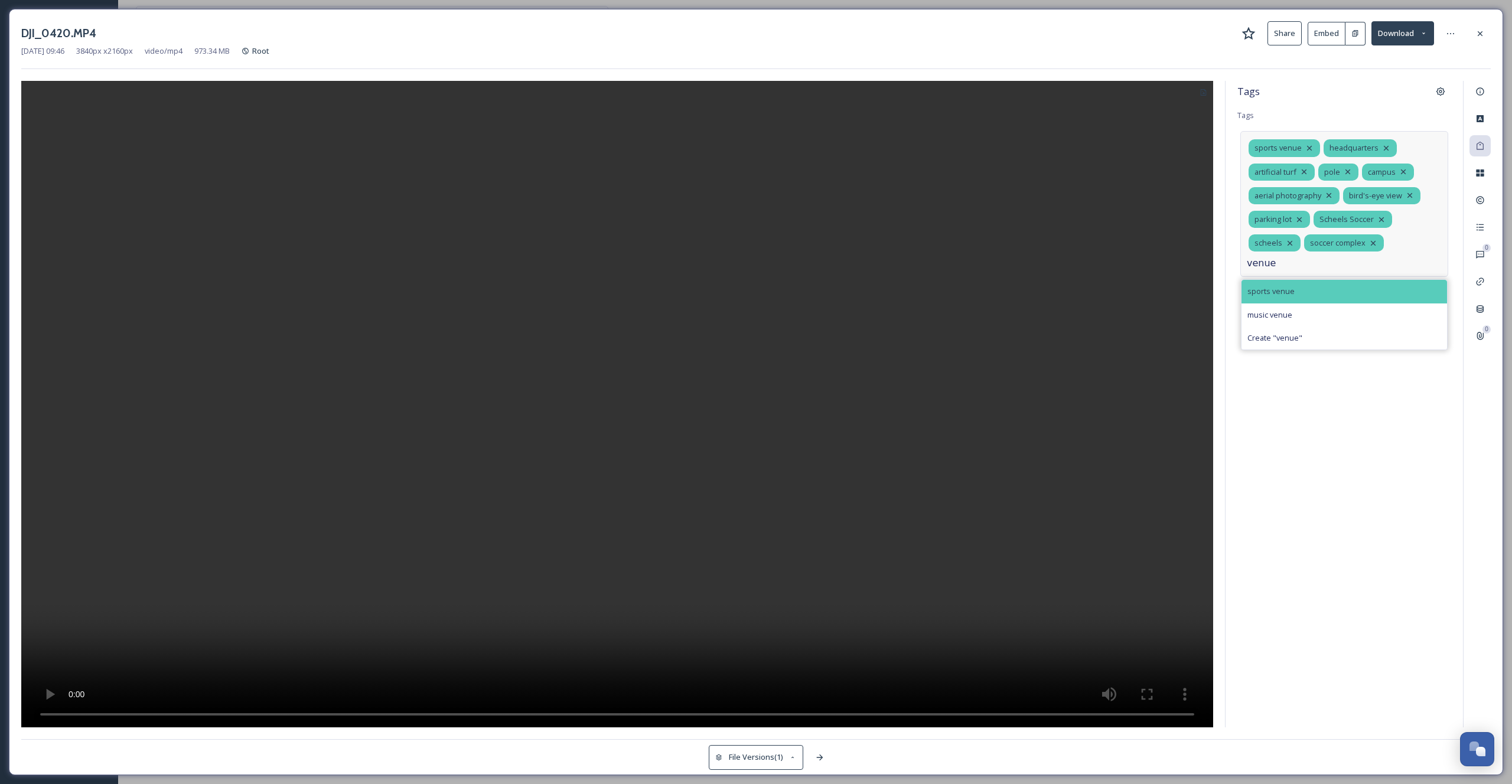
type input "venue"
click at [1319, 286] on div "sports venue" at bounding box center [1345, 291] width 206 height 23
click at [1371, 347] on div "Tags Tags sports venue headquarters artificial turf pole campus aerial photogra…" at bounding box center [1344, 404] width 237 height 647
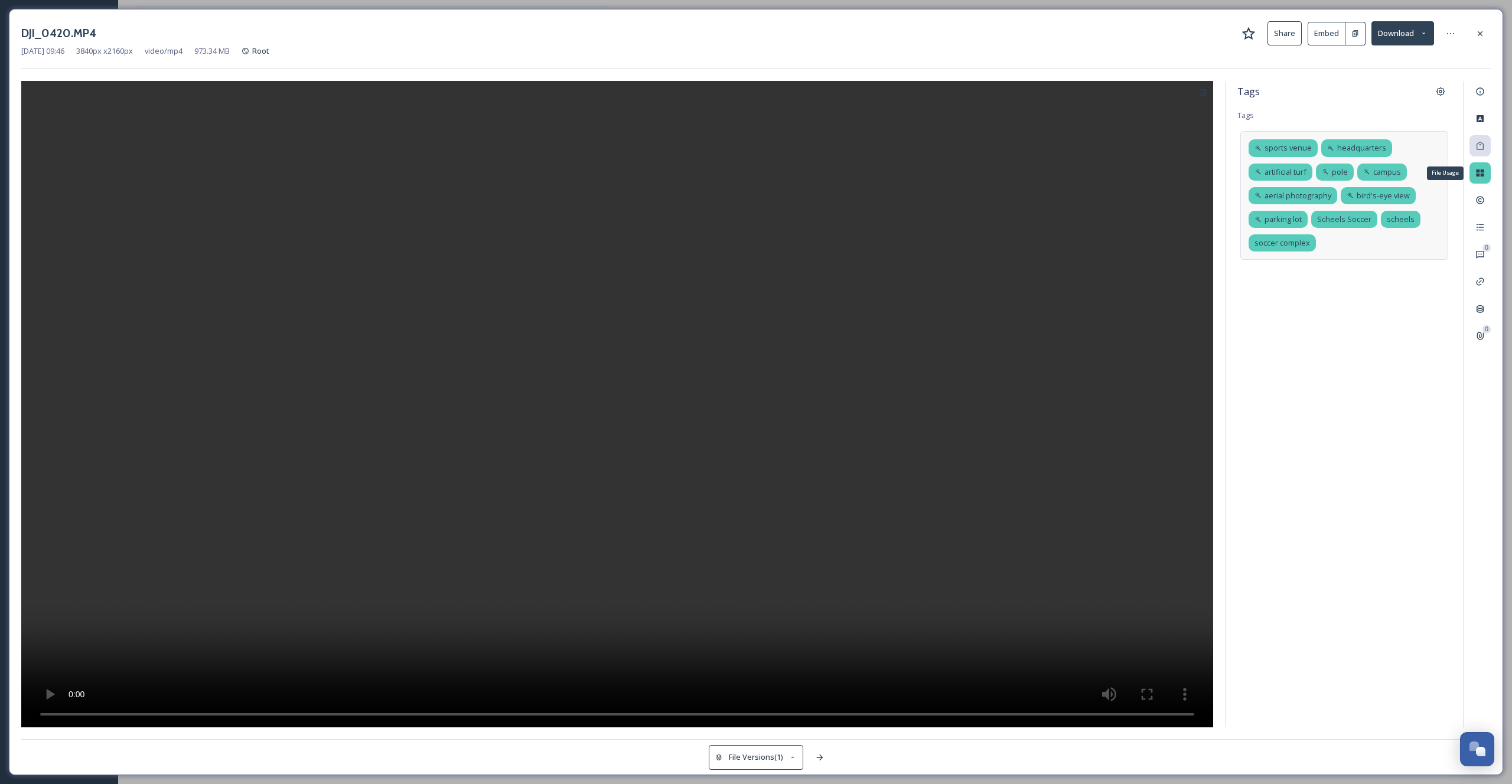
click at [1478, 169] on icon at bounding box center [1481, 173] width 9 height 9
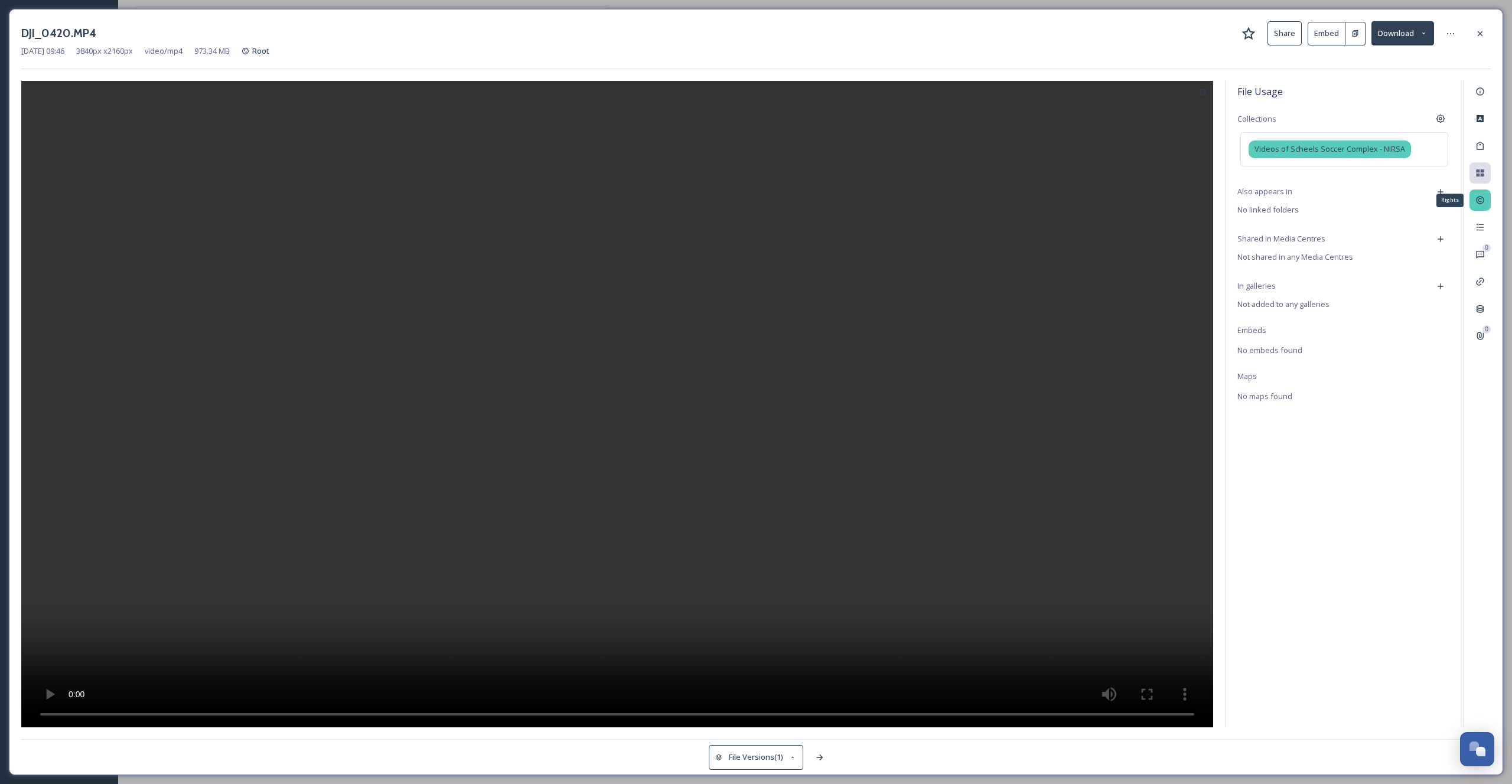
click at [1483, 208] on div "Rights" at bounding box center [1480, 200] width 21 height 21
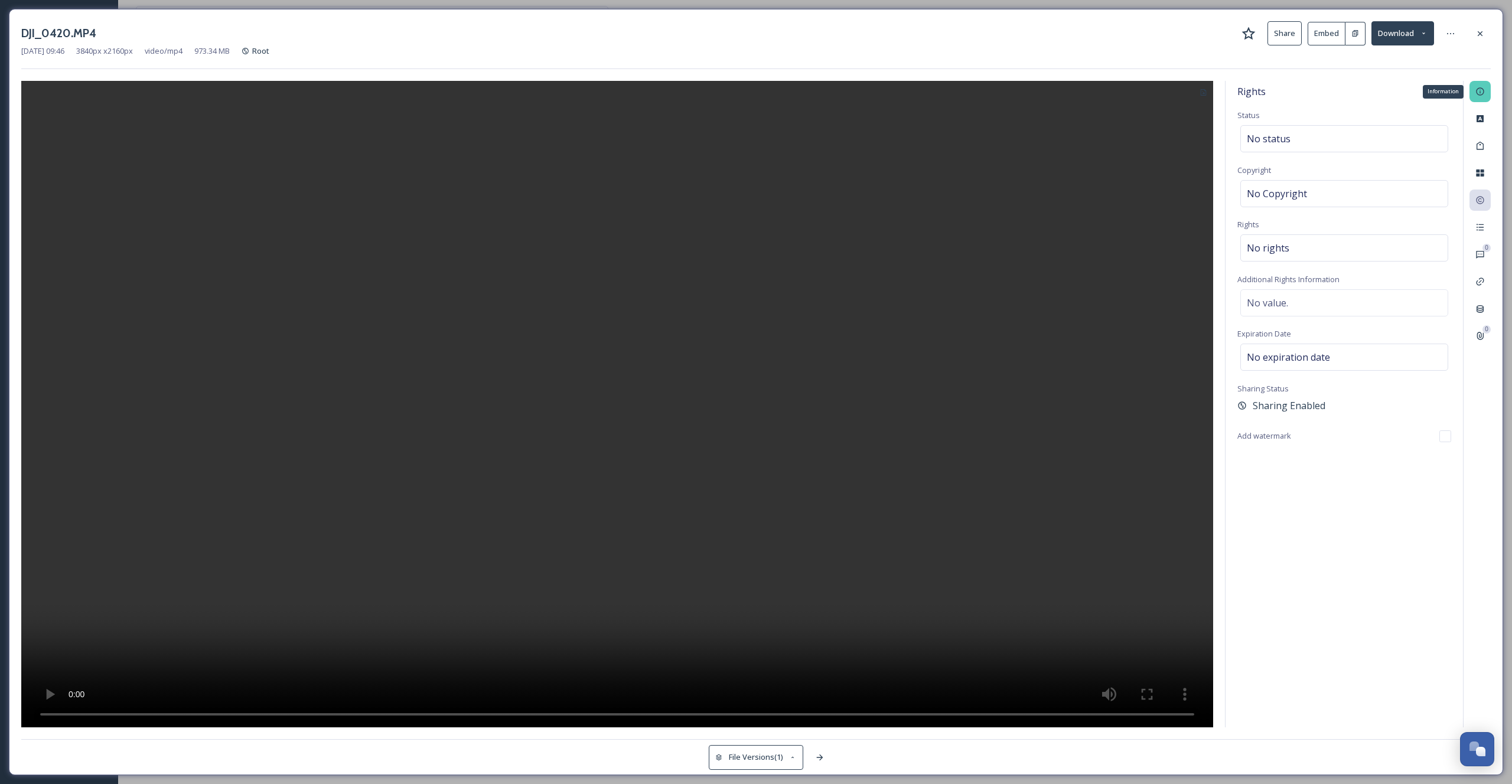
click at [1485, 93] on icon at bounding box center [1481, 92] width 9 height 9
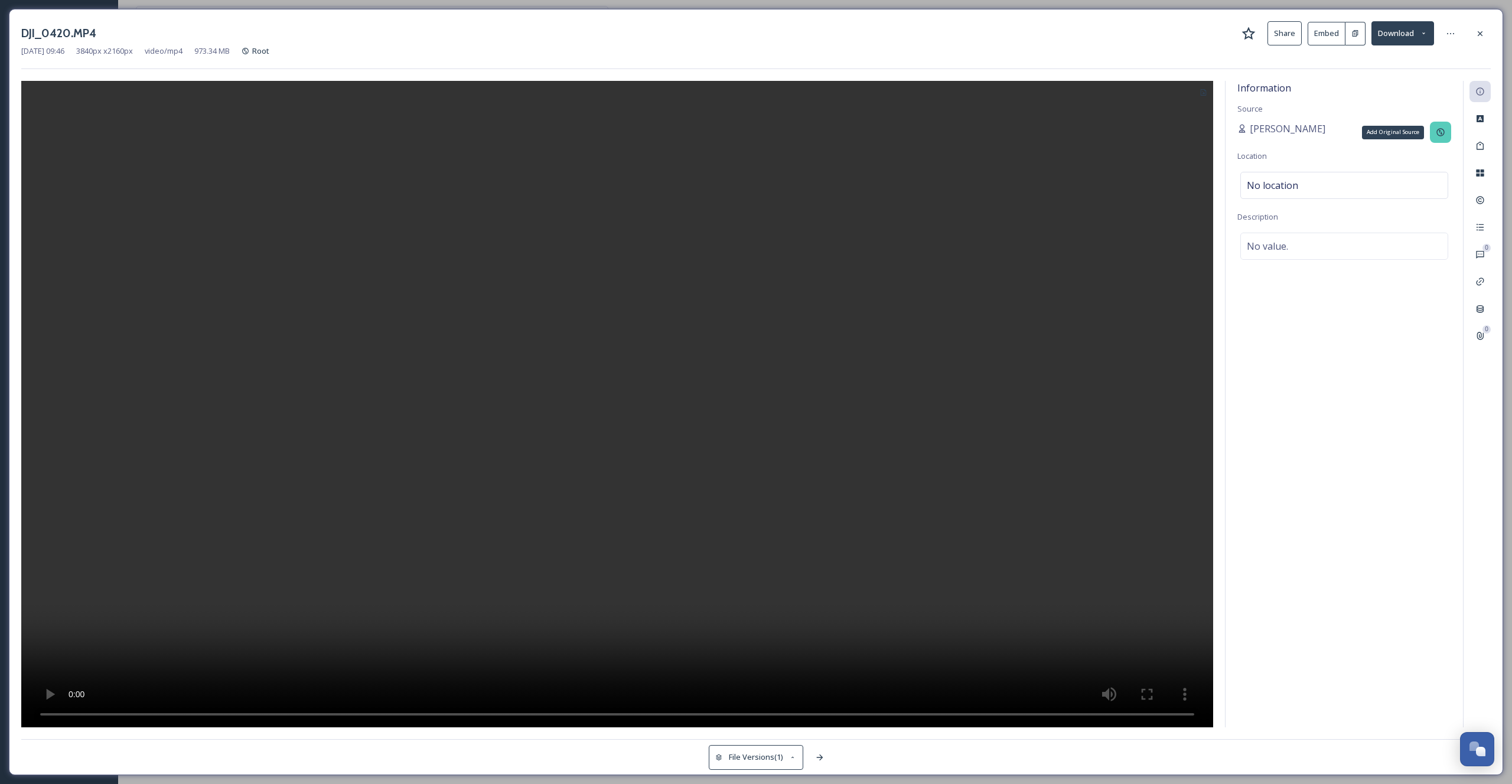
click at [1432, 131] on div "Add Original Source" at bounding box center [1440, 131] width 21 height 21
click at [1308, 160] on input at bounding box center [1303, 174] width 131 height 27
type input "@visitoverlandpark"
click at [1488, 38] on div at bounding box center [1480, 33] width 21 height 21
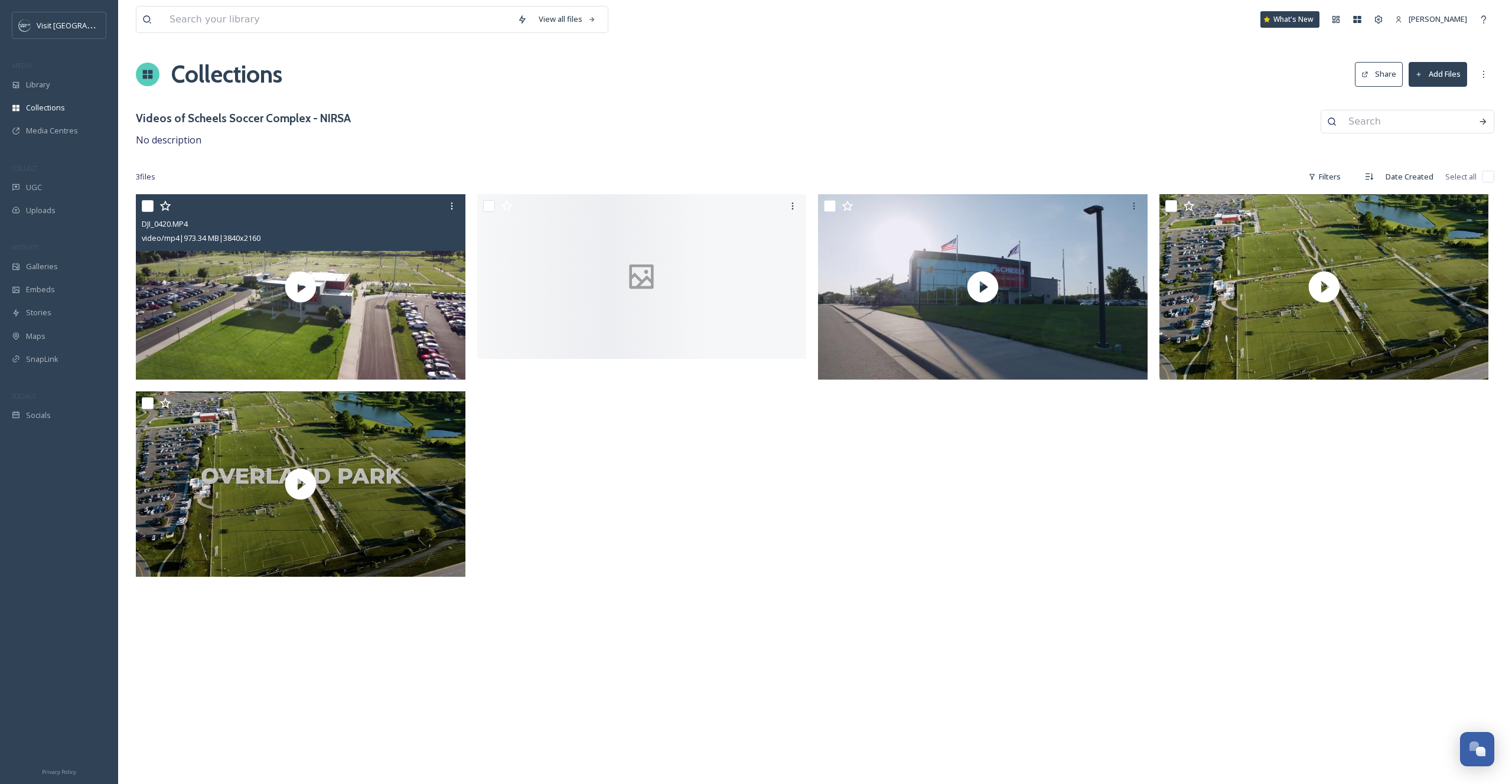
click at [676, 399] on div at bounding box center [645, 388] width 336 height 389
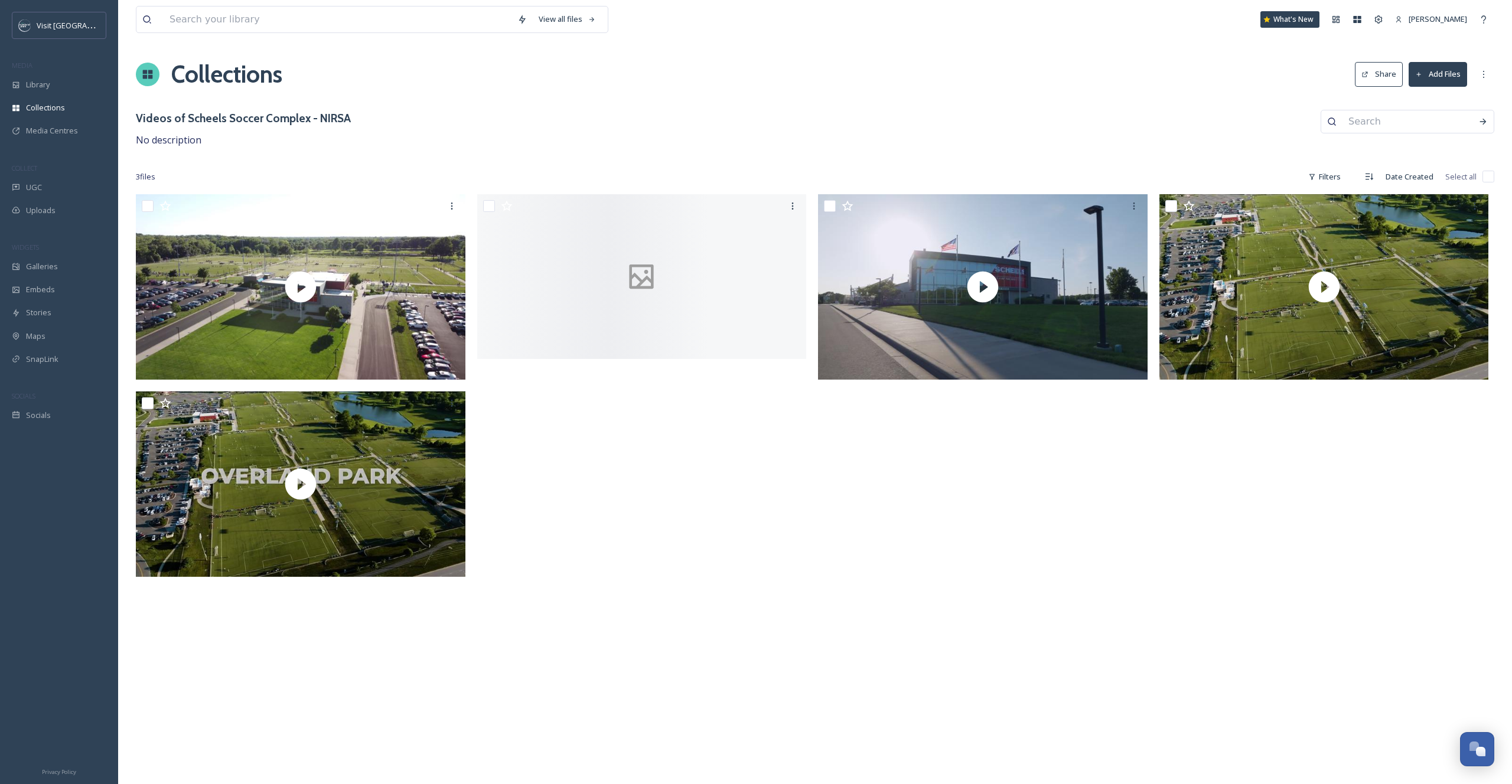
click at [1381, 76] on button "Share" at bounding box center [1379, 74] width 48 height 24
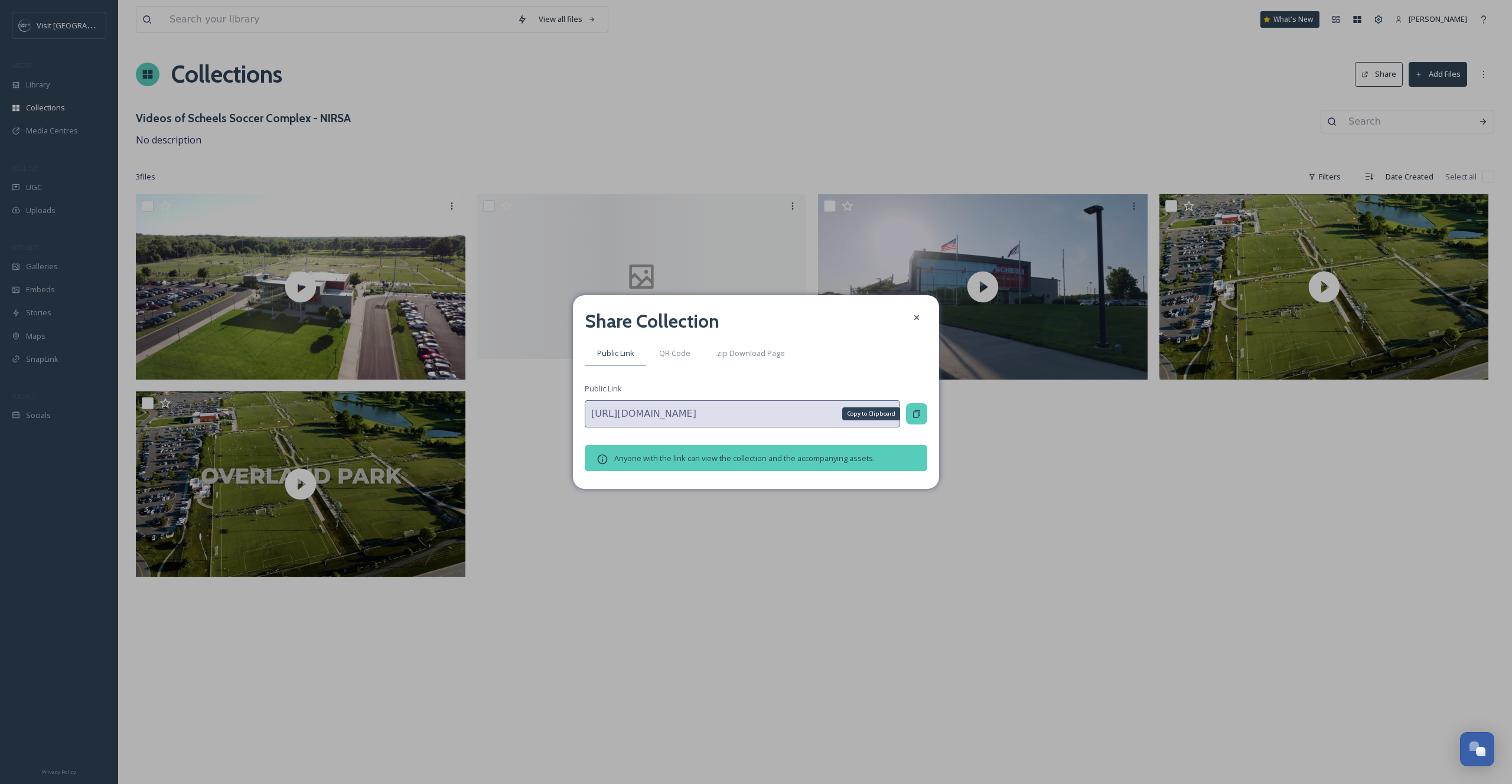
click at [913, 409] on icon at bounding box center [916, 414] width 9 height 9
click at [732, 361] on div ".zip Download Page" at bounding box center [750, 353] width 95 height 24
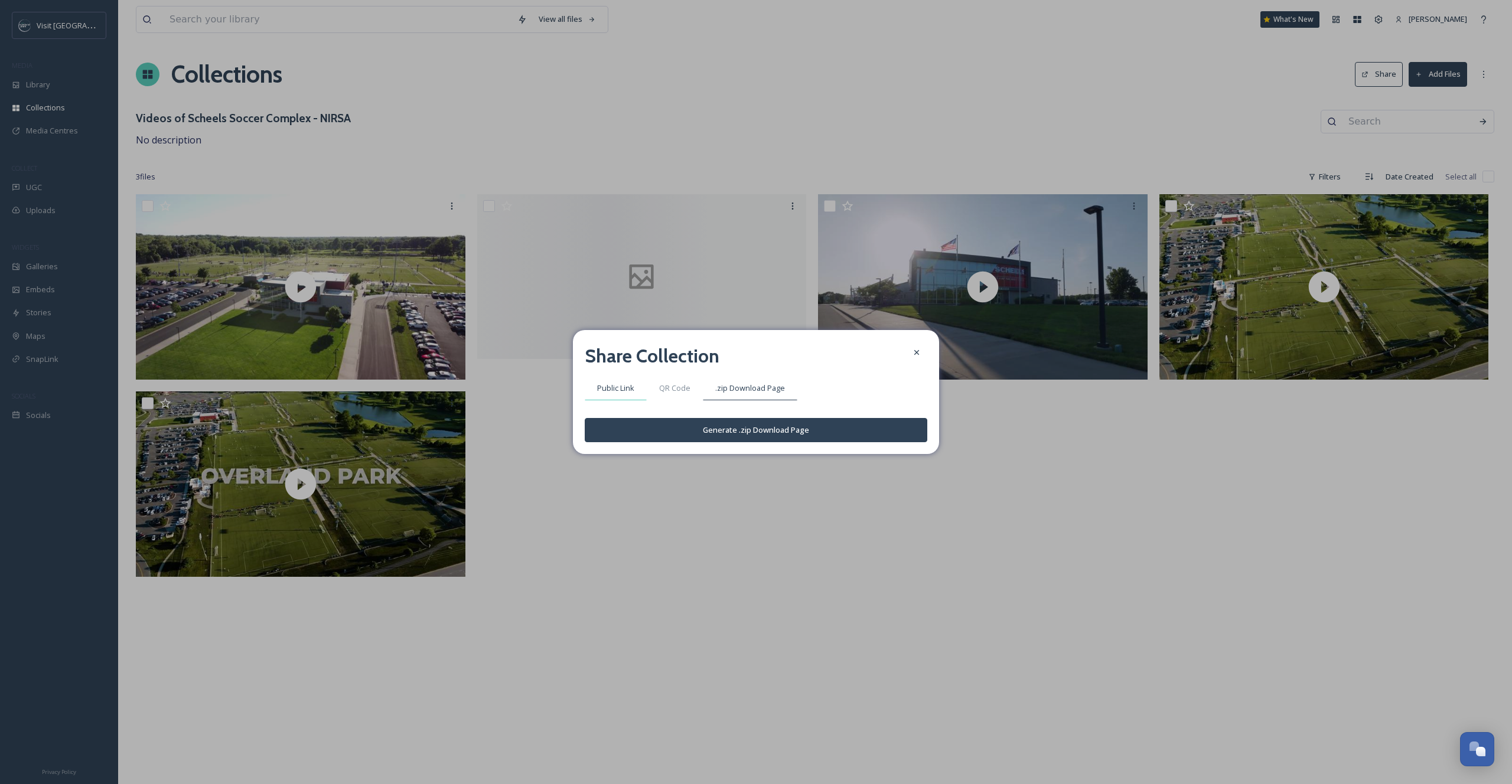
click at [609, 379] on div "Public Link" at bounding box center [615, 388] width 62 height 24
